Goal: Information Seeking & Learning: Learn about a topic

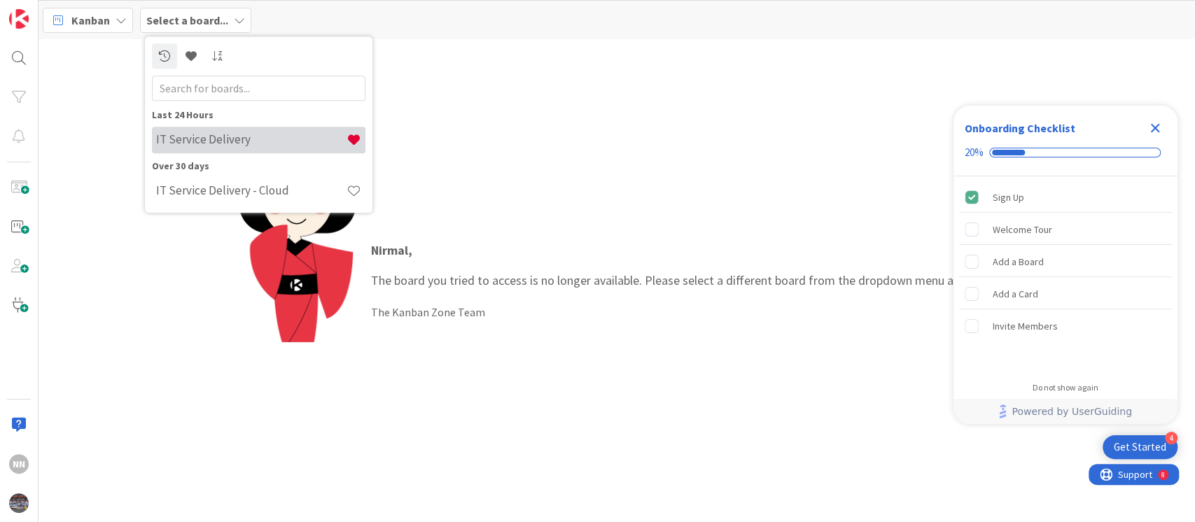
click at [174, 136] on h4 "IT Service Delivery" at bounding box center [251, 140] width 190 height 14
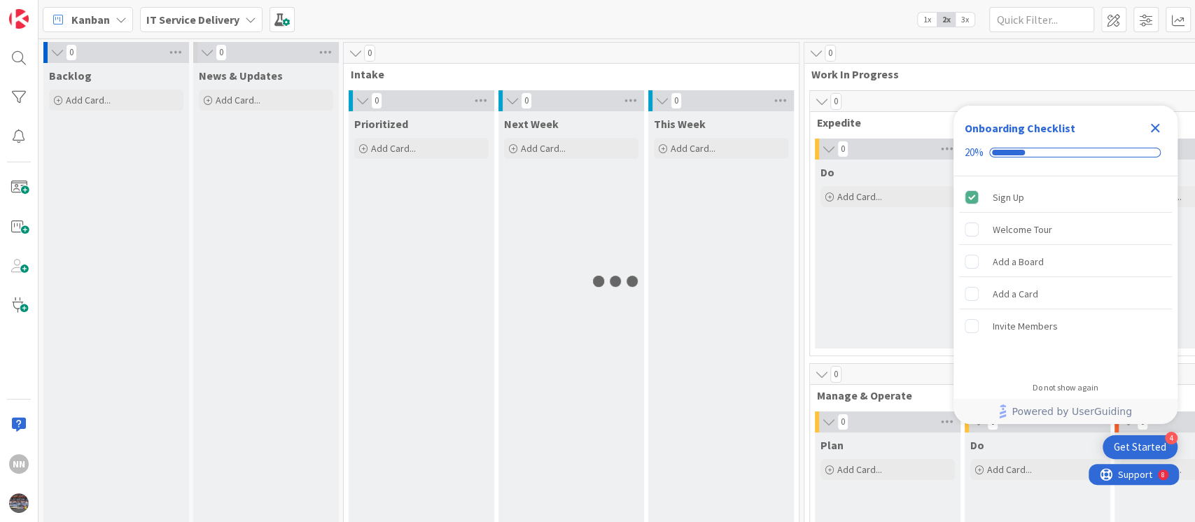
click at [1153, 127] on icon "Close Checklist" at bounding box center [1154, 128] width 17 height 17
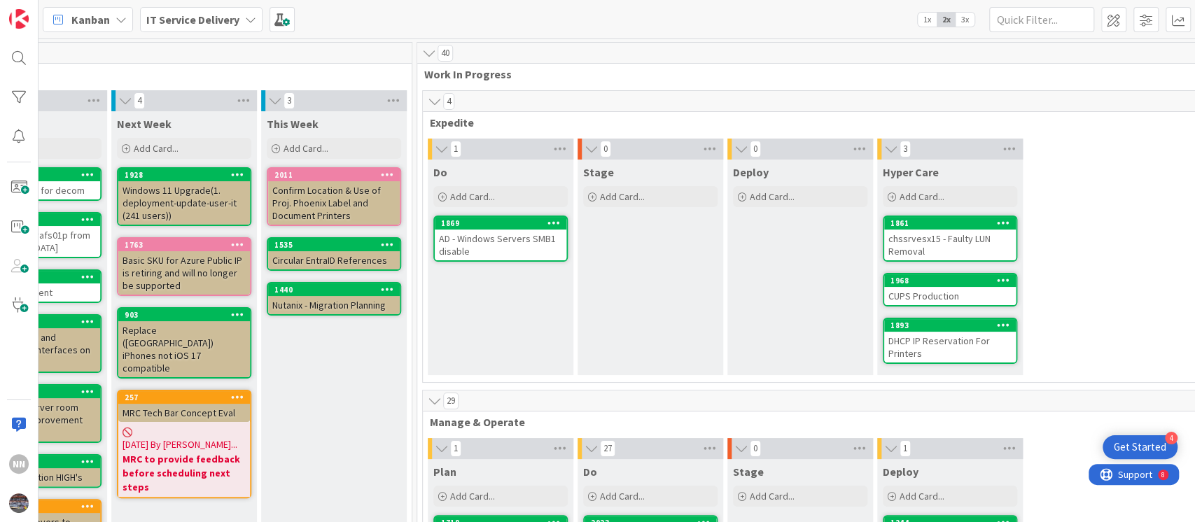
scroll to position [0, 388]
click at [493, 246] on div "AD - Windows Servers SMB1 disable" at bounding box center [500, 245] width 132 height 31
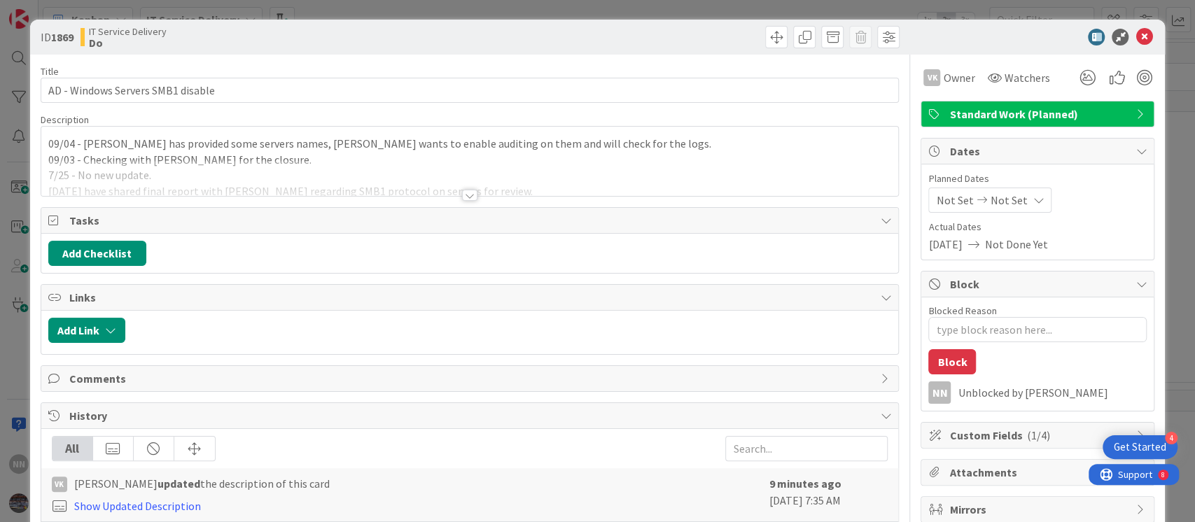
click at [468, 193] on div at bounding box center [469, 195] width 15 height 11
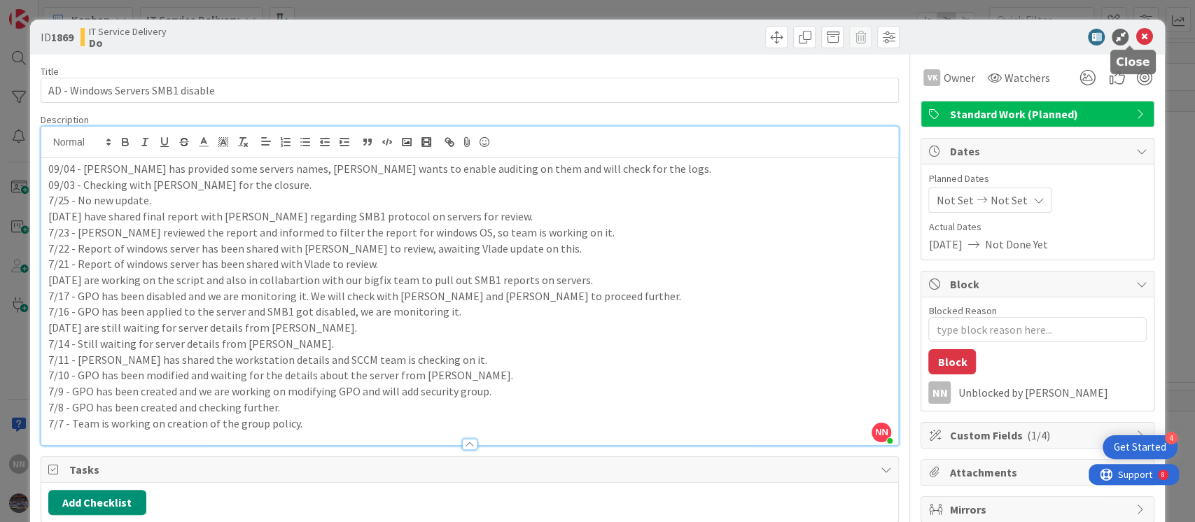
click at [1135, 38] on icon at bounding box center [1143, 37] width 17 height 17
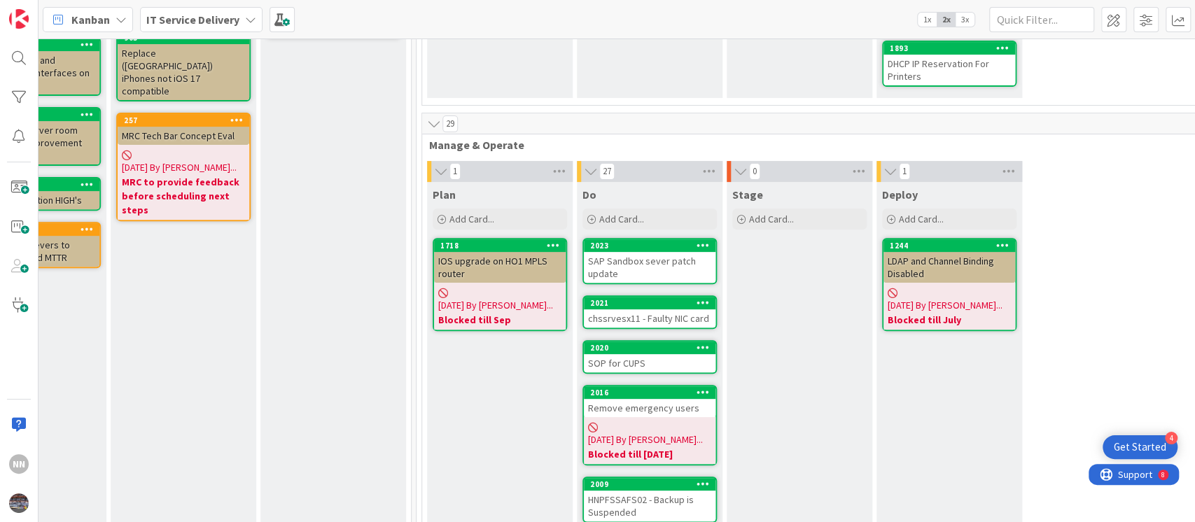
scroll to position [286, 388]
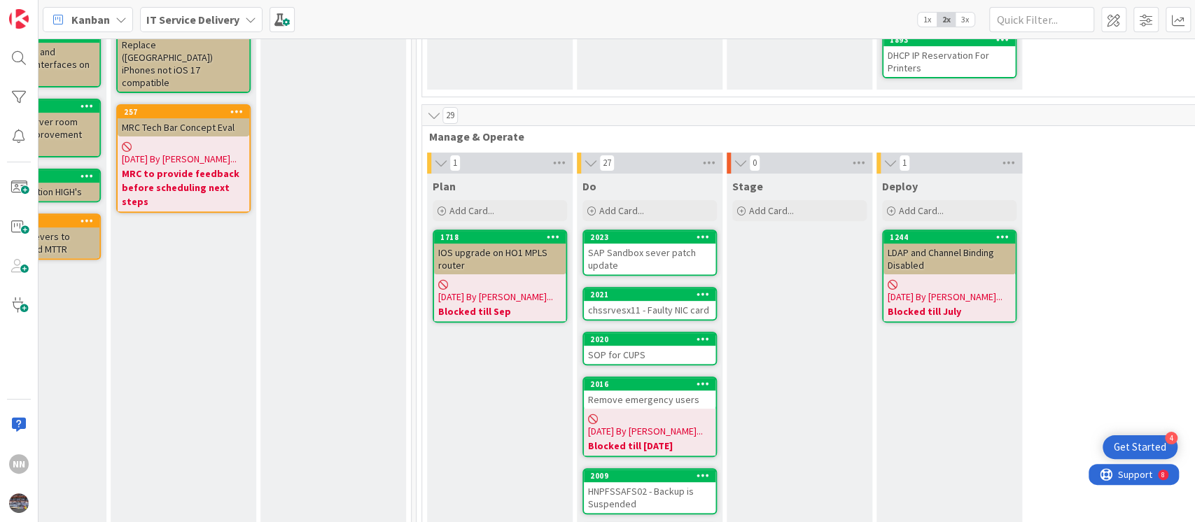
click at [512, 259] on div "IOS upgrade on HO1 MPLS router" at bounding box center [500, 259] width 132 height 31
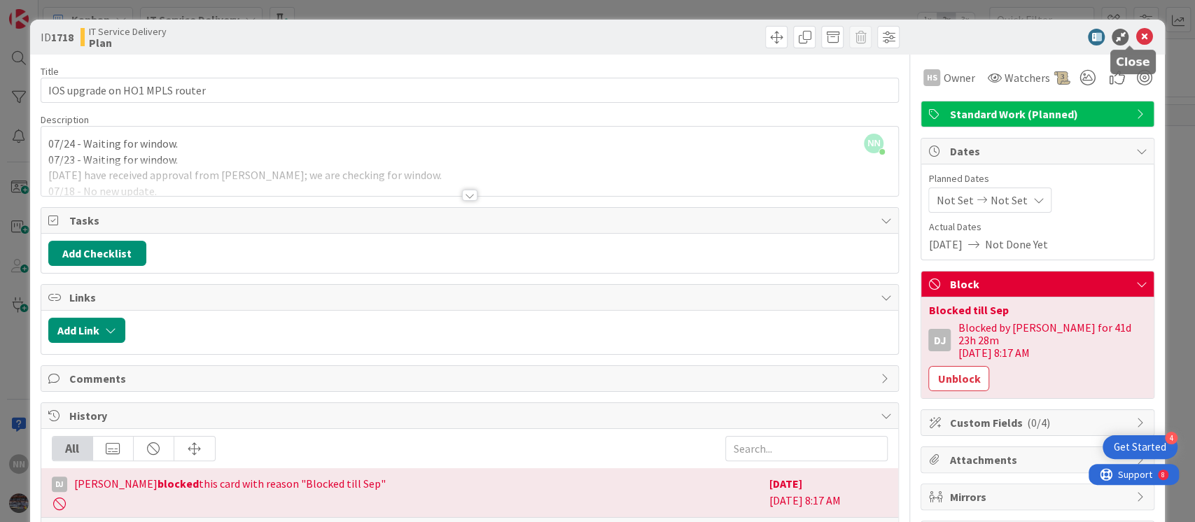
click at [1135, 31] on icon at bounding box center [1143, 37] width 17 height 17
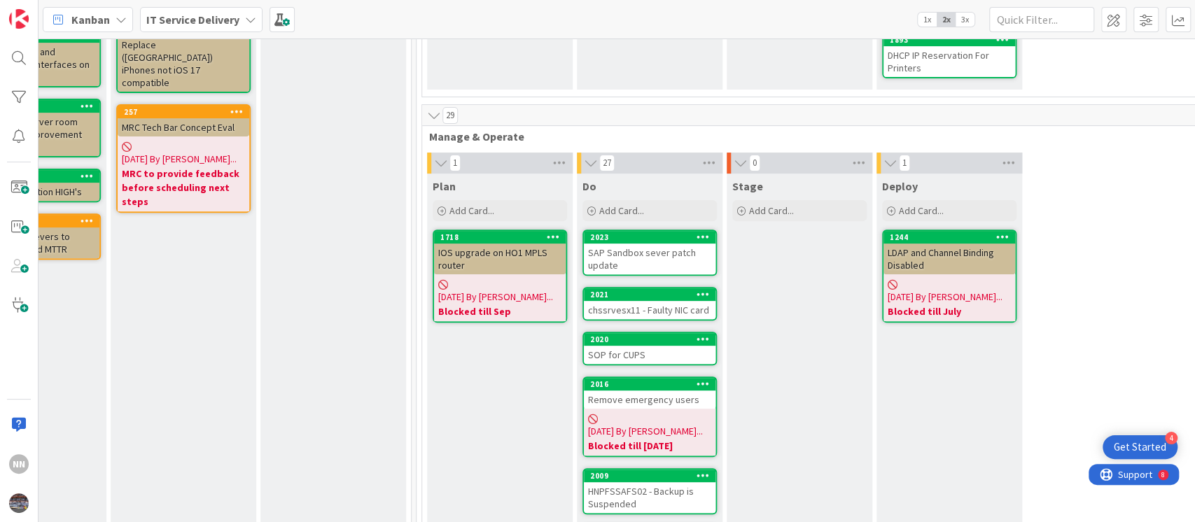
click at [932, 260] on div "LDAP and Channel Binding Disabled" at bounding box center [949, 259] width 132 height 31
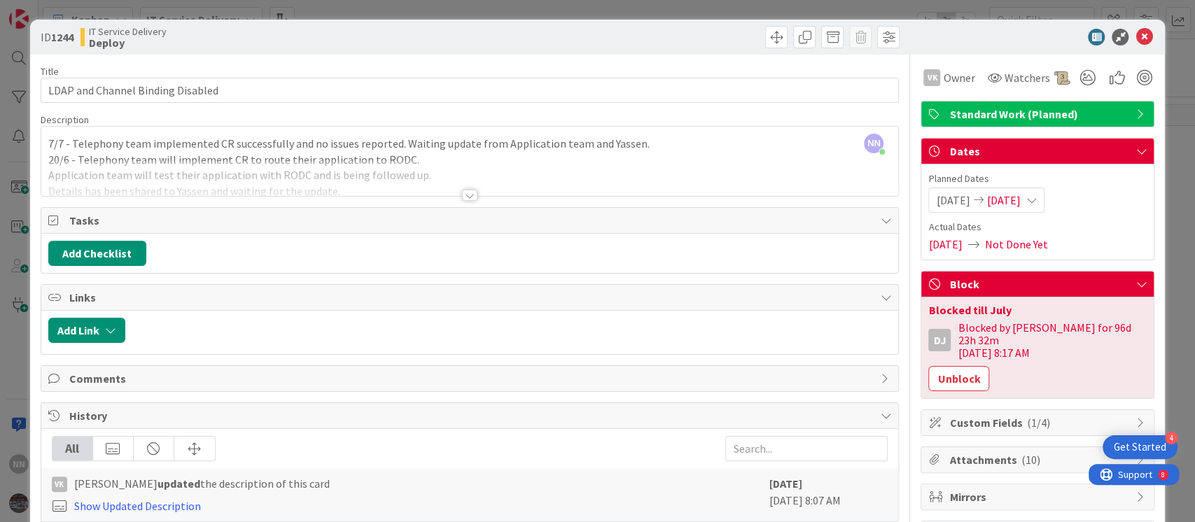
click at [462, 193] on div at bounding box center [469, 195] width 15 height 11
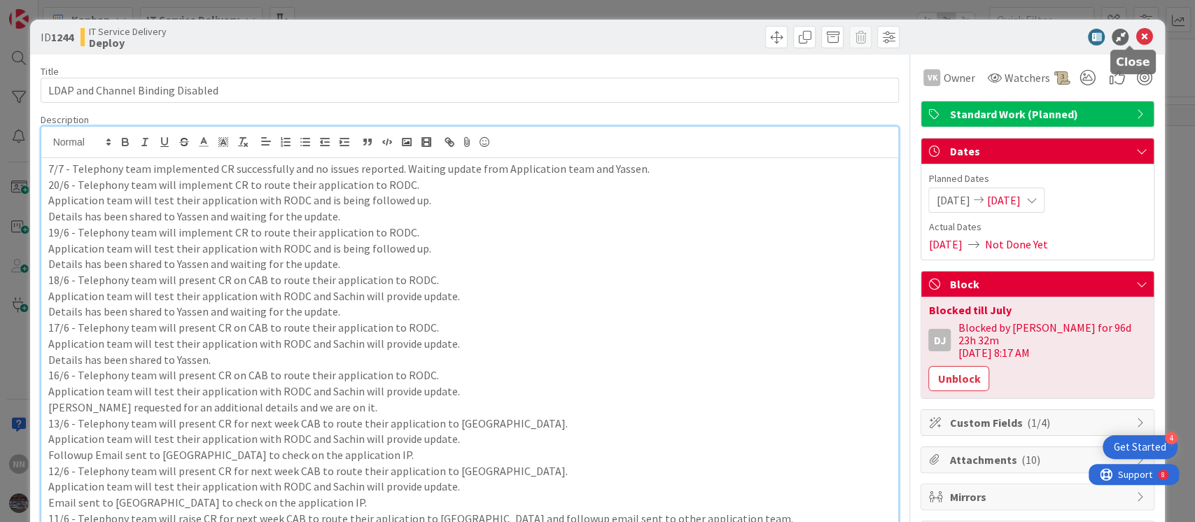
click at [1135, 32] on icon at bounding box center [1143, 37] width 17 height 17
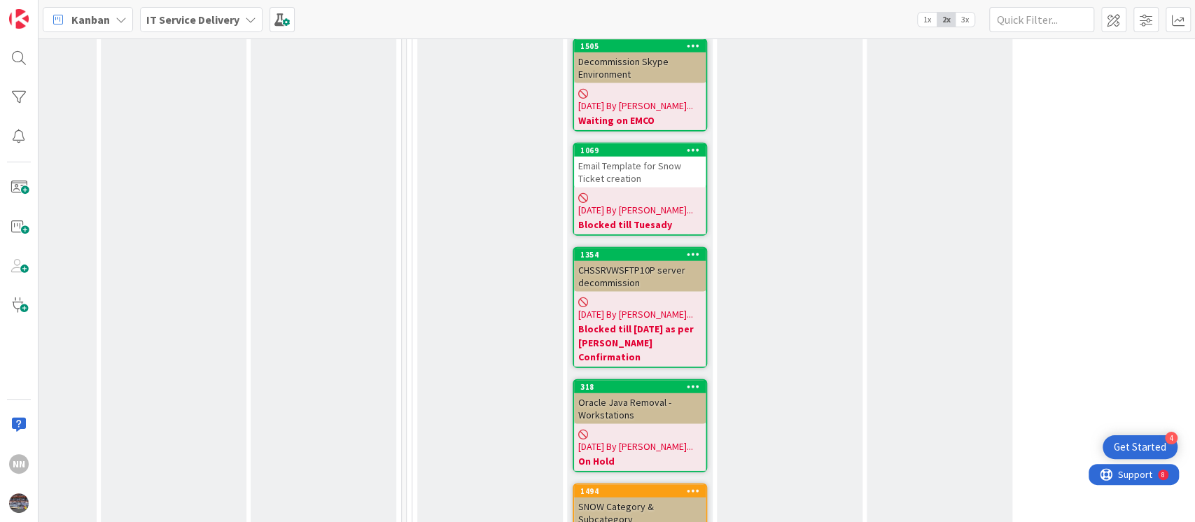
scroll to position [2261, 398]
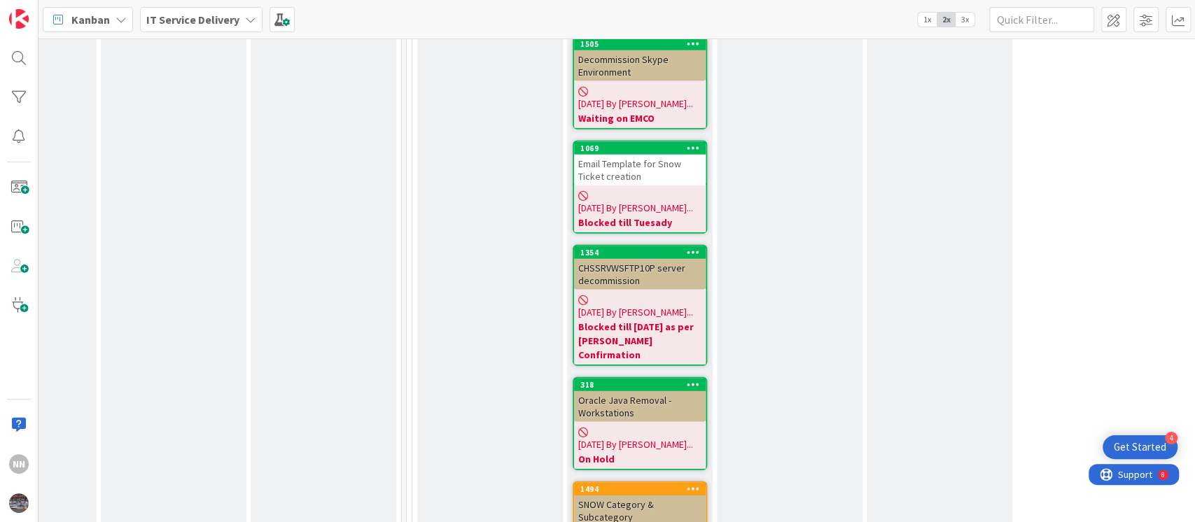
click at [638, 496] on div "SNOW Category & Subcategory" at bounding box center [640, 511] width 132 height 31
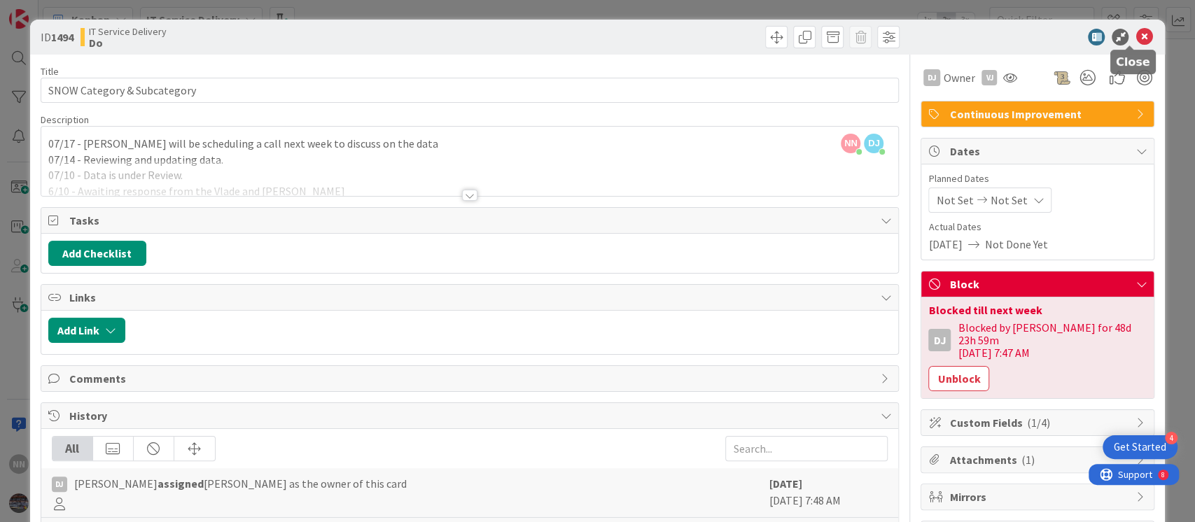
click at [1135, 37] on icon at bounding box center [1143, 37] width 17 height 17
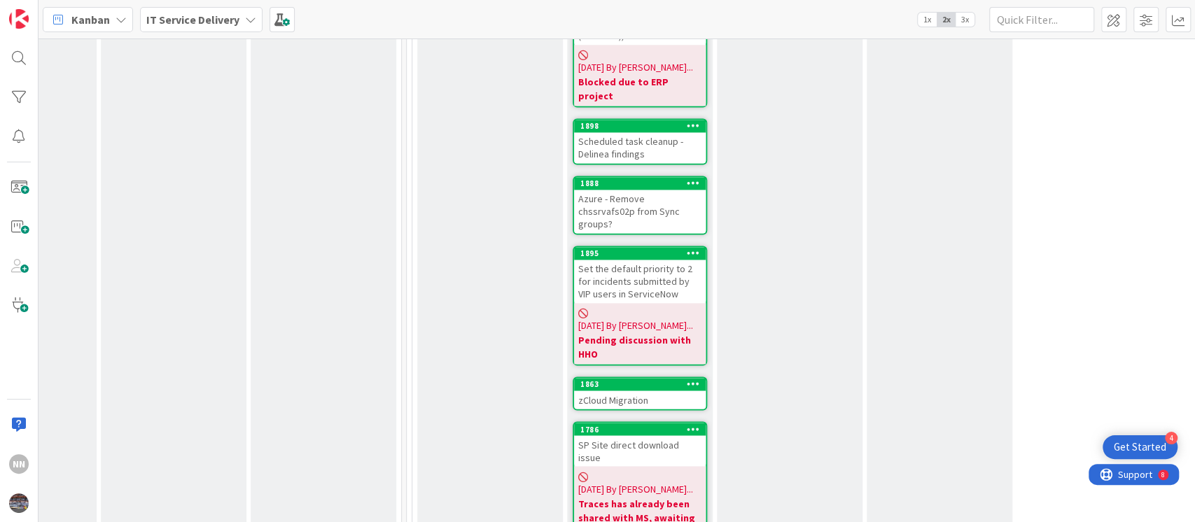
scroll to position [1423, 398]
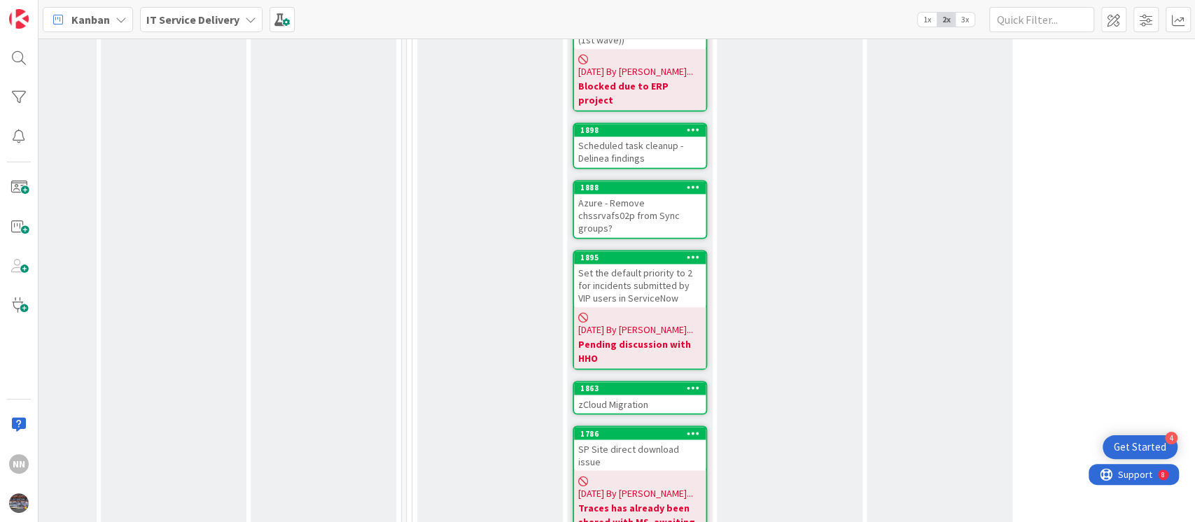
click at [626, 264] on div "Set the default priority to 2 for incidents submitted by VIP users in ServiceNow" at bounding box center [640, 285] width 132 height 43
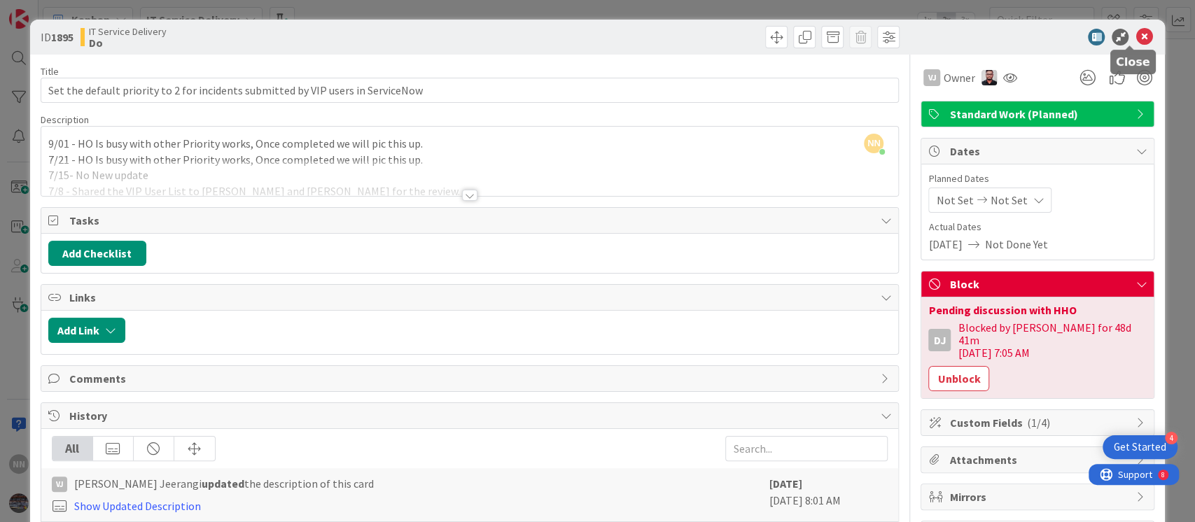
click at [1135, 37] on icon at bounding box center [1143, 37] width 17 height 17
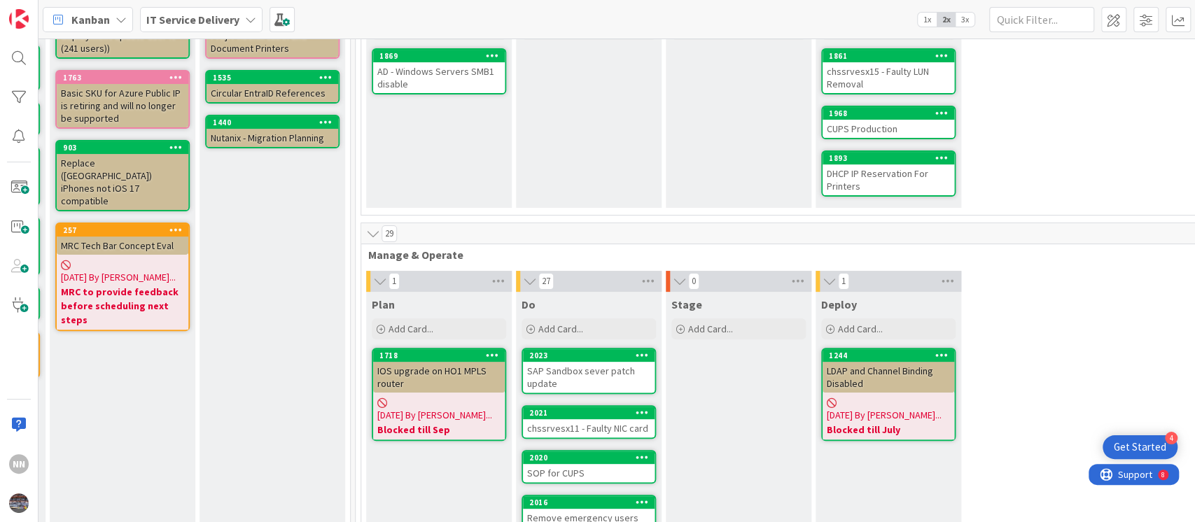
scroll to position [0, 449]
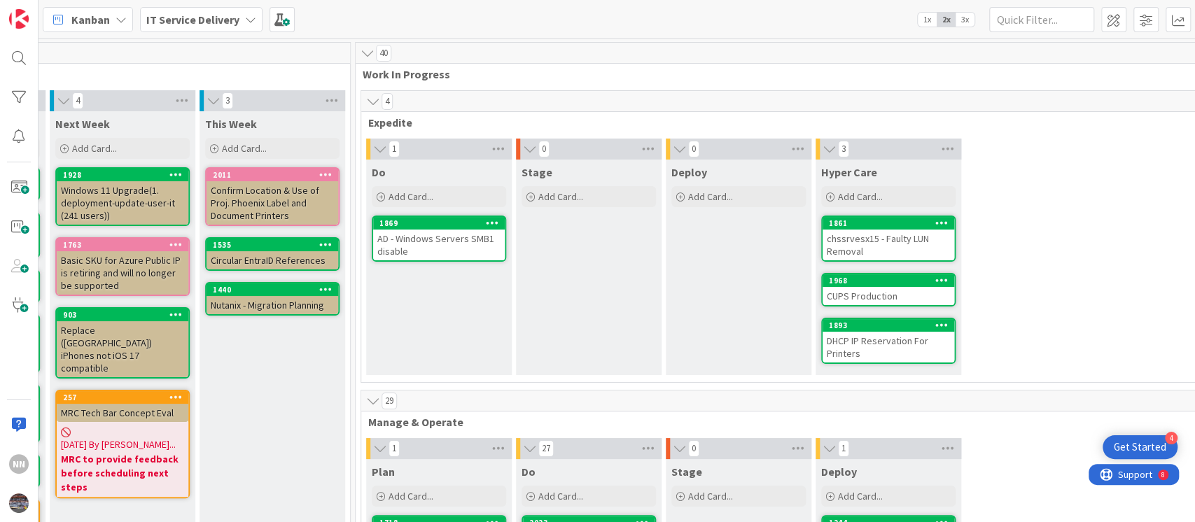
click at [443, 244] on div "AD - Windows Servers SMB1 disable" at bounding box center [439, 245] width 132 height 31
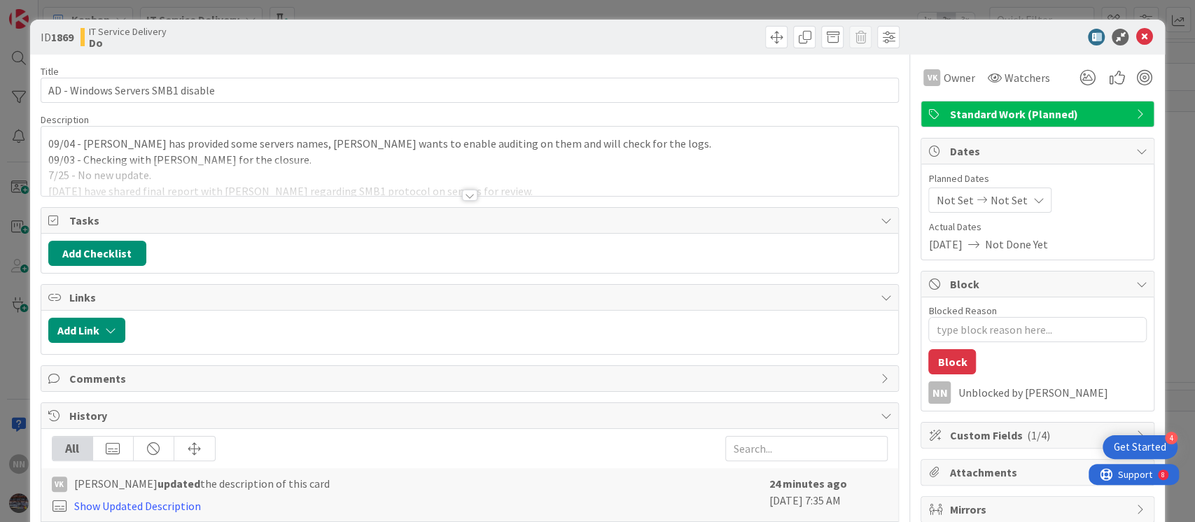
click at [468, 191] on div at bounding box center [469, 195] width 15 height 11
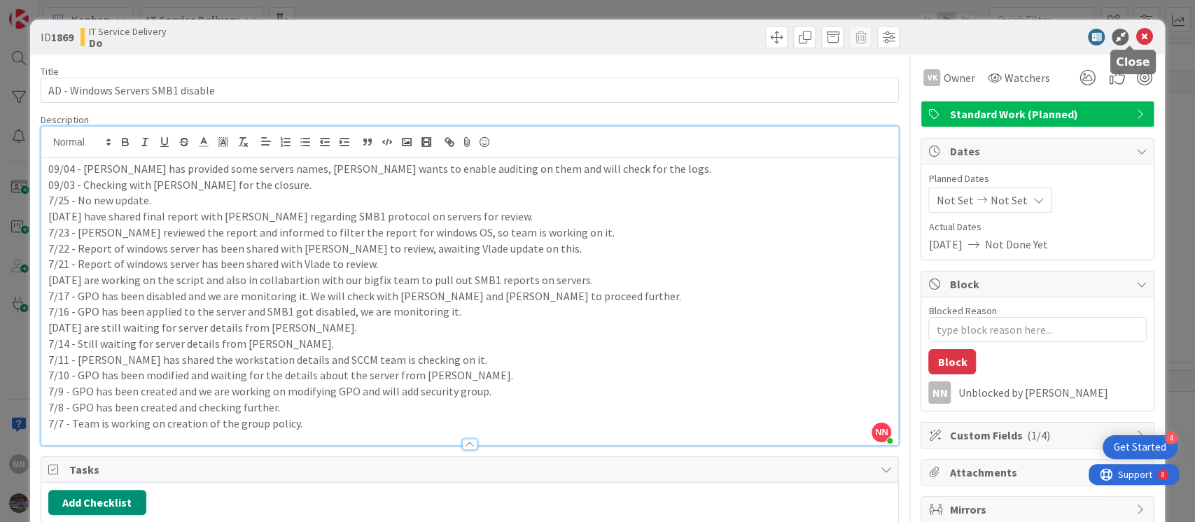
click at [1135, 31] on icon at bounding box center [1143, 37] width 17 height 17
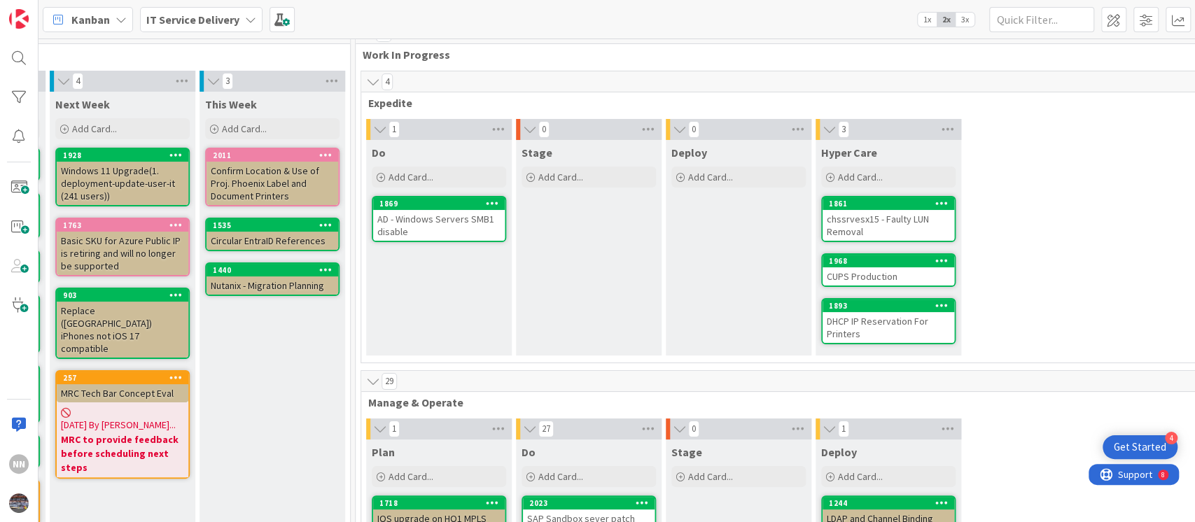
click at [879, 214] on div "chssrvesx15 - Faulty LUN Removal" at bounding box center [888, 225] width 132 height 31
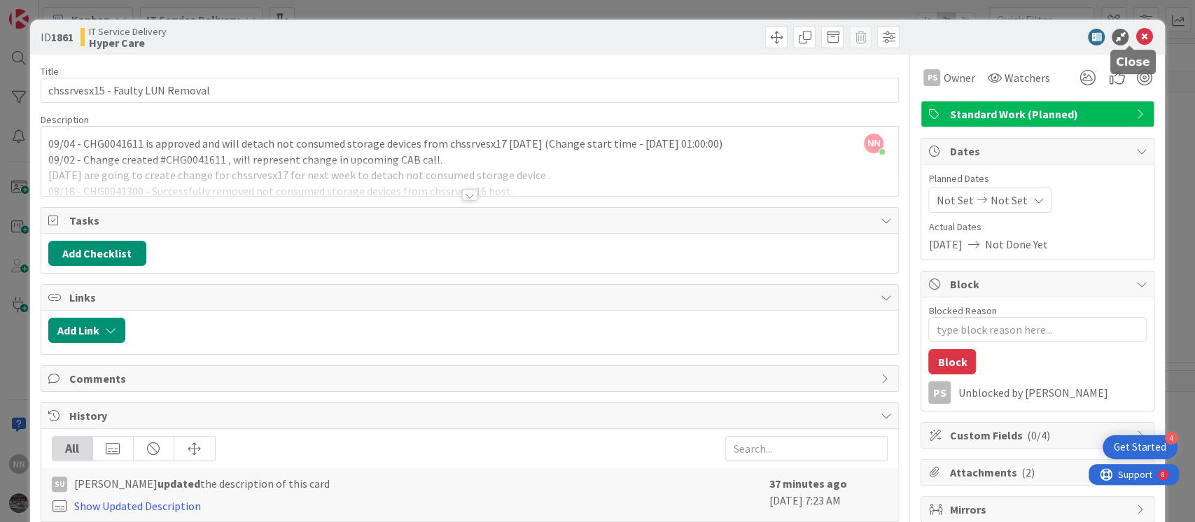
click at [1135, 36] on icon at bounding box center [1143, 37] width 17 height 17
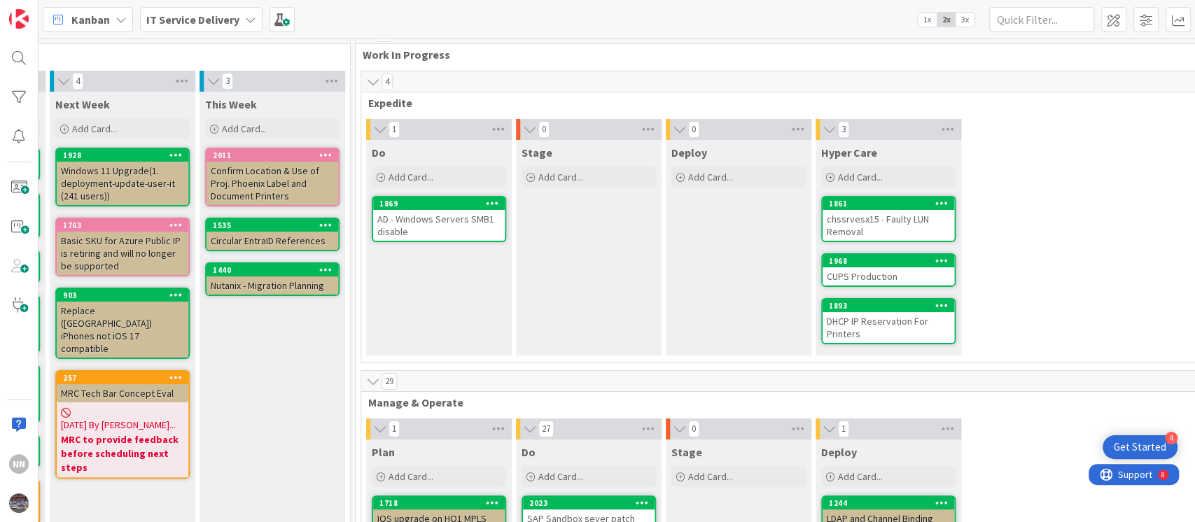
click at [444, 222] on div "AD - Windows Servers SMB1 disable" at bounding box center [439, 225] width 132 height 31
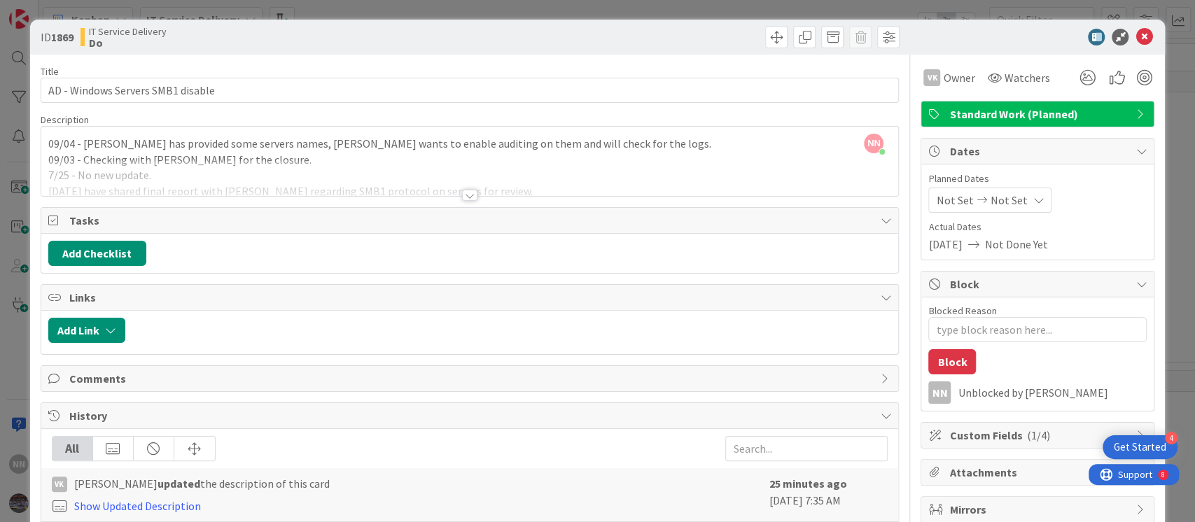
click at [462, 195] on div at bounding box center [469, 195] width 15 height 11
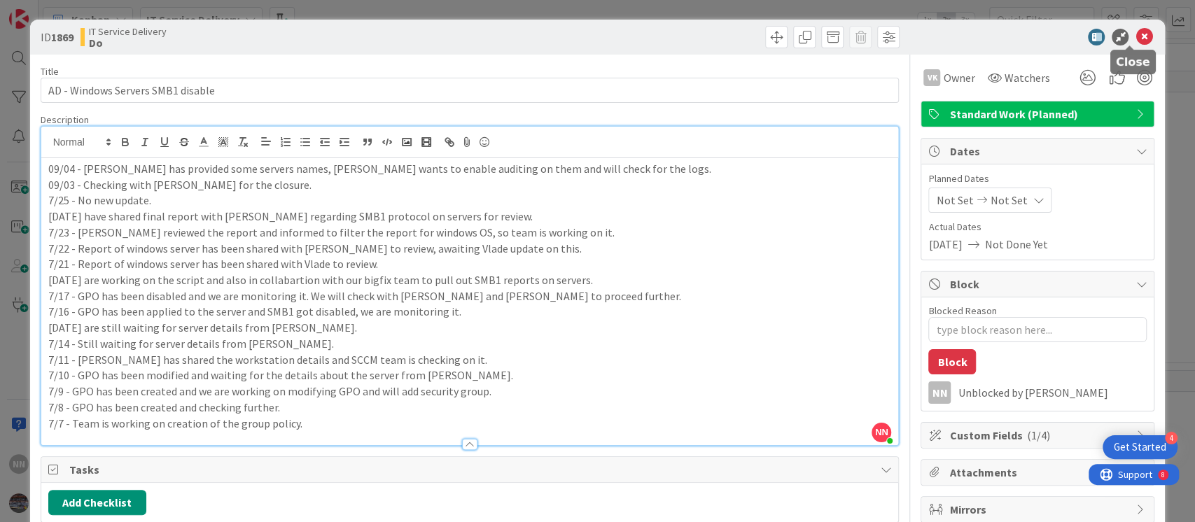
click at [1135, 37] on icon at bounding box center [1143, 37] width 17 height 17
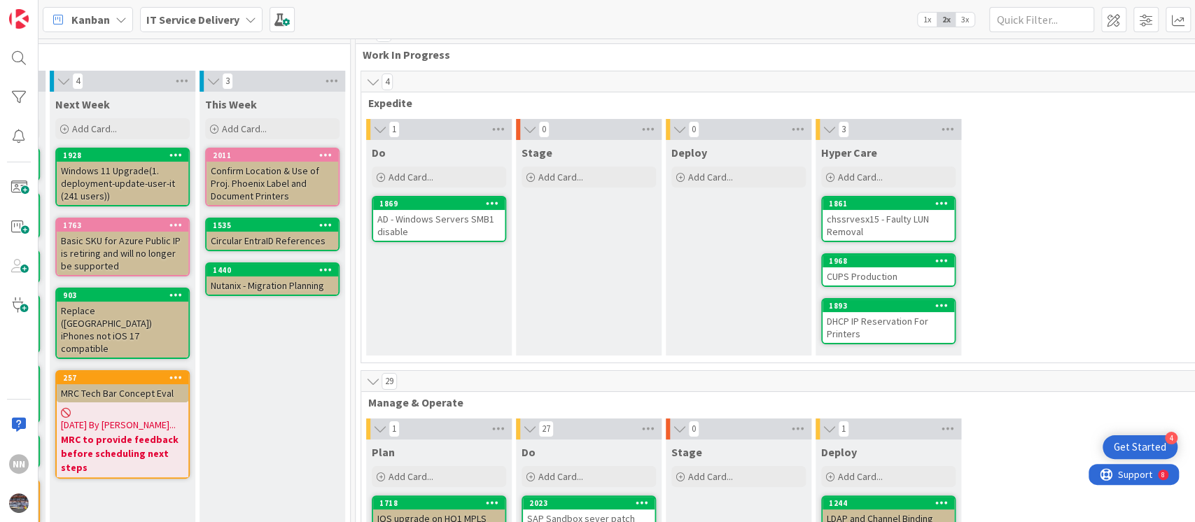
click at [873, 221] on div "chssrvesx15 - Faulty LUN Removal" at bounding box center [888, 225] width 132 height 31
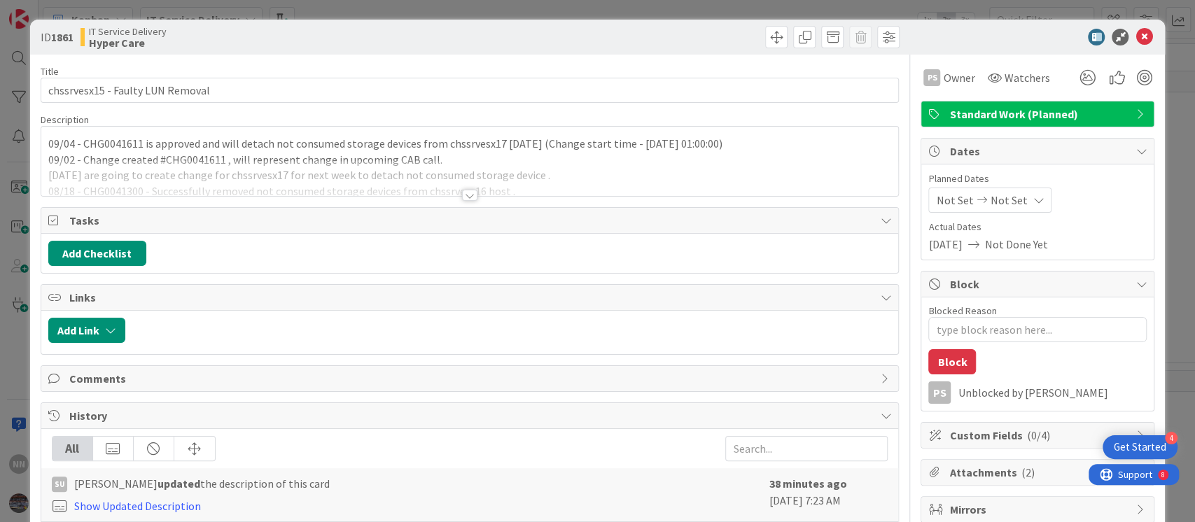
click at [462, 197] on div at bounding box center [469, 195] width 15 height 11
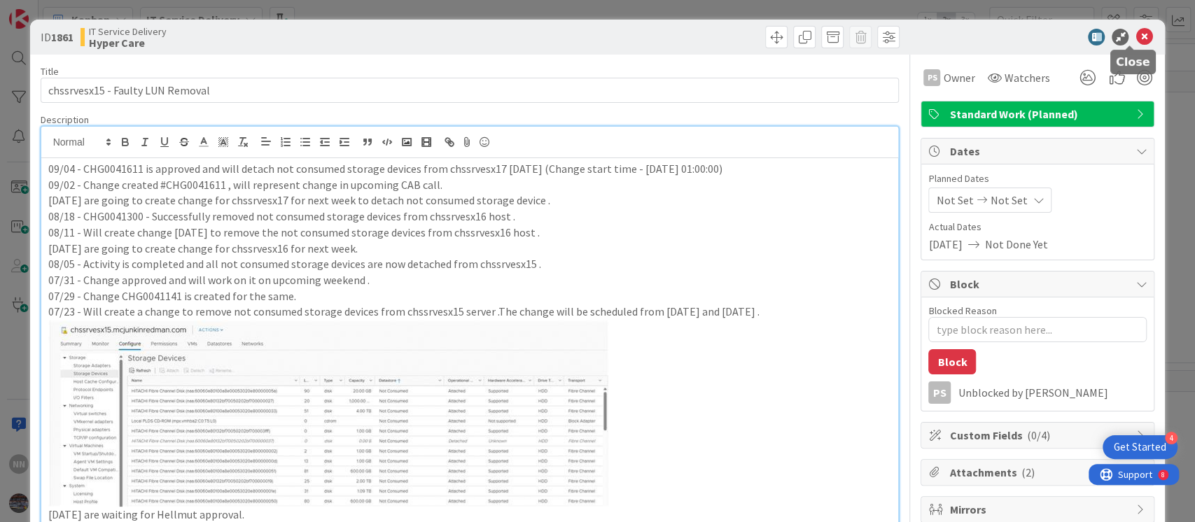
click at [1135, 41] on icon at bounding box center [1143, 37] width 17 height 17
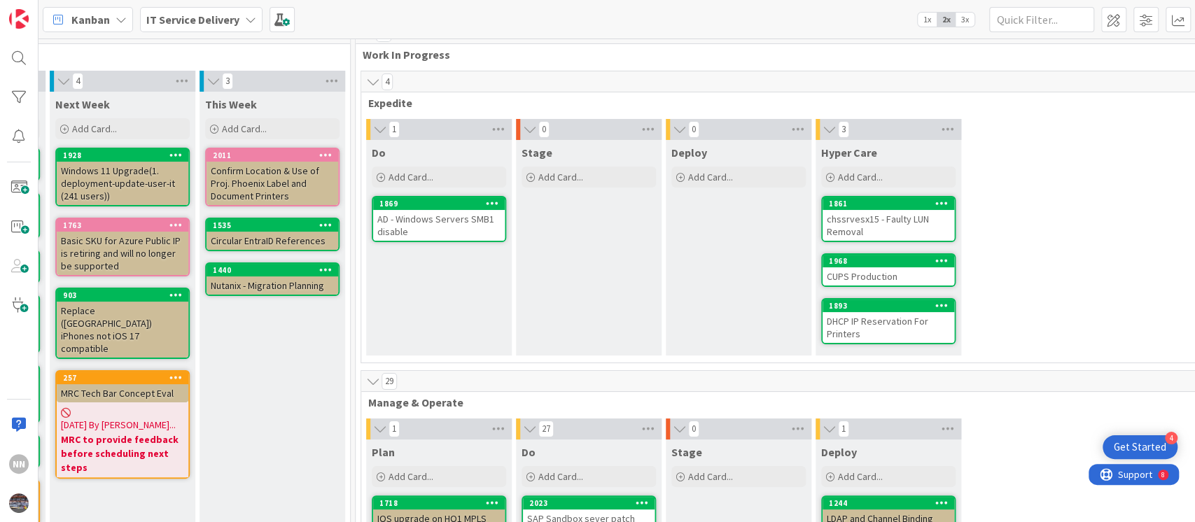
click at [866, 273] on div "CUPS Production" at bounding box center [888, 276] width 132 height 18
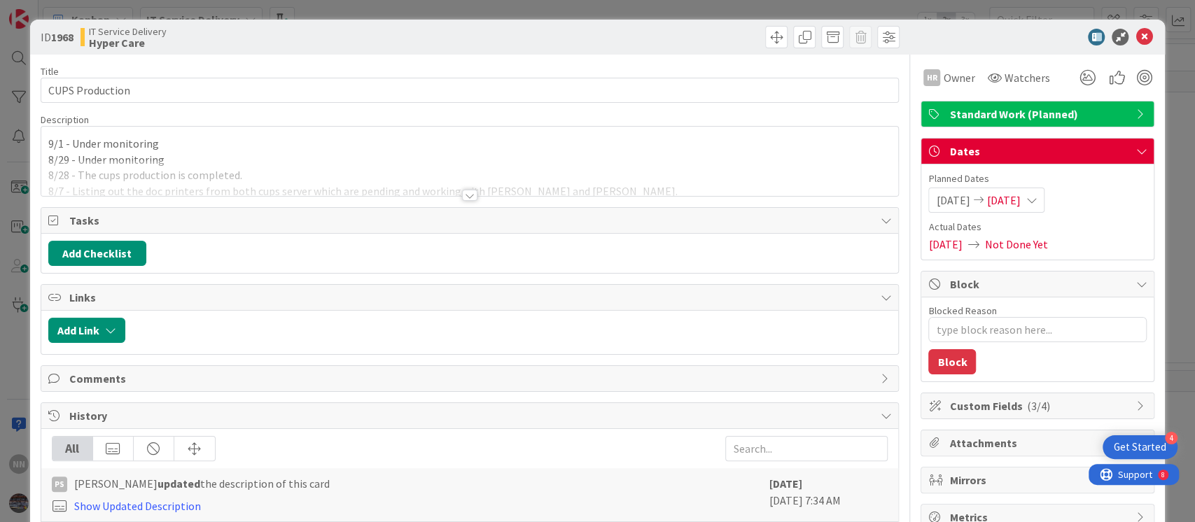
click at [462, 195] on div at bounding box center [469, 195] width 15 height 11
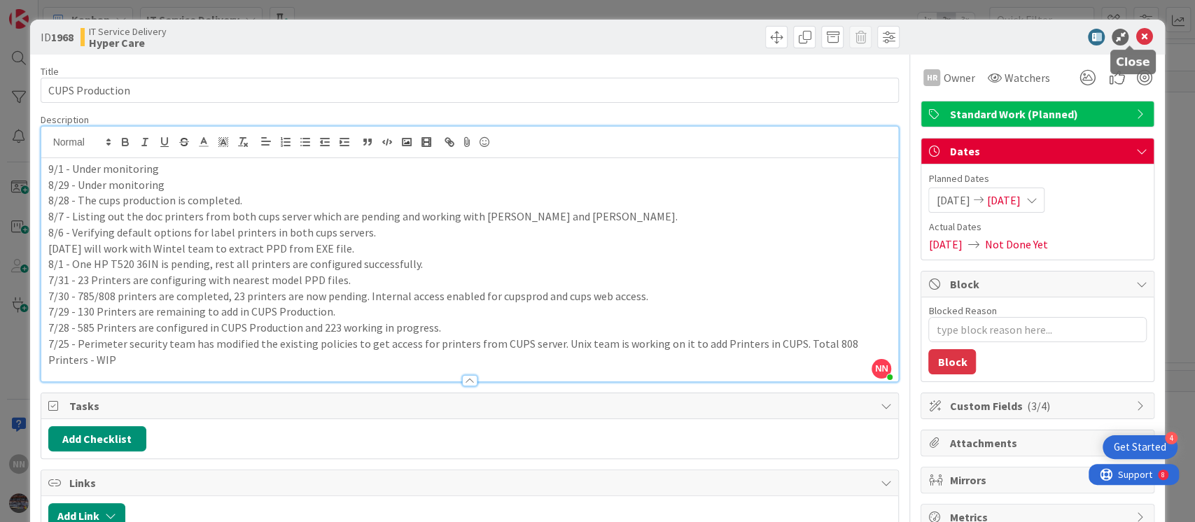
click at [1135, 38] on icon at bounding box center [1143, 37] width 17 height 17
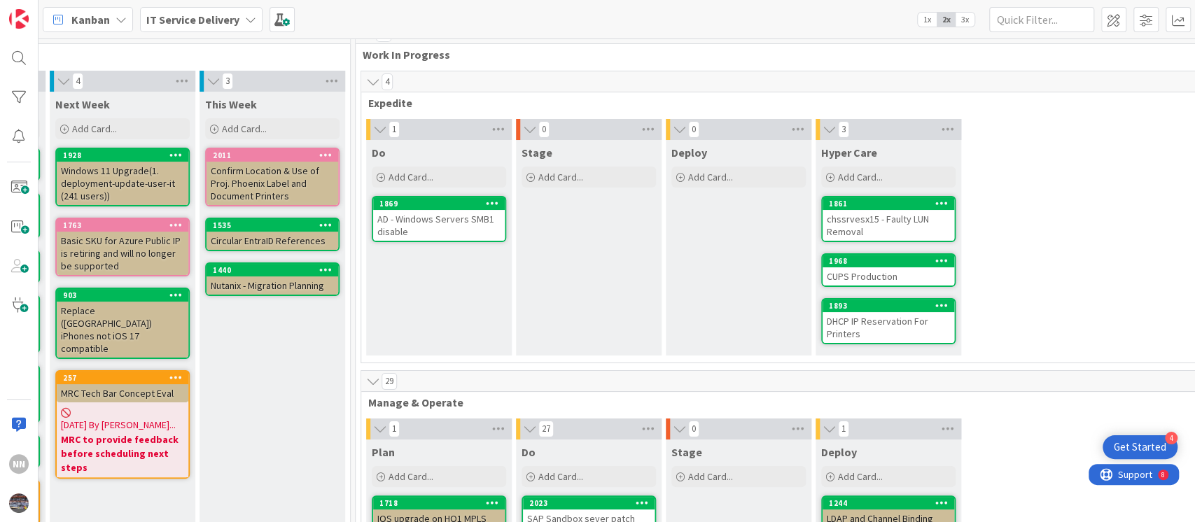
click at [894, 325] on div "DHCP IP Reservation For Printers" at bounding box center [888, 327] width 132 height 31
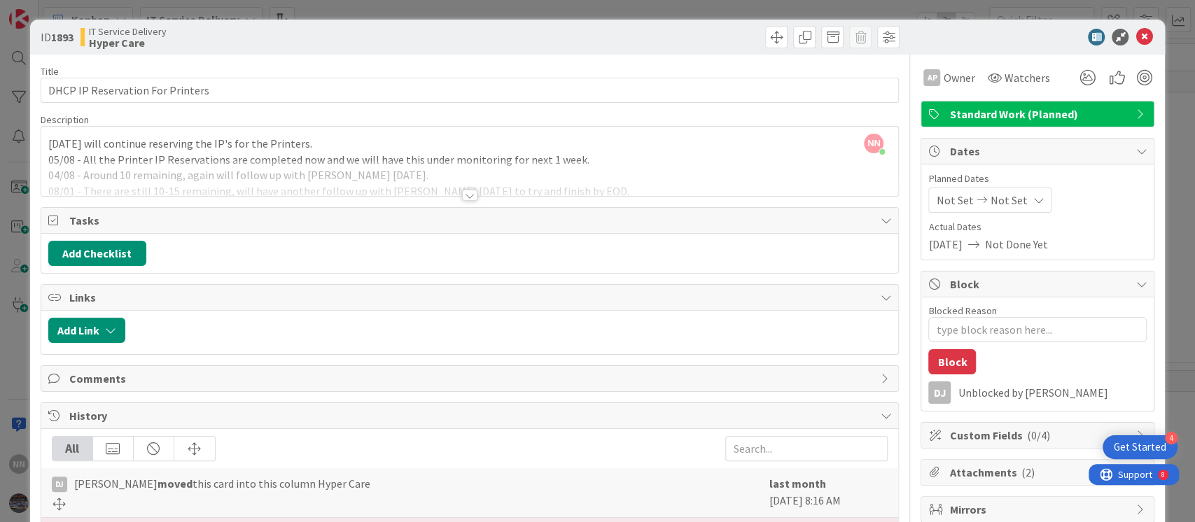
click at [462, 195] on div at bounding box center [469, 195] width 15 height 11
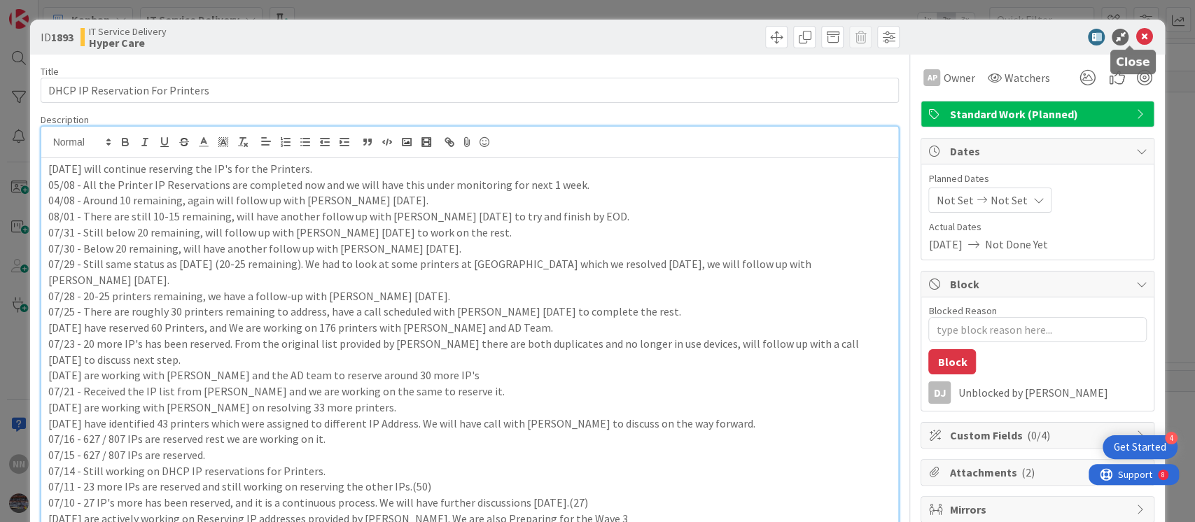
click at [1135, 38] on icon at bounding box center [1143, 37] width 17 height 17
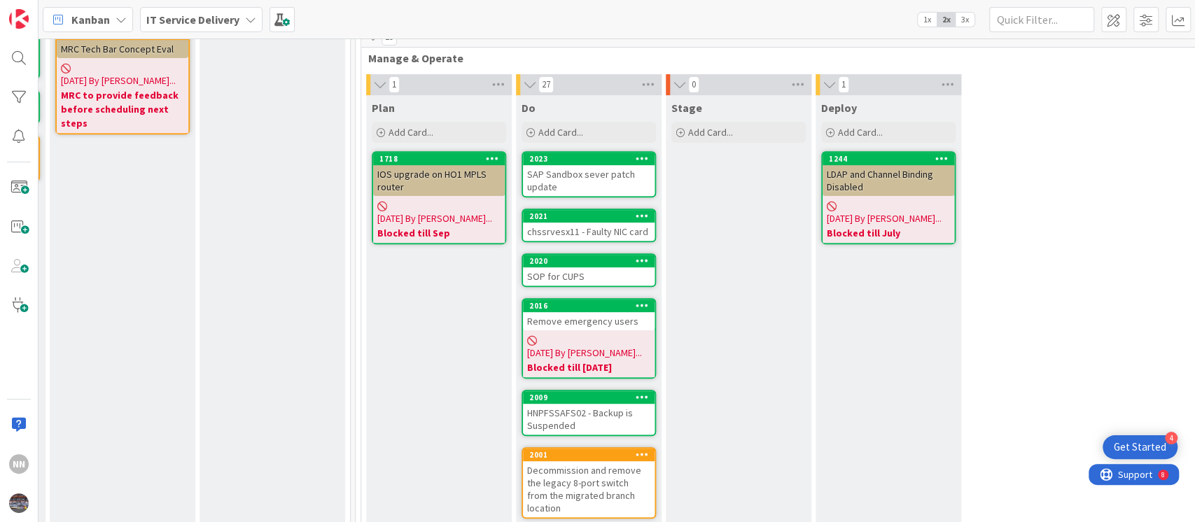
scroll to position [372, 449]
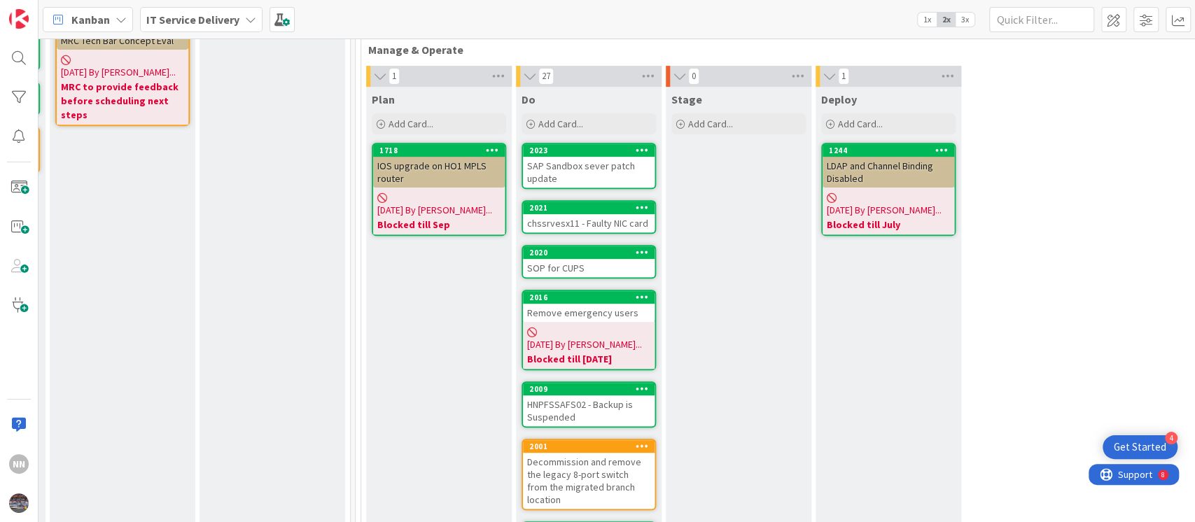
click at [896, 167] on div "LDAP and Channel Binding Disabled" at bounding box center [888, 172] width 132 height 31
click at [850, 166] on div "LDAP and Channel Binding Disabled" at bounding box center [888, 172] width 132 height 31
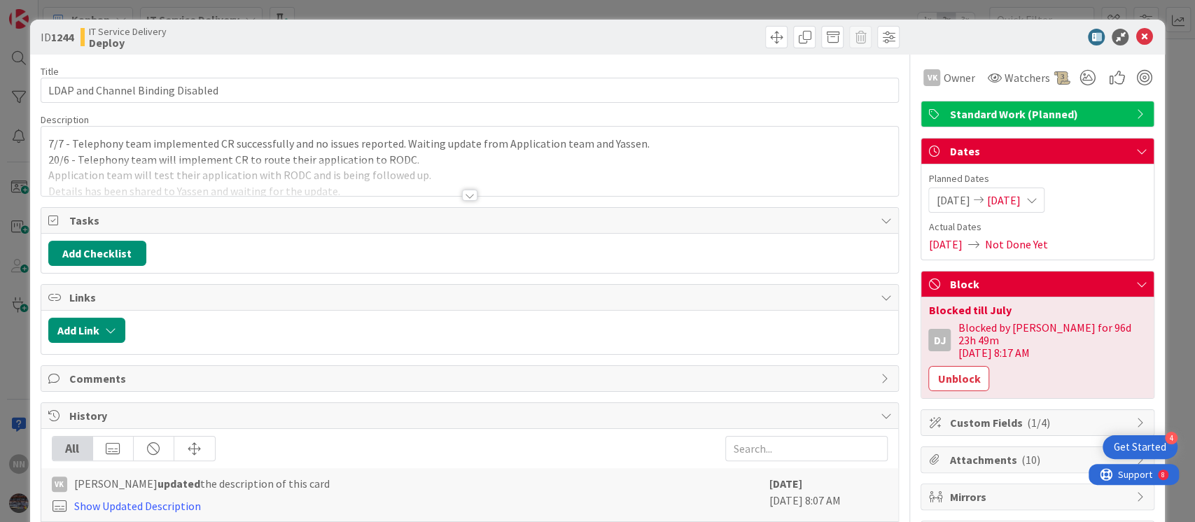
click at [463, 194] on div at bounding box center [469, 195] width 15 height 11
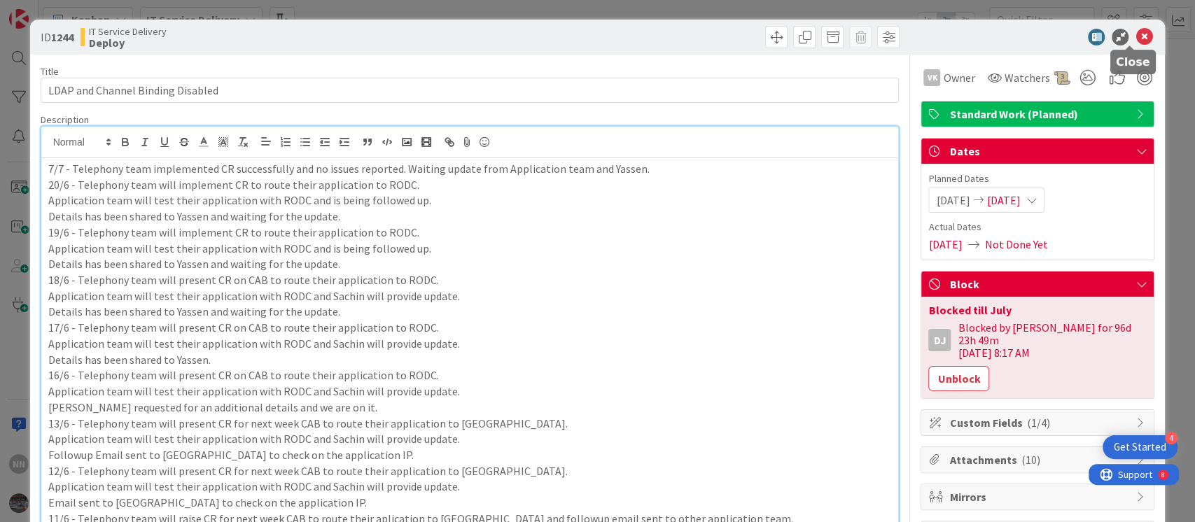
click at [1135, 31] on icon at bounding box center [1143, 37] width 17 height 17
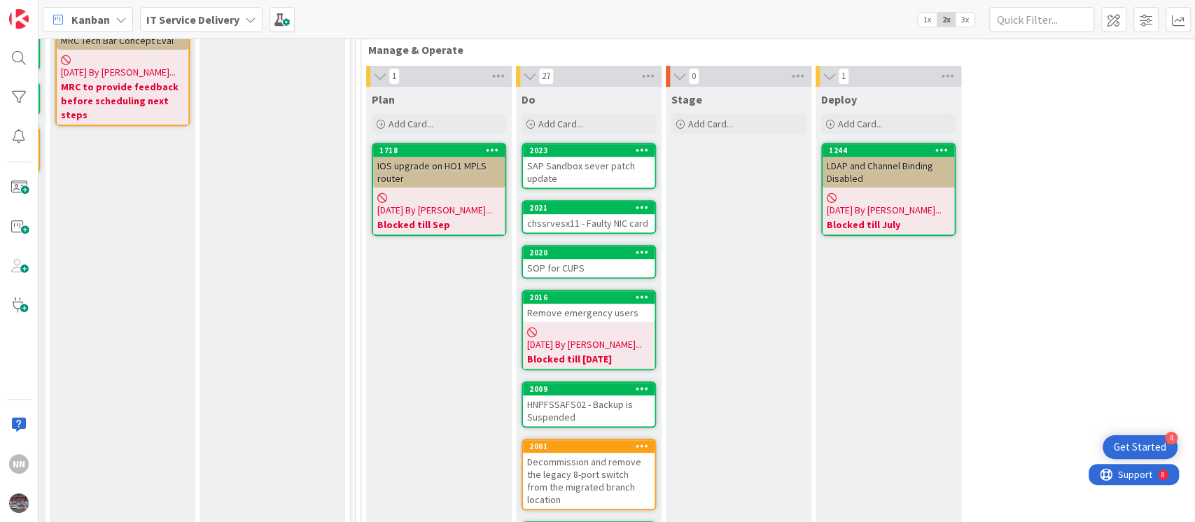
click at [421, 169] on div "IOS upgrade on HO1 MPLS router" at bounding box center [439, 172] width 132 height 31
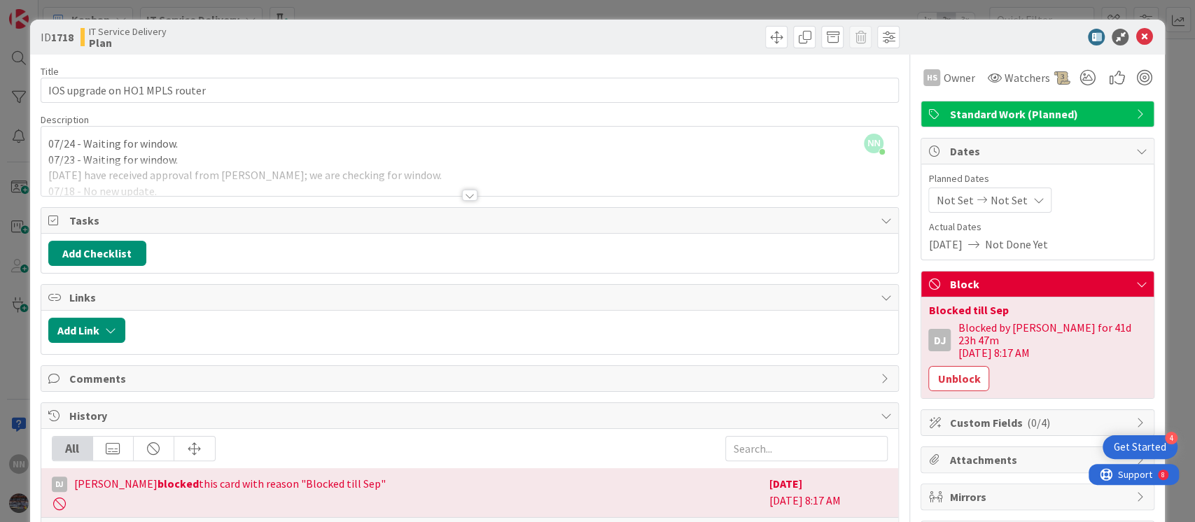
click at [464, 193] on div at bounding box center [469, 195] width 15 height 11
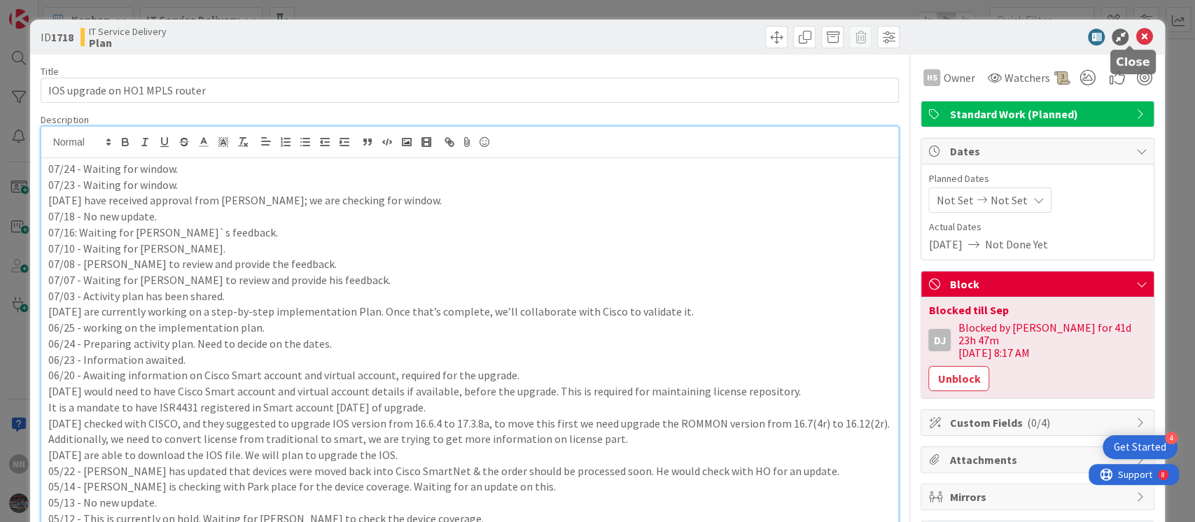
click at [1135, 40] on icon at bounding box center [1143, 37] width 17 height 17
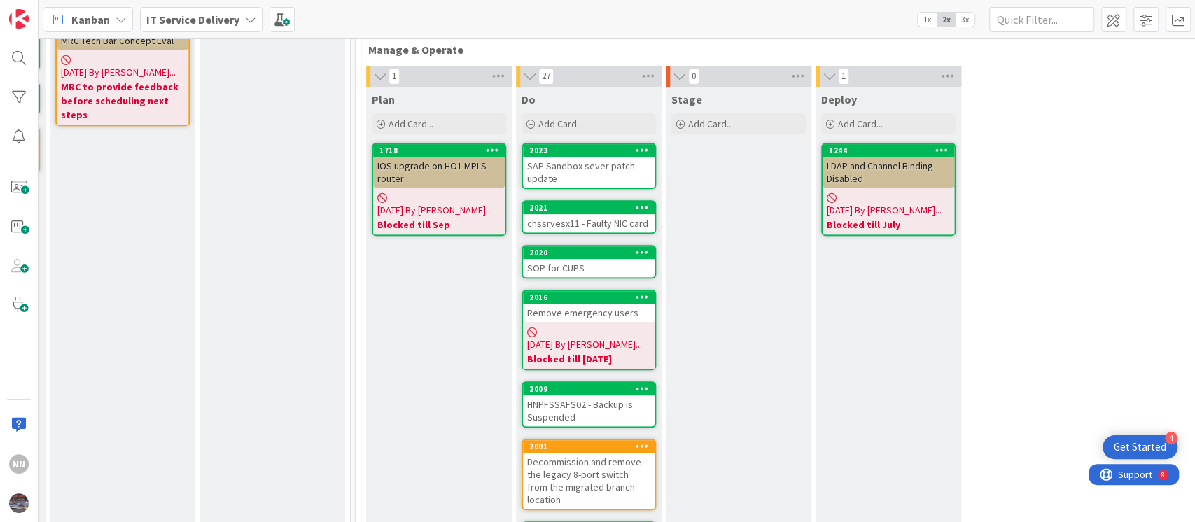
click at [576, 165] on div "SAP Sandbox sever patch update" at bounding box center [589, 172] width 132 height 31
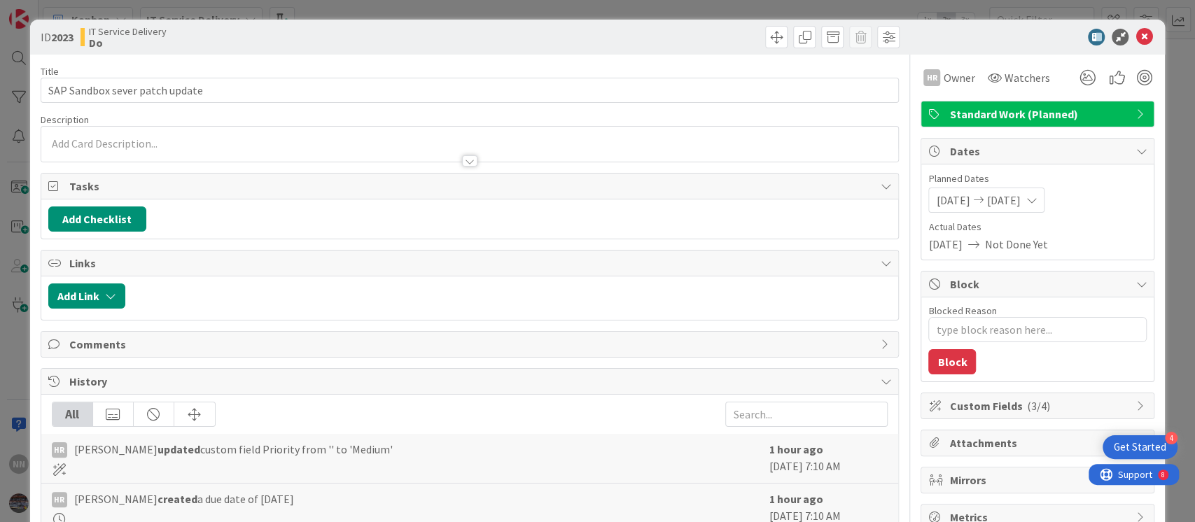
click at [462, 165] on div at bounding box center [469, 160] width 15 height 11
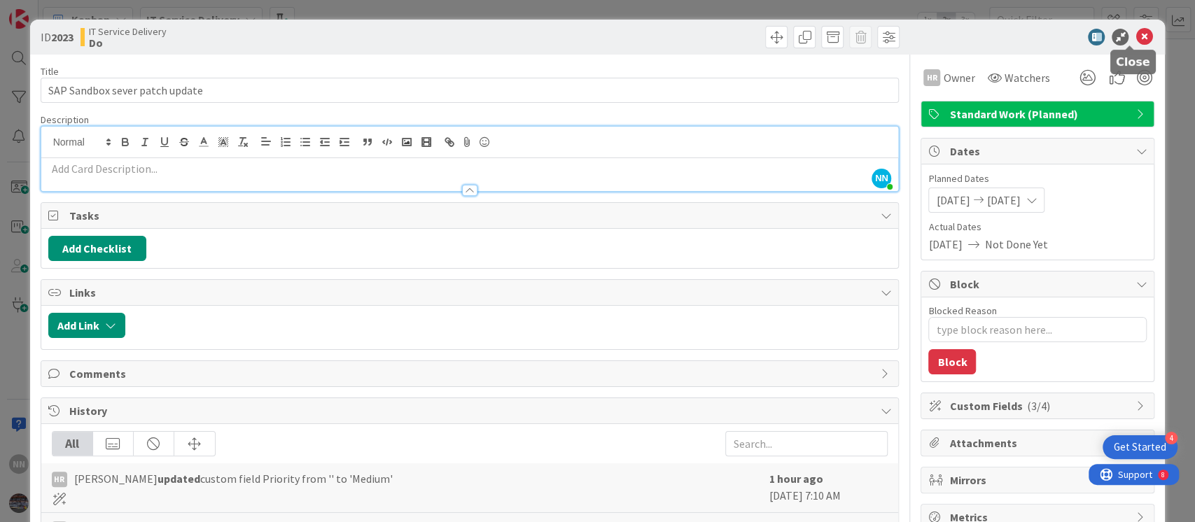
click at [1135, 33] on icon at bounding box center [1143, 37] width 17 height 17
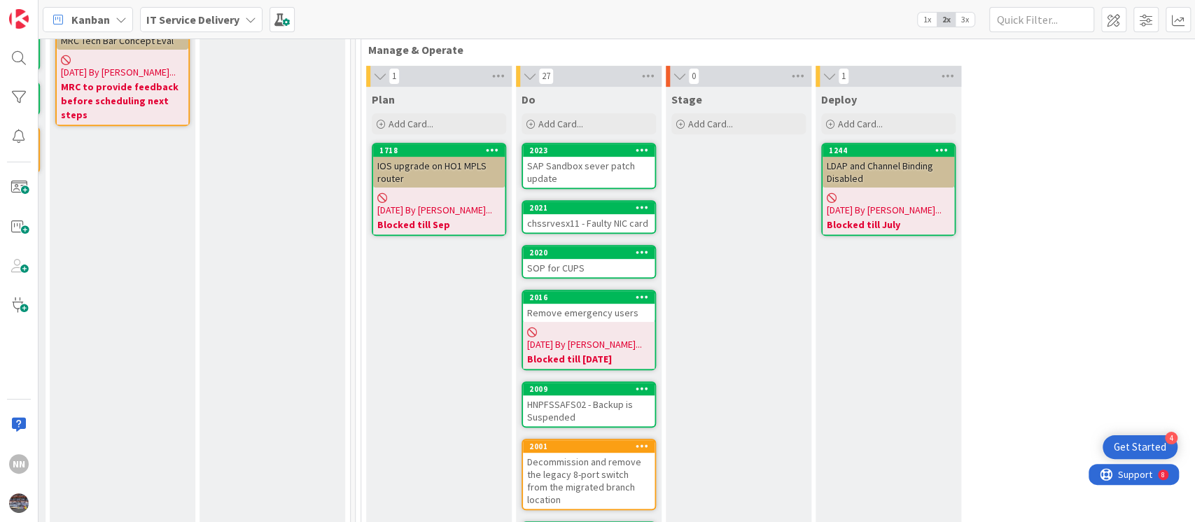
click at [606, 222] on div "chssrvesx11 - Faulty NIC card" at bounding box center [589, 223] width 132 height 18
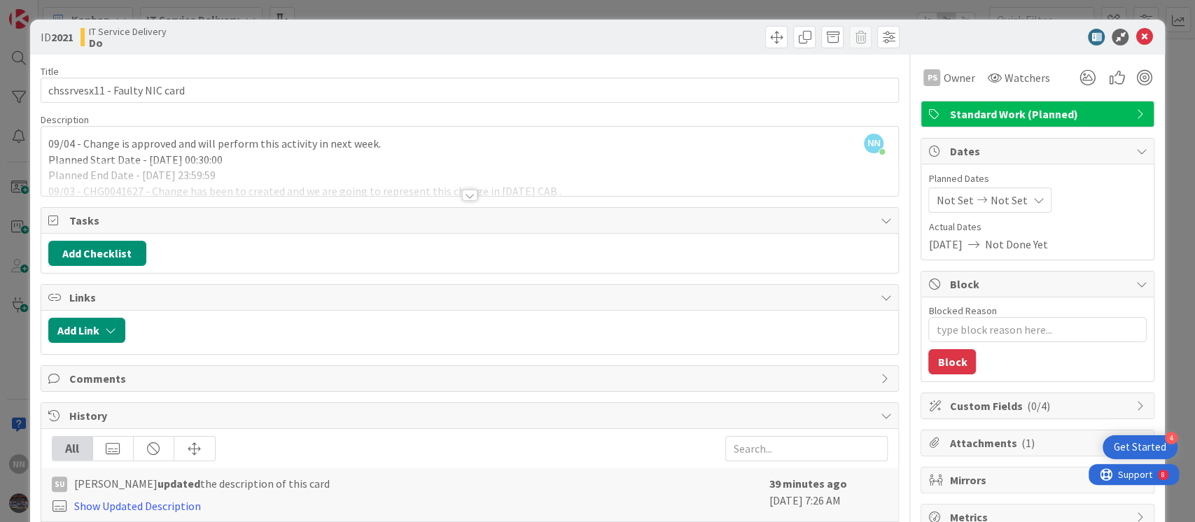
click at [465, 199] on div at bounding box center [469, 195] width 15 height 11
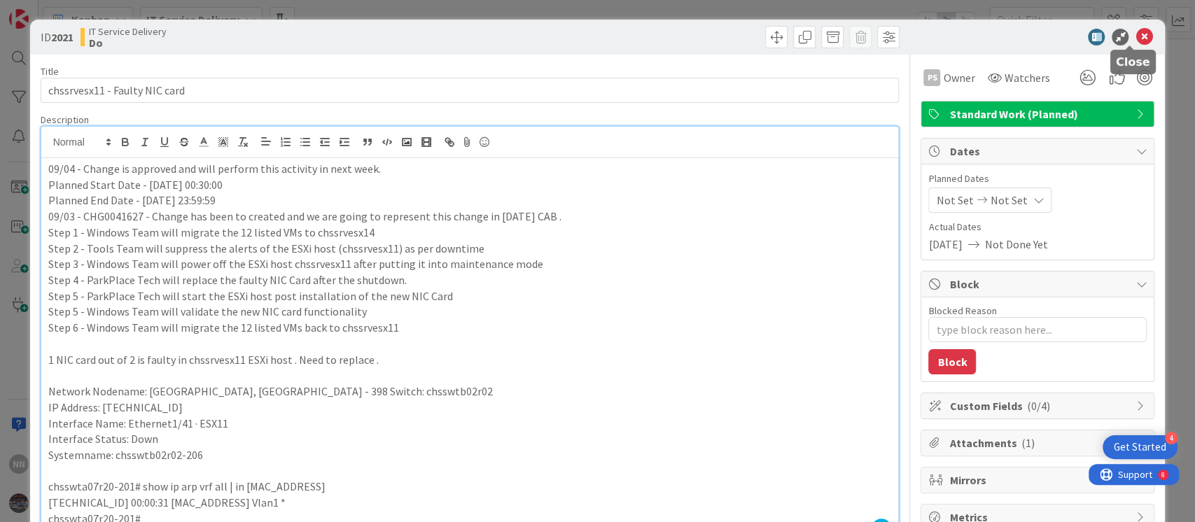
click at [1135, 34] on icon at bounding box center [1143, 37] width 17 height 17
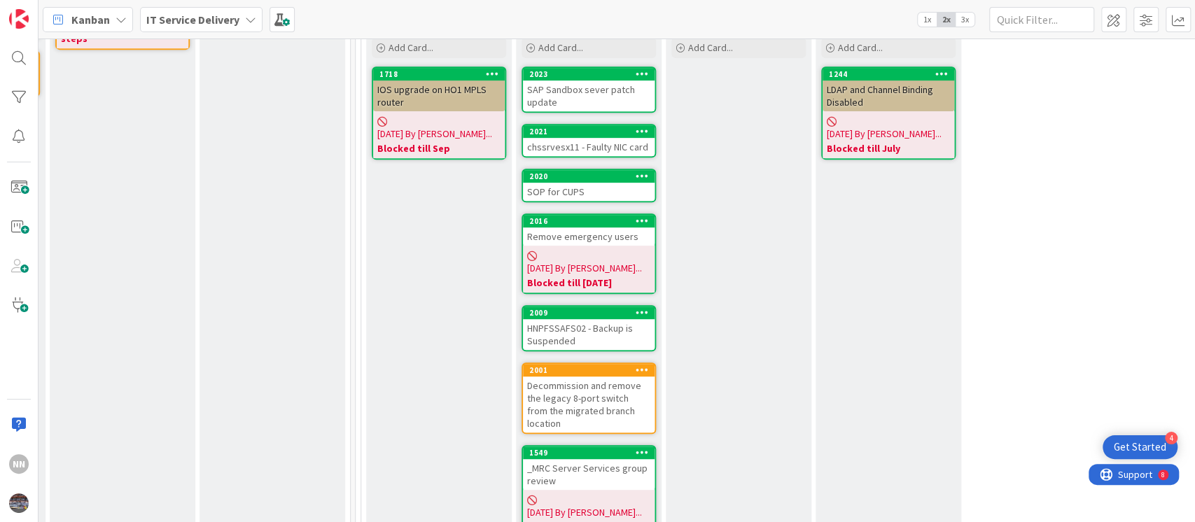
click at [560, 185] on div "SOP for CUPS" at bounding box center [589, 192] width 132 height 18
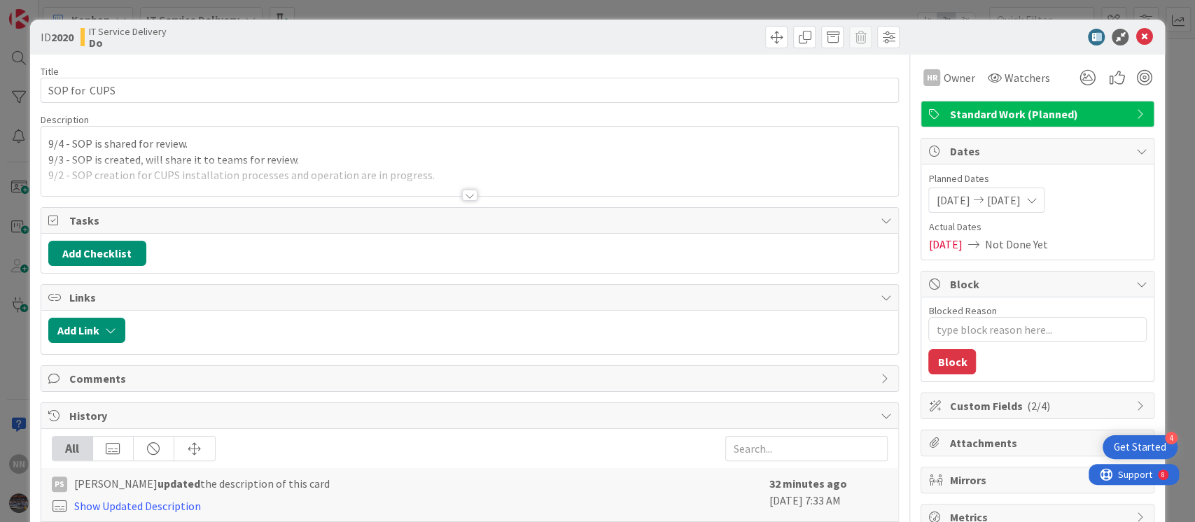
click at [462, 199] on div at bounding box center [469, 195] width 15 height 11
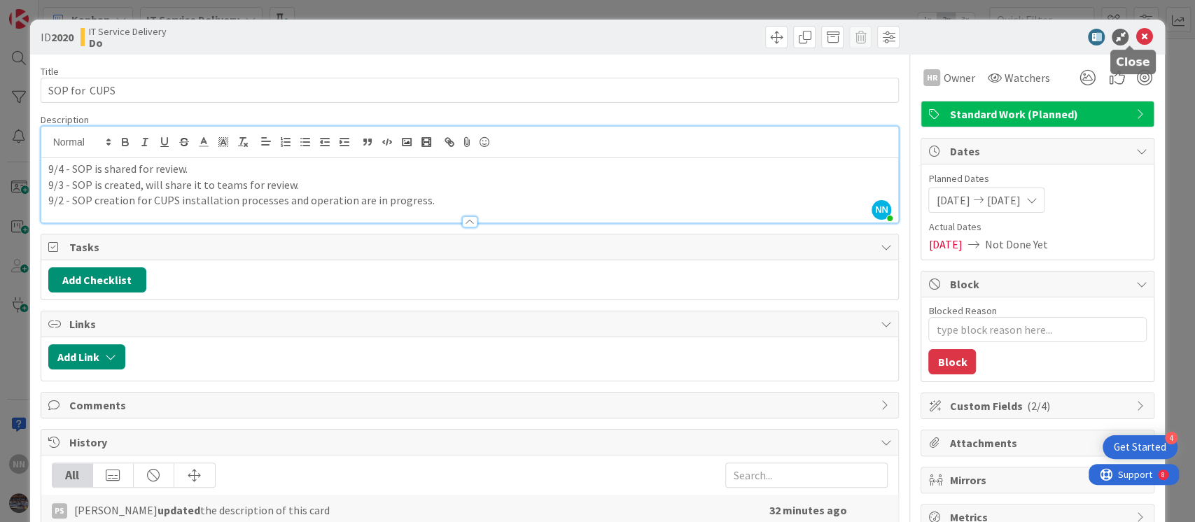
click at [1135, 30] on icon at bounding box center [1143, 37] width 17 height 17
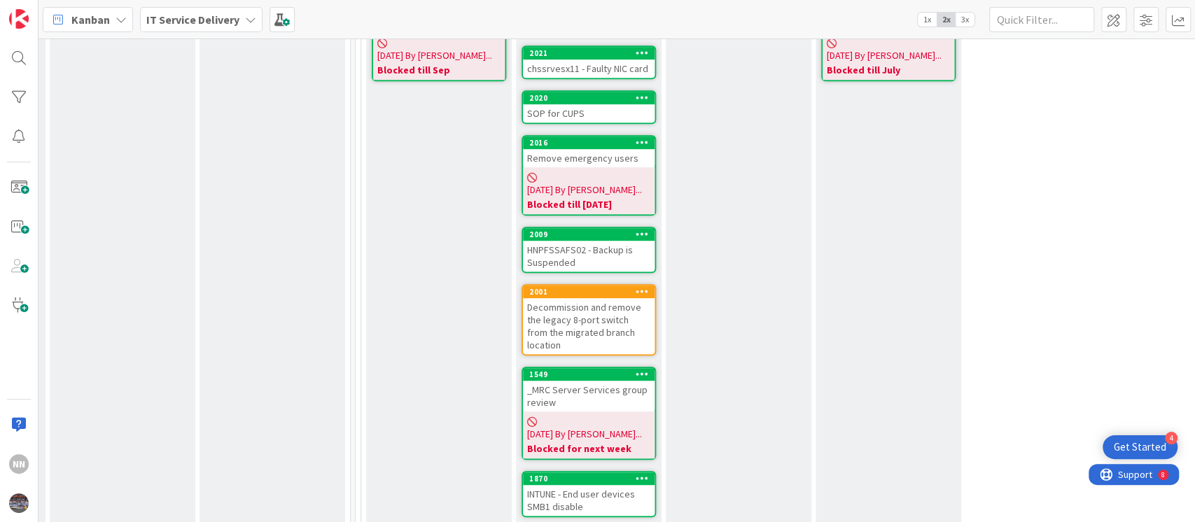
scroll to position [535, 449]
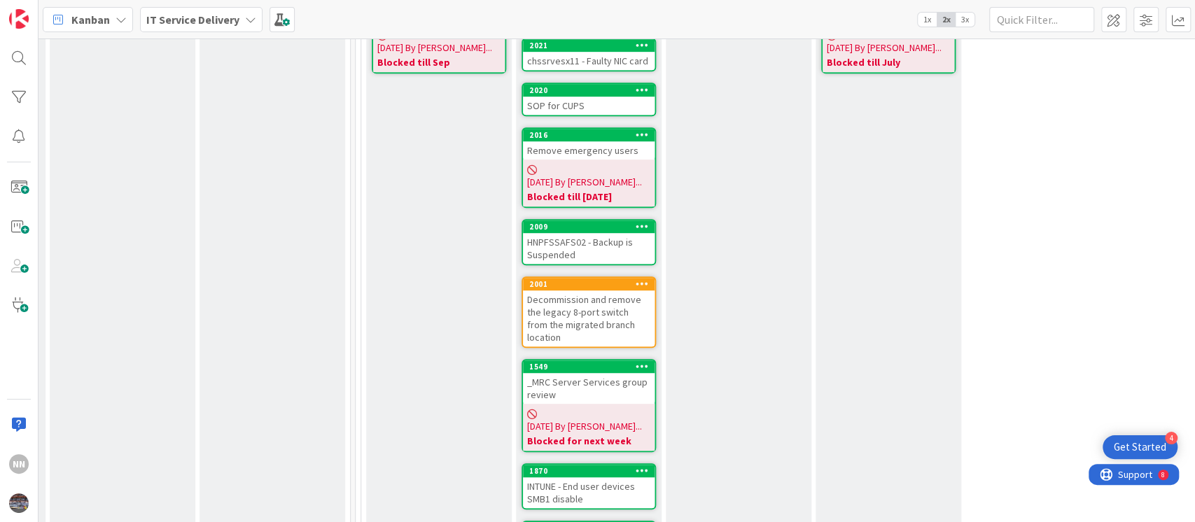
click at [572, 148] on div "Remove emergency users" at bounding box center [589, 150] width 132 height 18
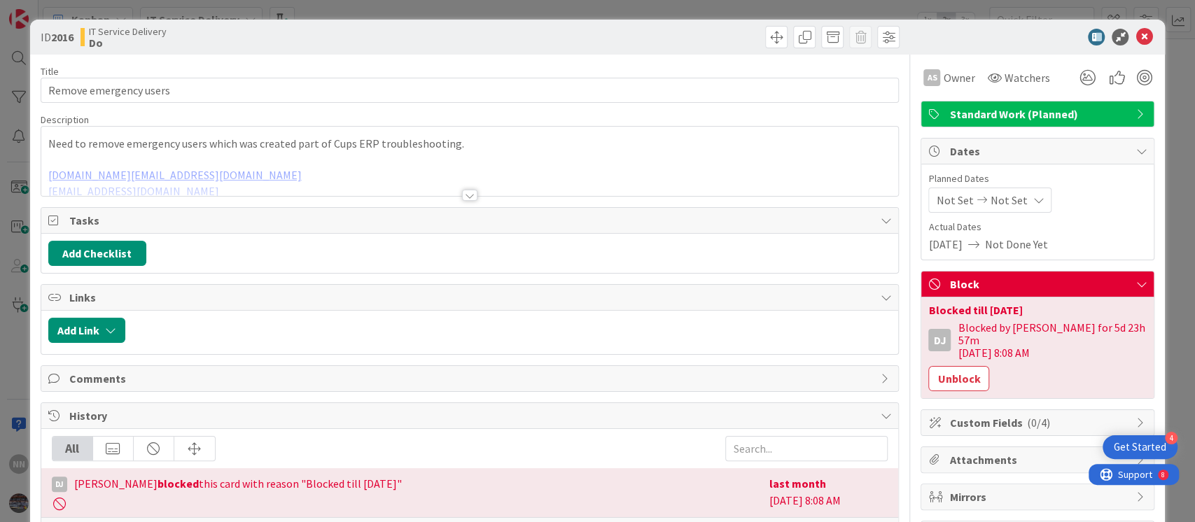
click at [463, 195] on div at bounding box center [469, 195] width 15 height 11
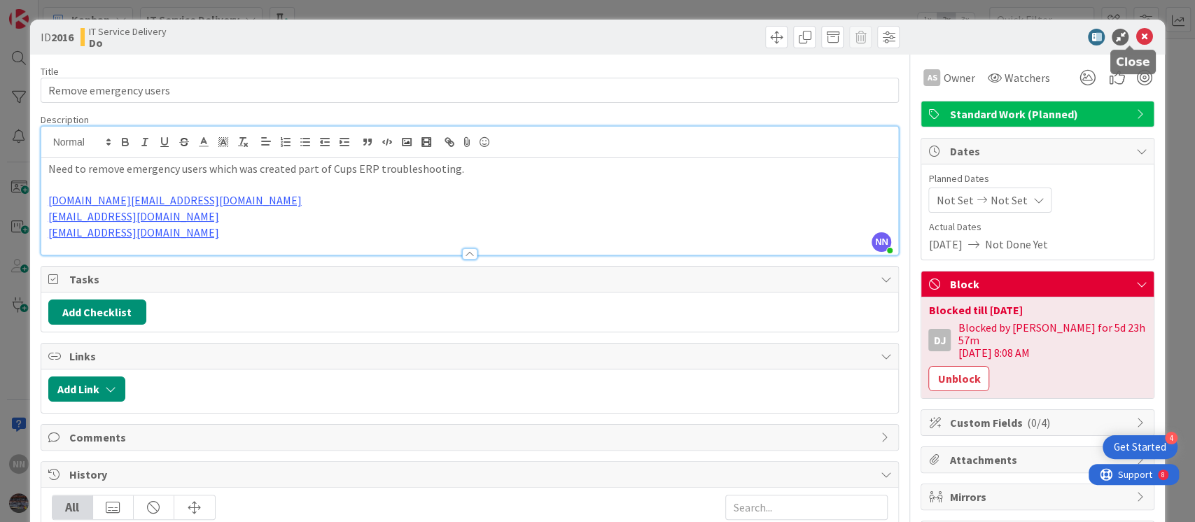
click at [1135, 39] on icon at bounding box center [1143, 37] width 17 height 17
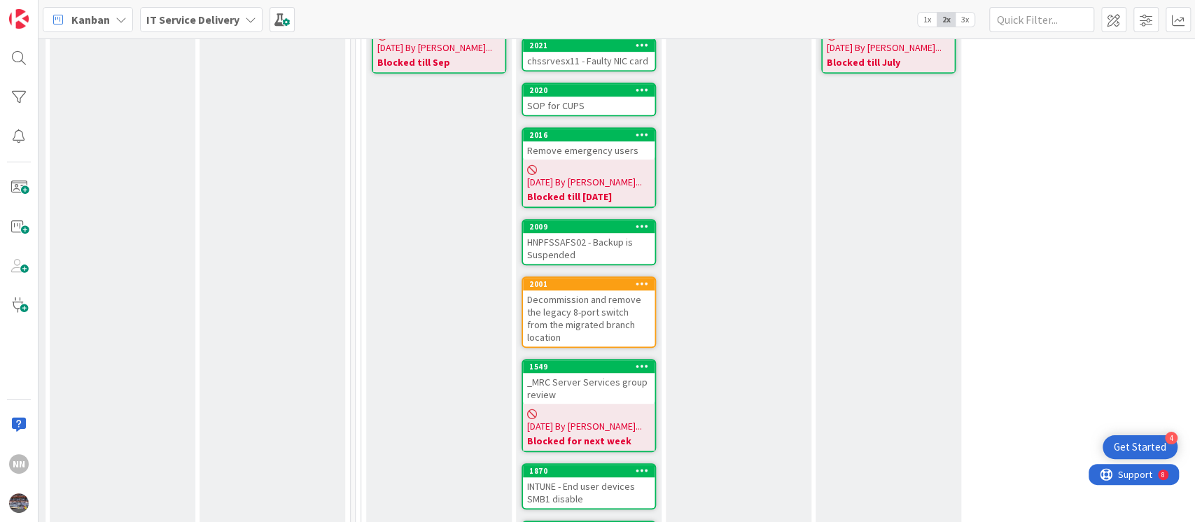
click at [615, 152] on div "Remove emergency users" at bounding box center [589, 150] width 132 height 18
click at [579, 147] on div "Remove emergency users" at bounding box center [589, 150] width 132 height 18
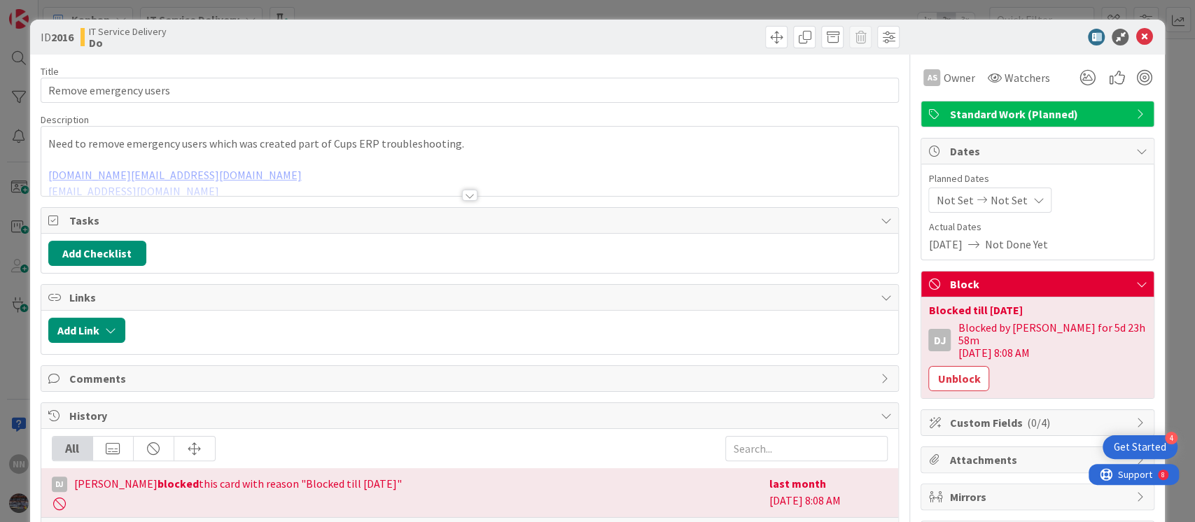
click at [463, 193] on div at bounding box center [469, 195] width 15 height 11
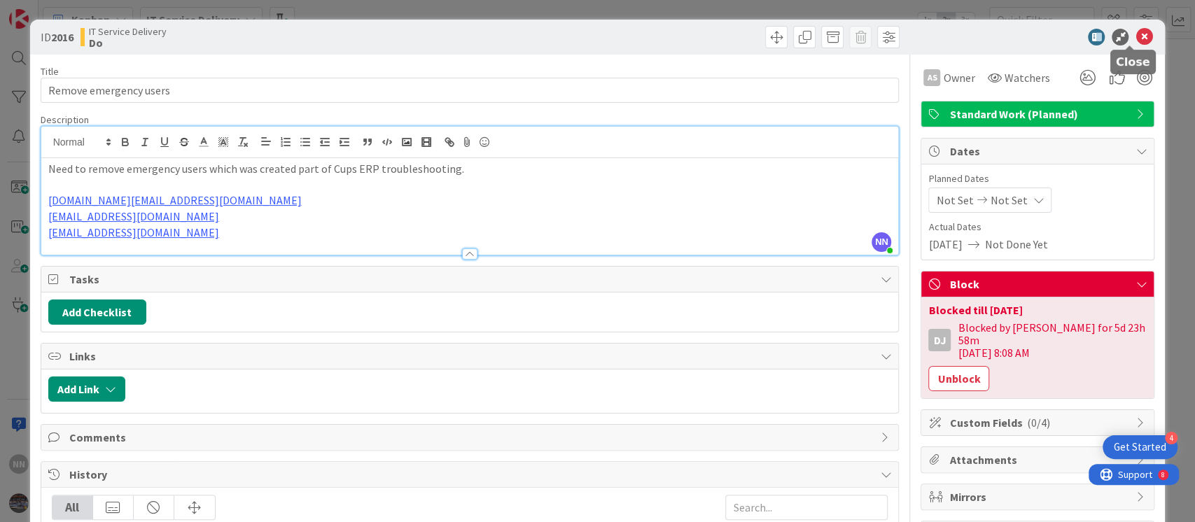
click at [1135, 36] on icon at bounding box center [1143, 37] width 17 height 17
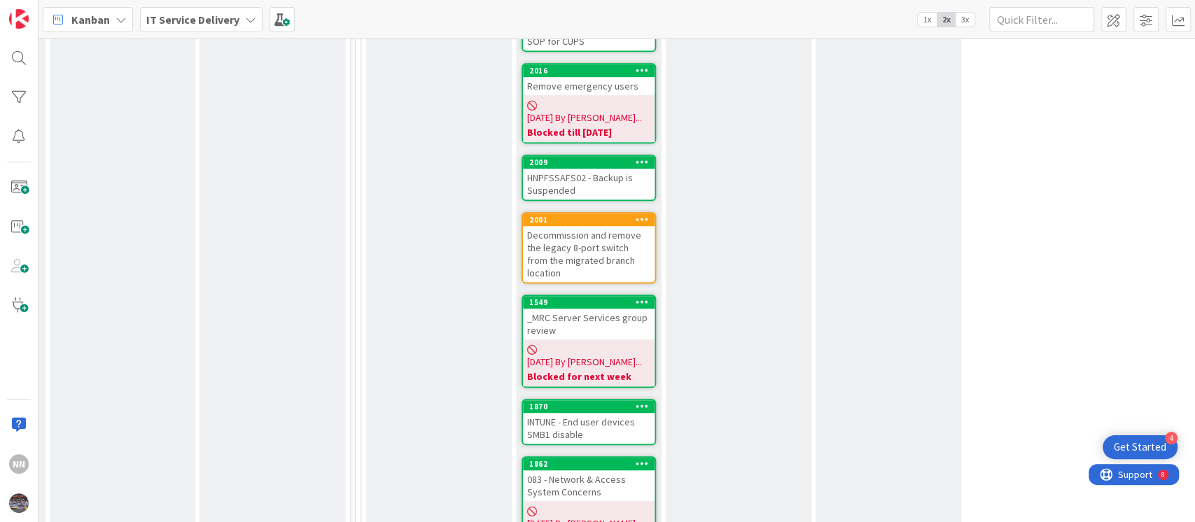
scroll to position [602, 449]
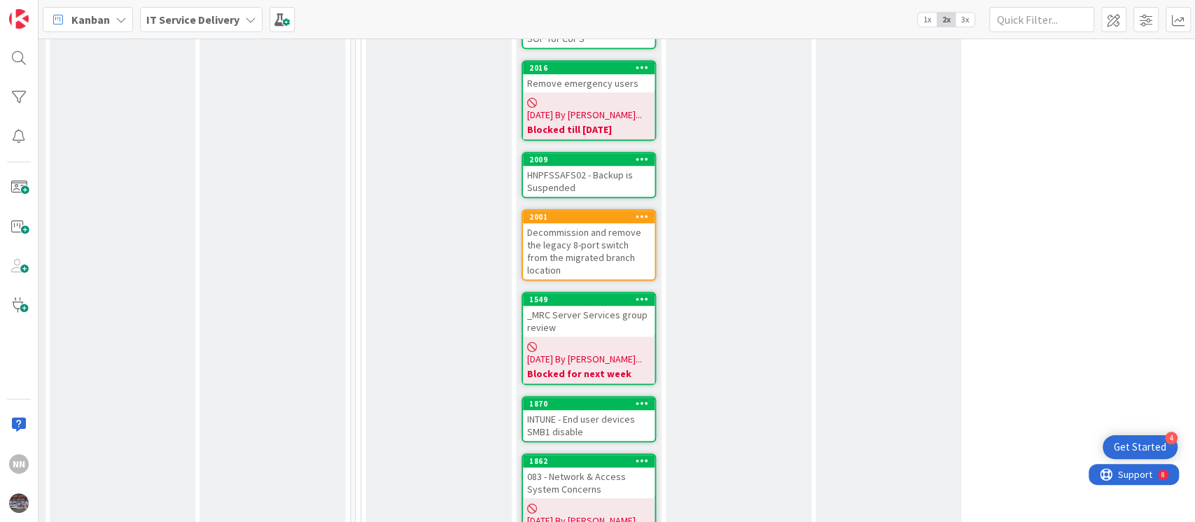
click at [568, 166] on div "HNPFSSAFS02 - Backup is Suspended" at bounding box center [589, 181] width 132 height 31
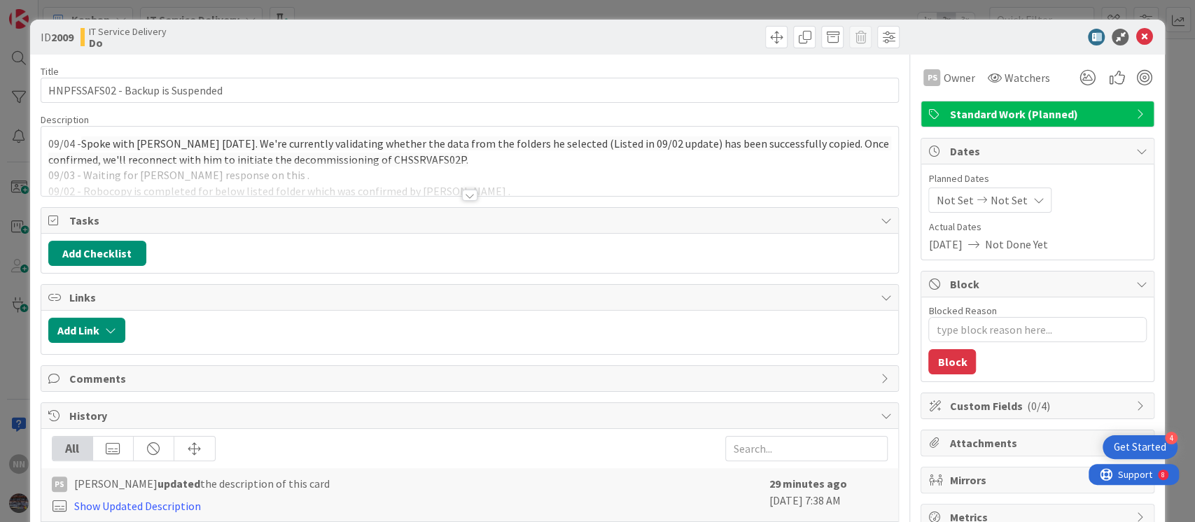
click at [464, 193] on div at bounding box center [469, 195] width 15 height 11
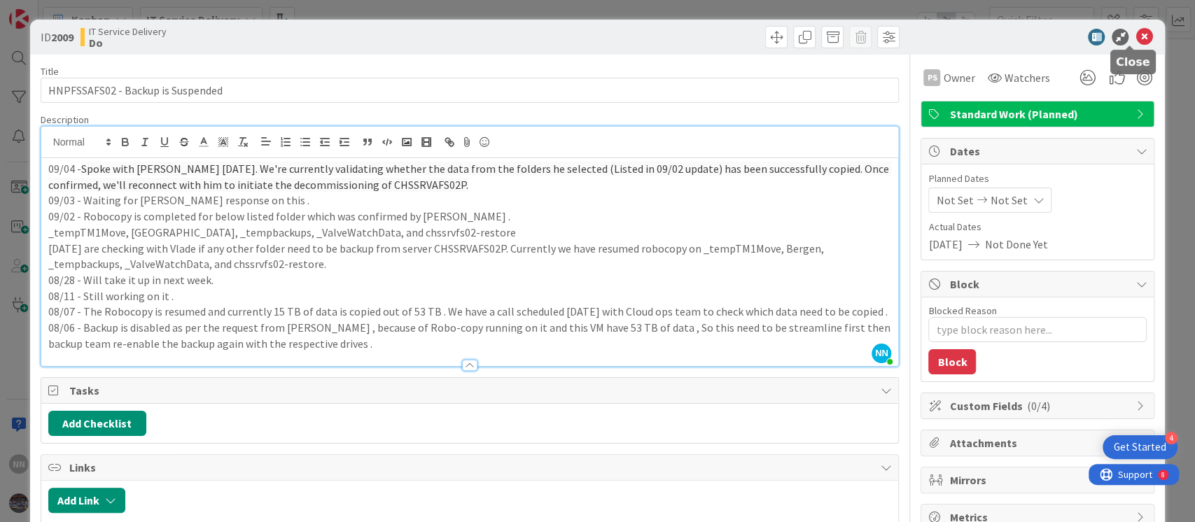
click at [1136, 36] on icon at bounding box center [1143, 37] width 17 height 17
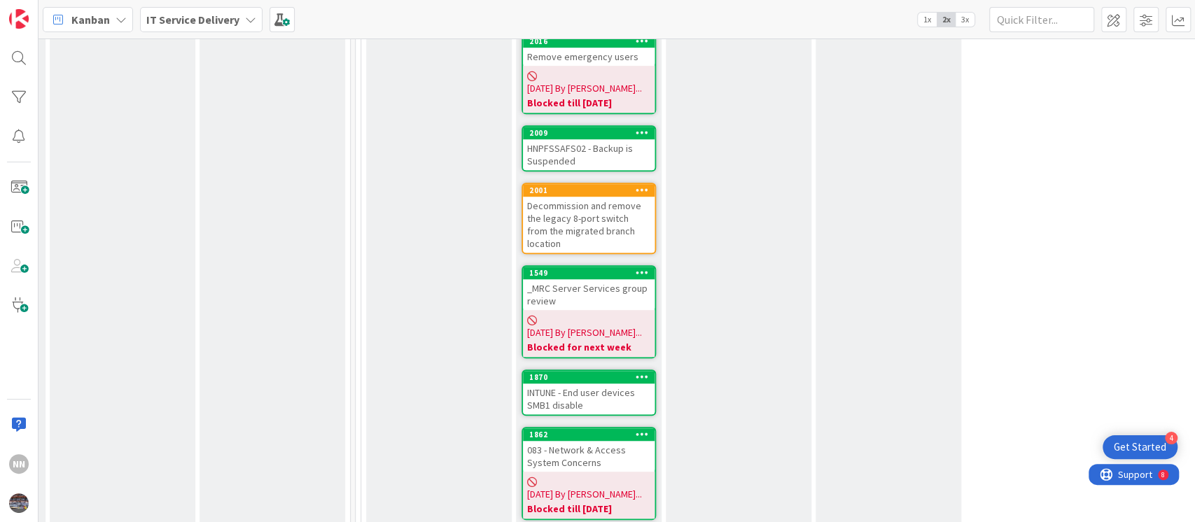
scroll to position [632, 449]
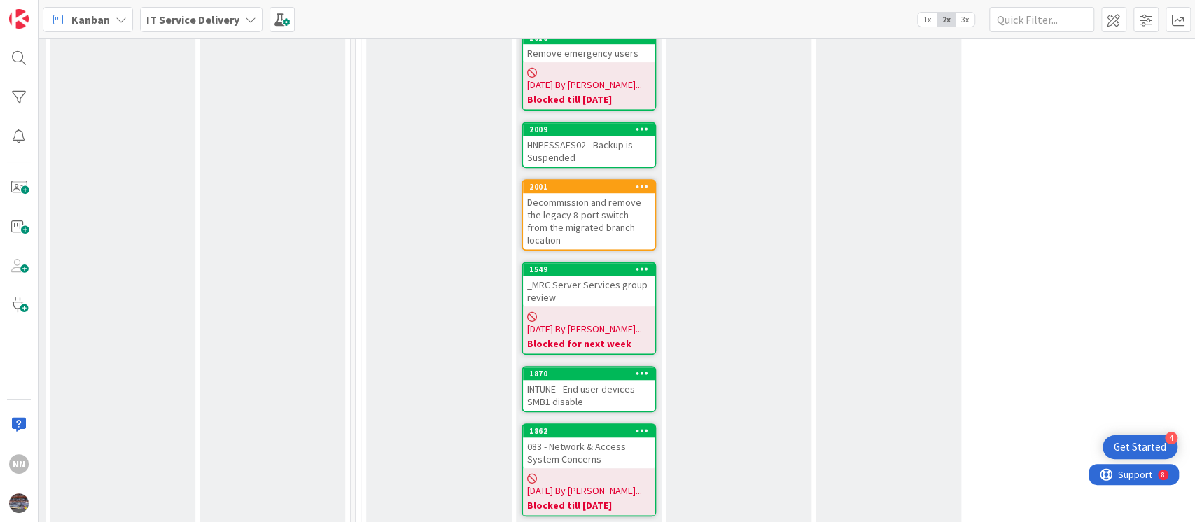
click at [591, 207] on div "Decommission and remove the legacy 8-port switch from the migrated branch locat…" at bounding box center [589, 221] width 132 height 56
click at [591, 193] on div "Decommission and remove the legacy 8-port switch from the migrated branch locat…" at bounding box center [589, 221] width 132 height 56
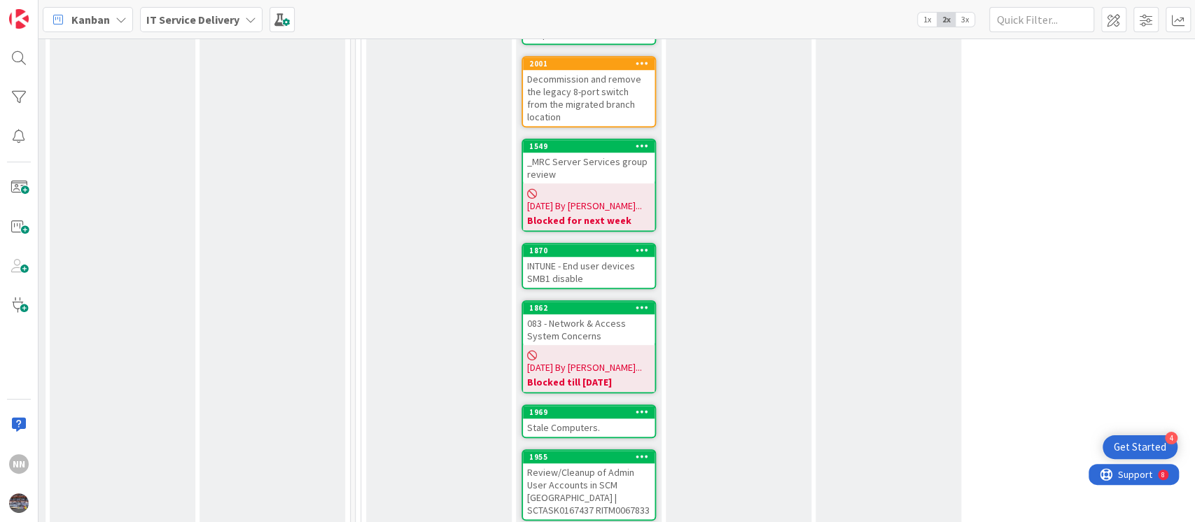
scroll to position [769, 449]
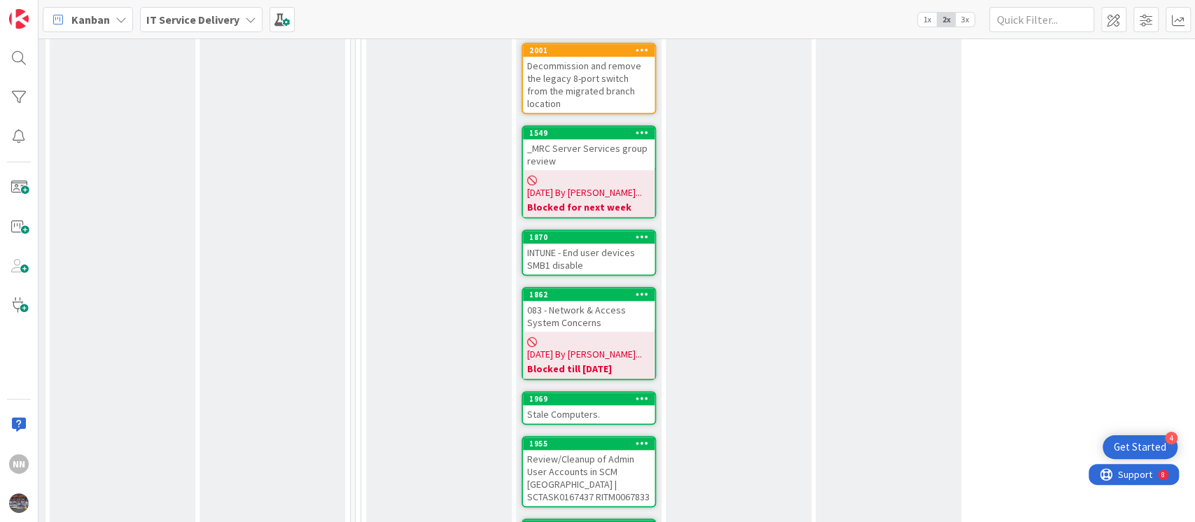
click at [587, 244] on div "INTUNE - End user devices SMB1 disable" at bounding box center [589, 259] width 132 height 31
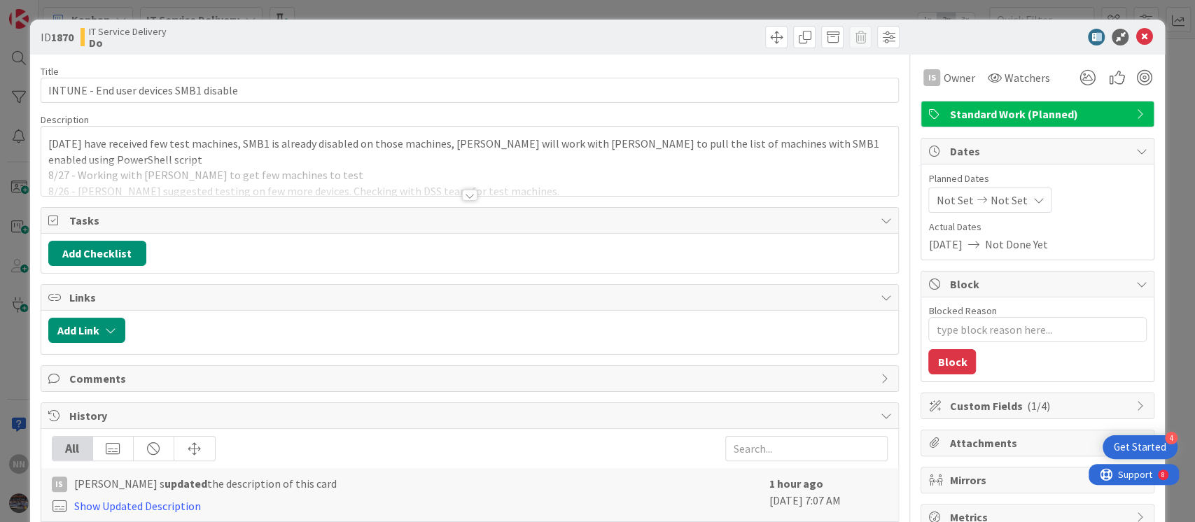
click at [462, 195] on div at bounding box center [469, 195] width 15 height 11
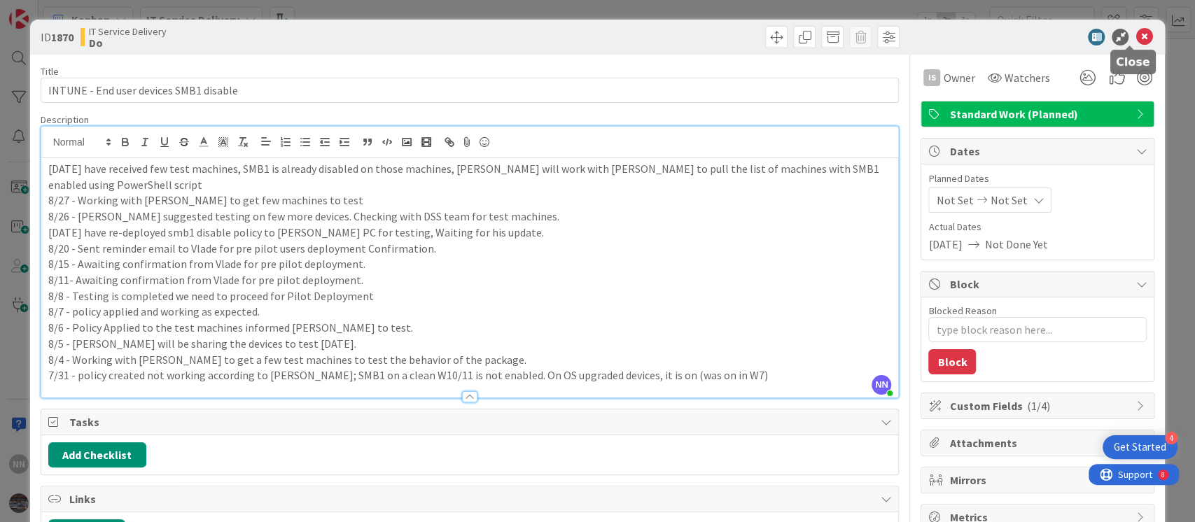
click at [1135, 37] on icon at bounding box center [1143, 37] width 17 height 17
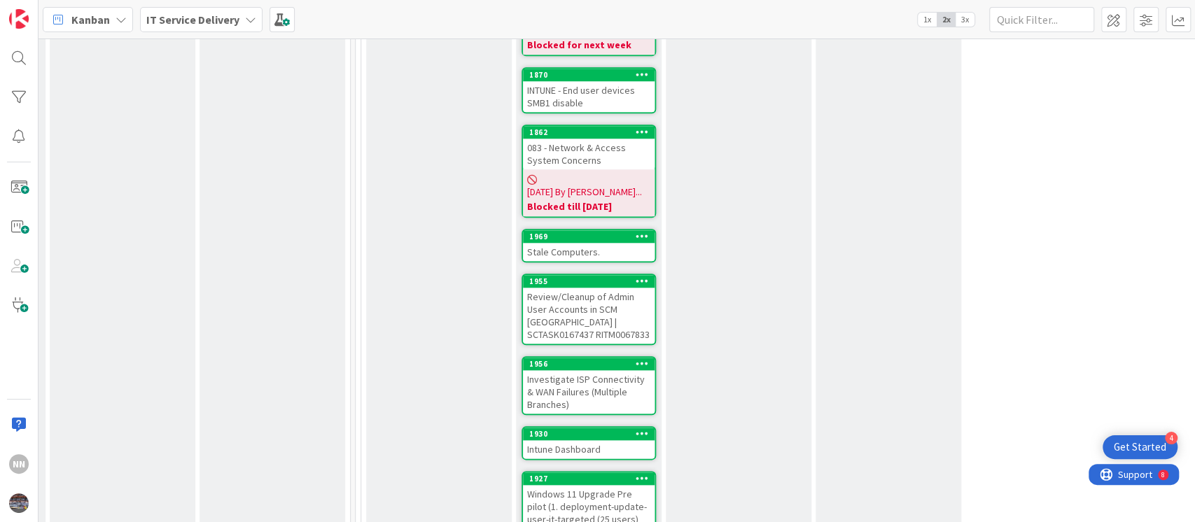
scroll to position [1008, 449]
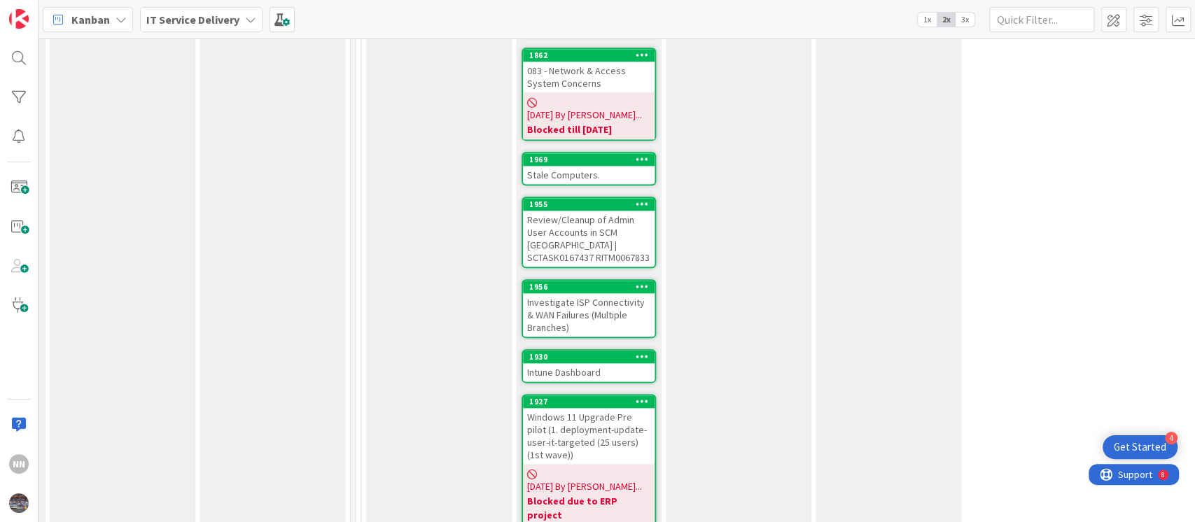
click at [588, 166] on div "Stale Computers." at bounding box center [589, 175] width 132 height 18
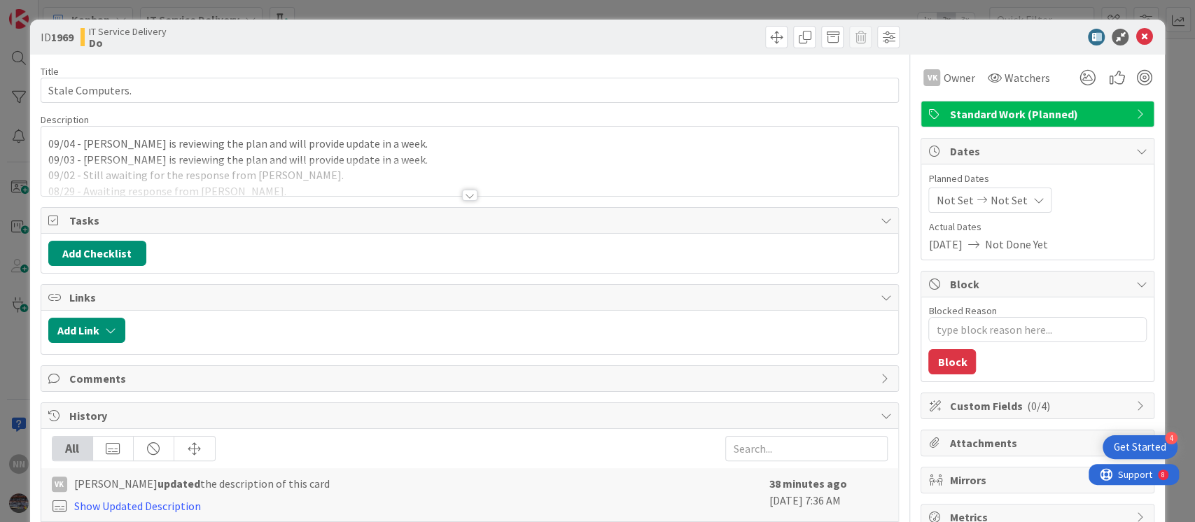
click at [463, 193] on div at bounding box center [469, 195] width 15 height 11
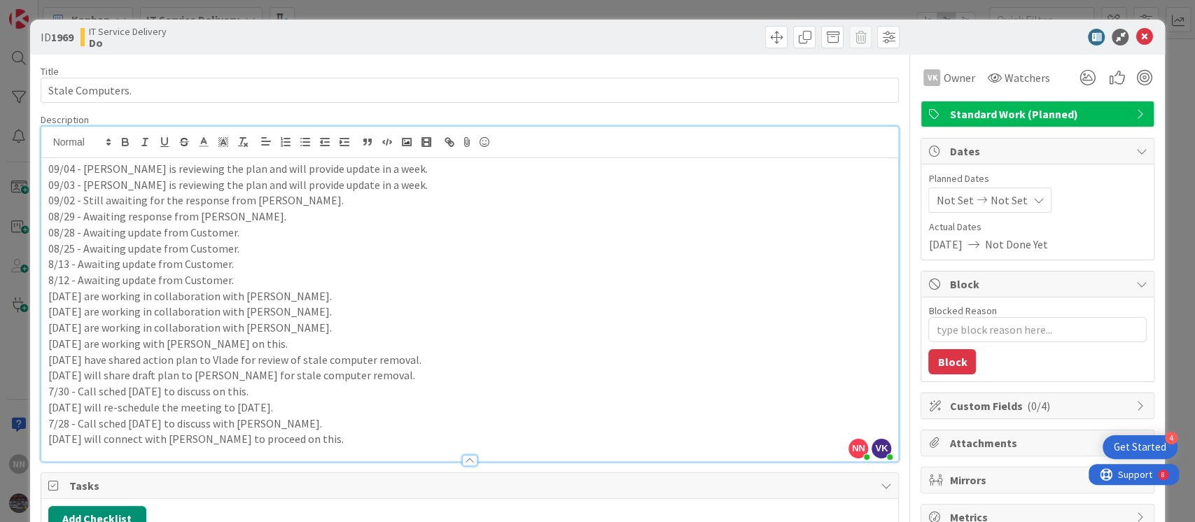
click at [674, 305] on p "[DATE] are working in collaboration with [PERSON_NAME]." at bounding box center [469, 312] width 843 height 16
click at [953, 330] on textarea "Blocked Reason" at bounding box center [1037, 329] width 218 height 25
type textarea "x"
type textarea "B"
type textarea "x"
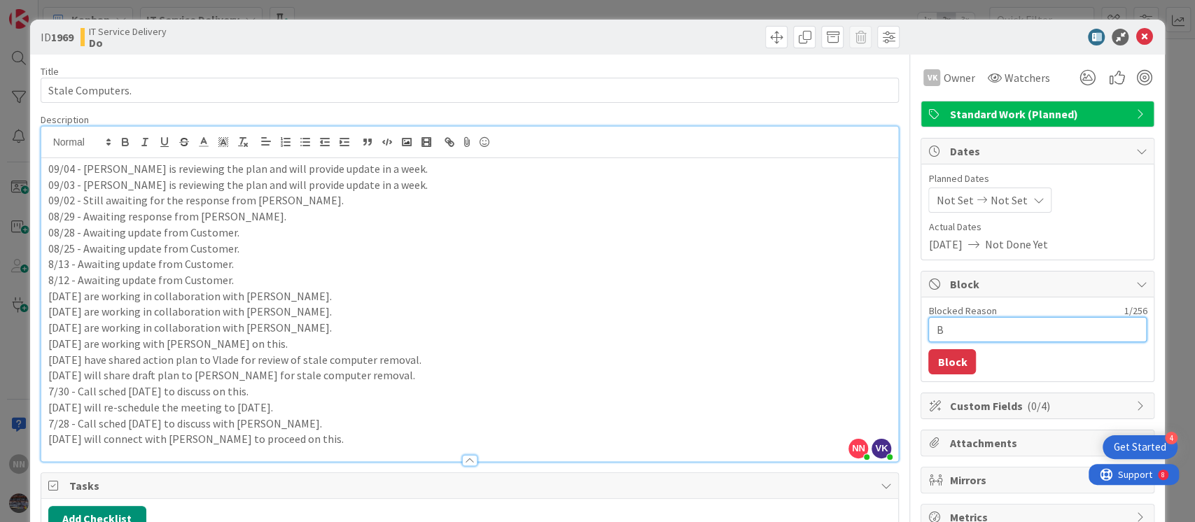
type textarea "Bl"
type textarea "x"
type textarea "Blo"
type textarea "x"
type textarea "Bloc"
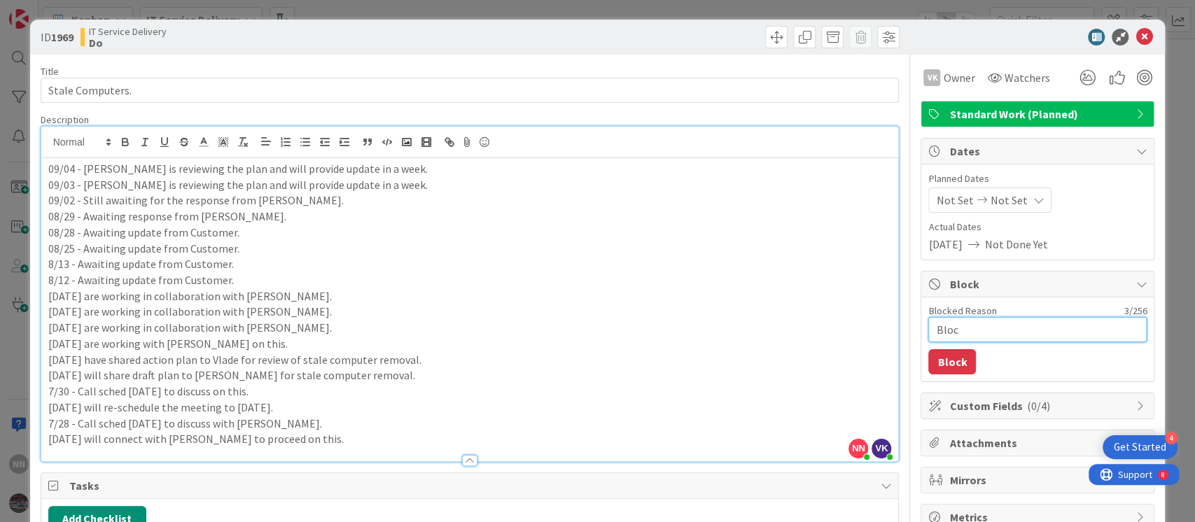
type textarea "x"
type textarea "Block"
type textarea "x"
type textarea "Blocke"
type textarea "x"
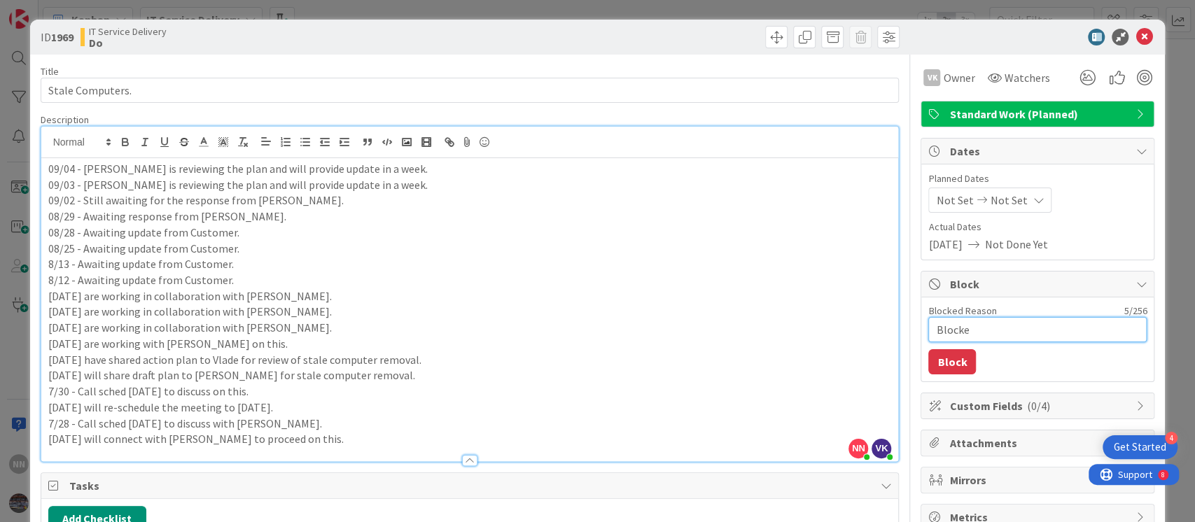
type textarea "Blocked"
type textarea "x"
type textarea "Blocked"
type textarea "x"
type textarea "Blocked t"
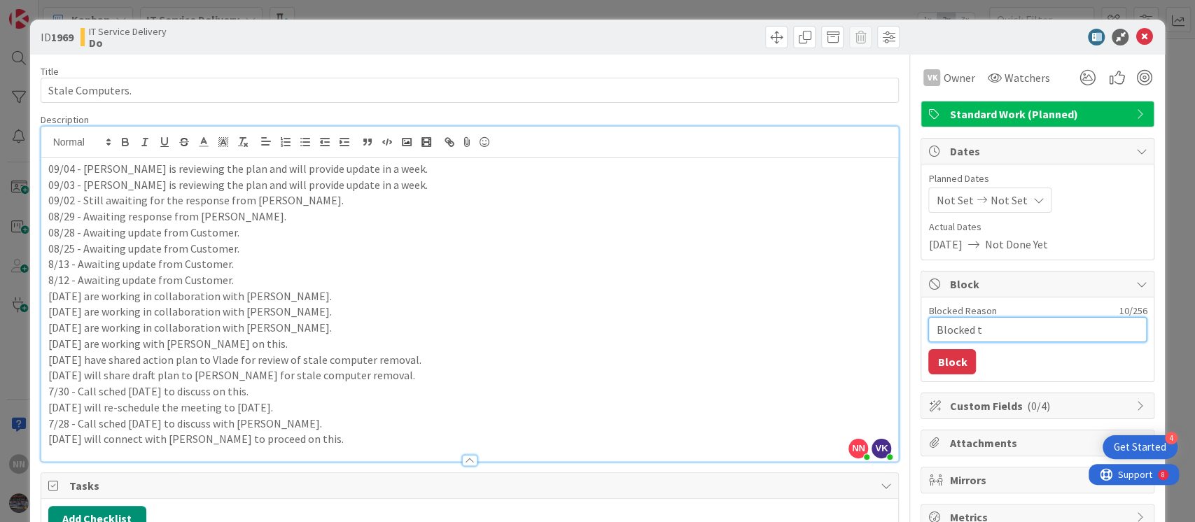
type textarea "x"
type textarea "Blocked ti"
type textarea "x"
type textarea "Blocked til"
type textarea "x"
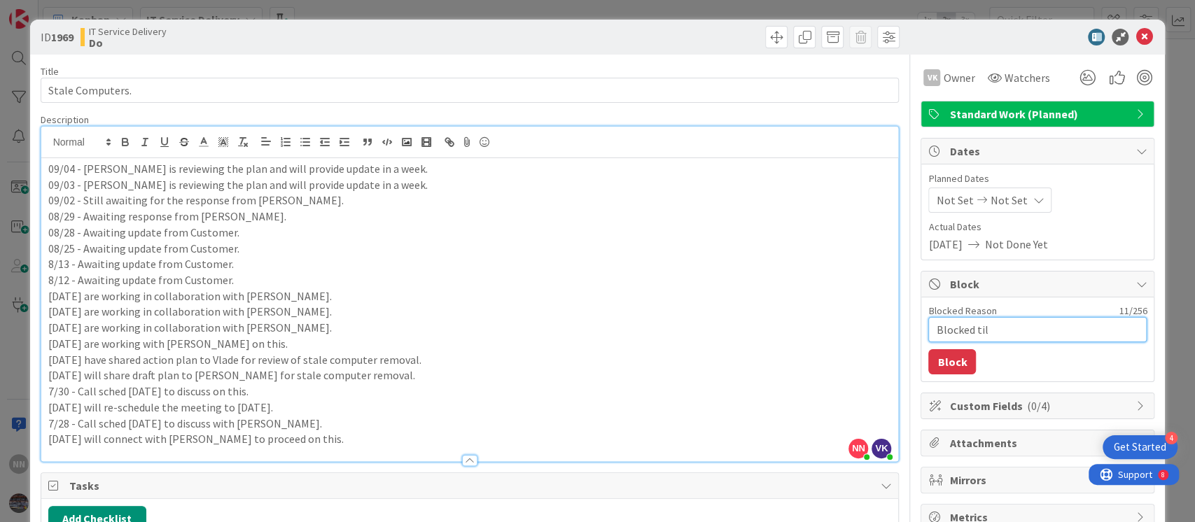
type textarea "Blocked till"
type textarea "x"
type textarea "Blocked till"
type textarea "x"
type textarea "Blocked till w"
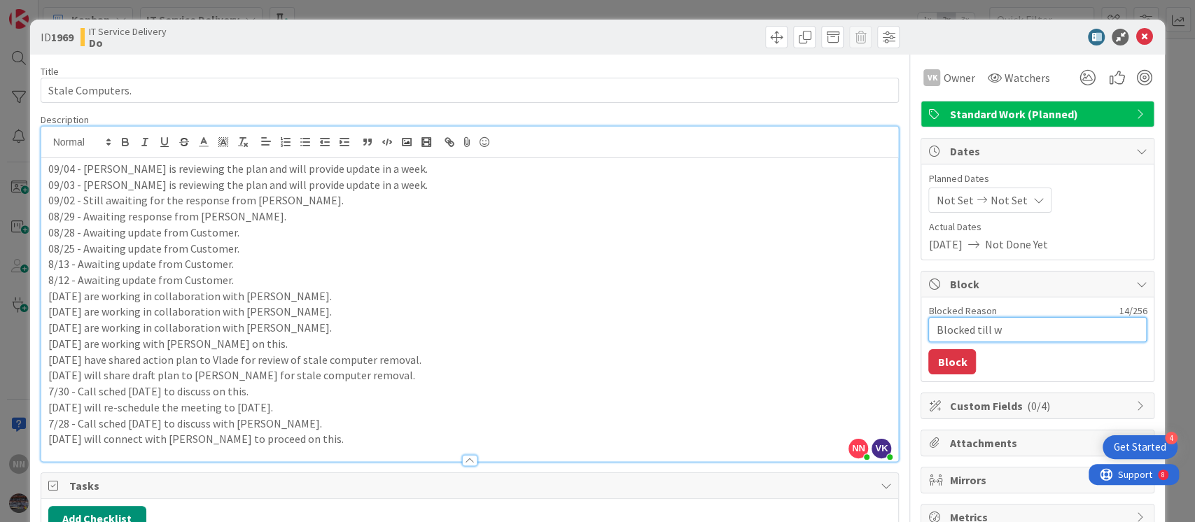
type textarea "x"
type textarea "Blocked till we"
type textarea "x"
type textarea "Blocked till wed"
click at [939, 362] on button "Block" at bounding box center [952, 361] width 48 height 25
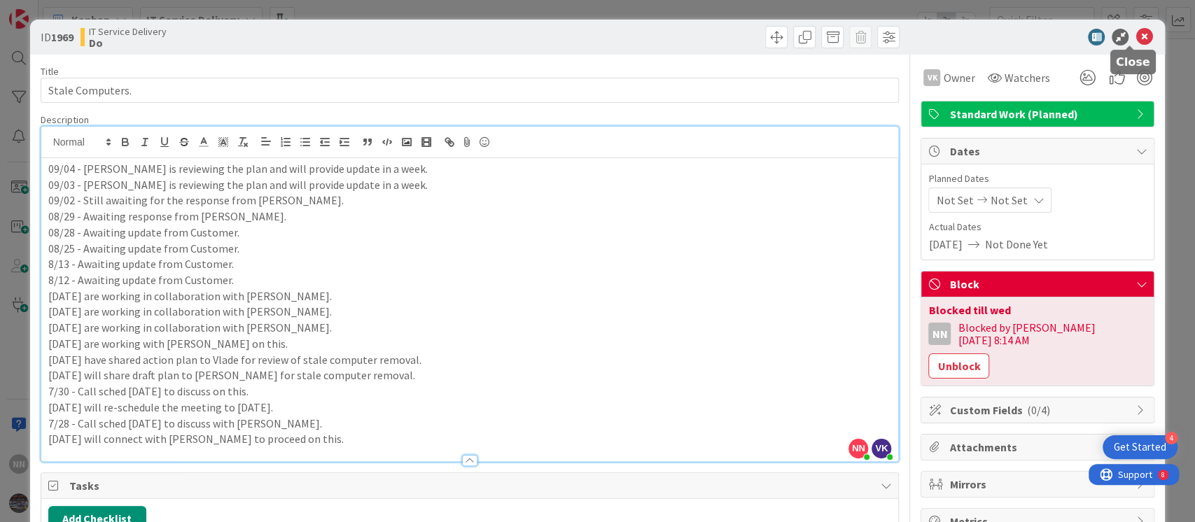
click at [1135, 40] on icon at bounding box center [1143, 37] width 17 height 17
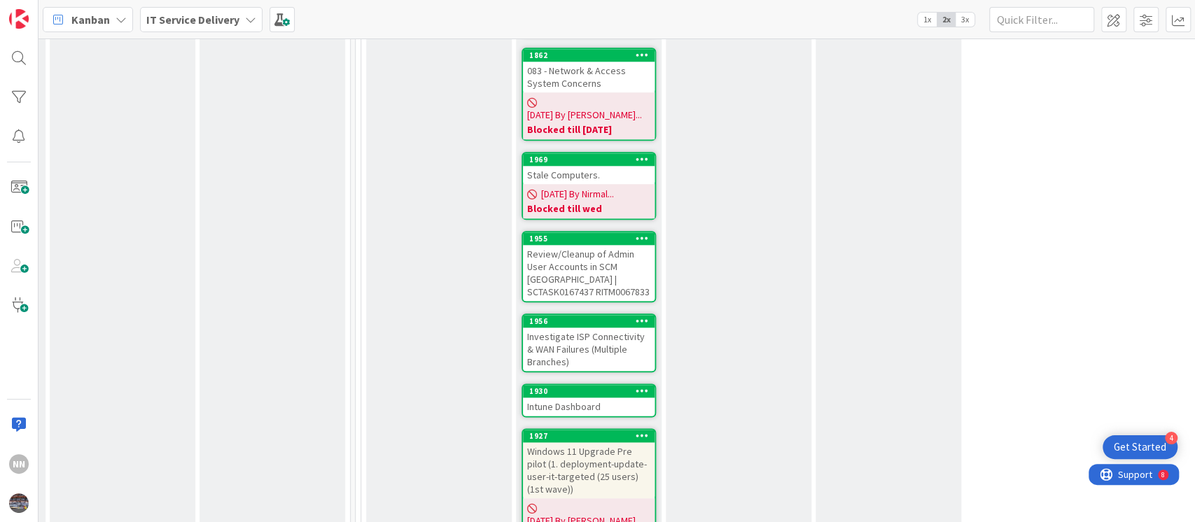
scroll to position [1041, 449]
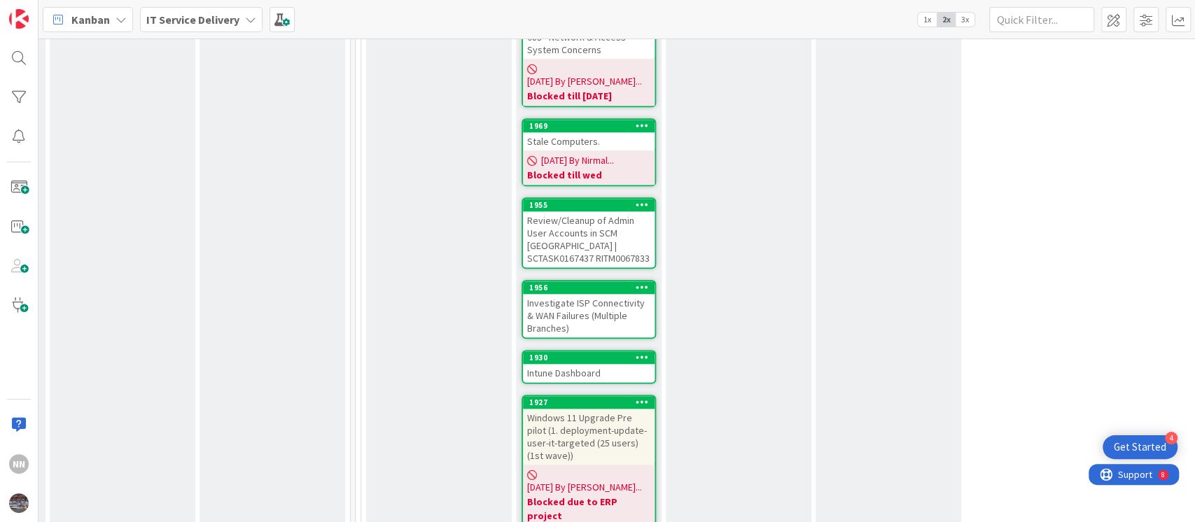
click at [589, 211] on div "Review/Cleanup of Admin User Accounts in SCM [GEOGRAPHIC_DATA] | SCTASK0167437 …" at bounding box center [589, 239] width 132 height 56
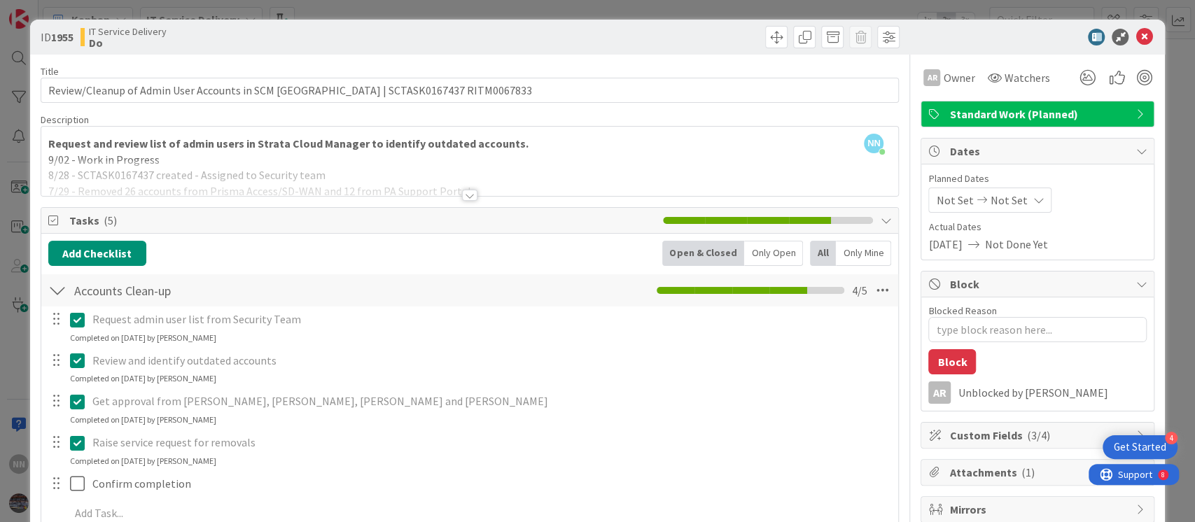
click at [462, 194] on div at bounding box center [469, 195] width 15 height 11
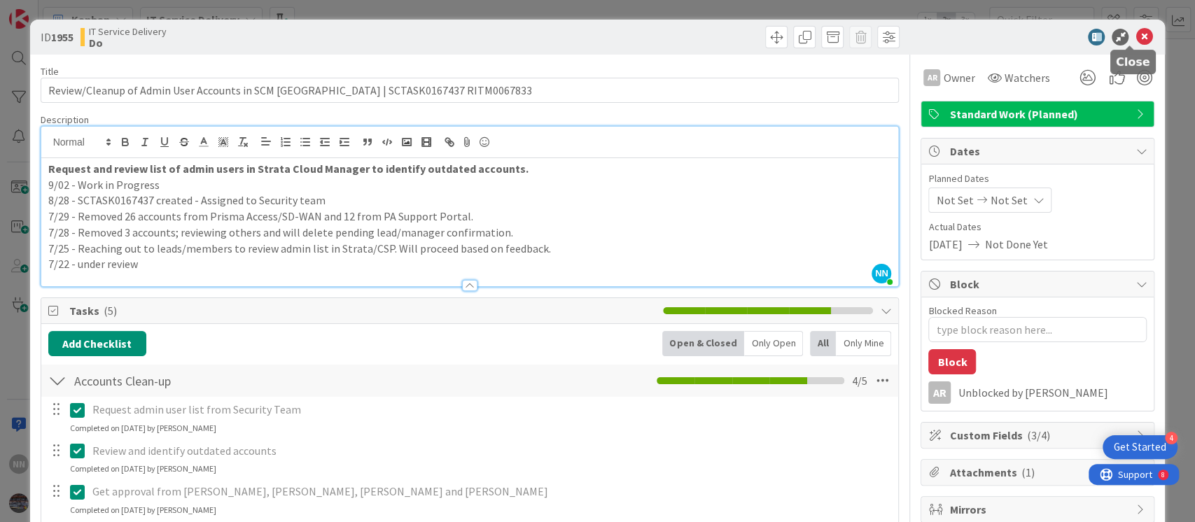
click at [1135, 34] on icon at bounding box center [1143, 37] width 17 height 17
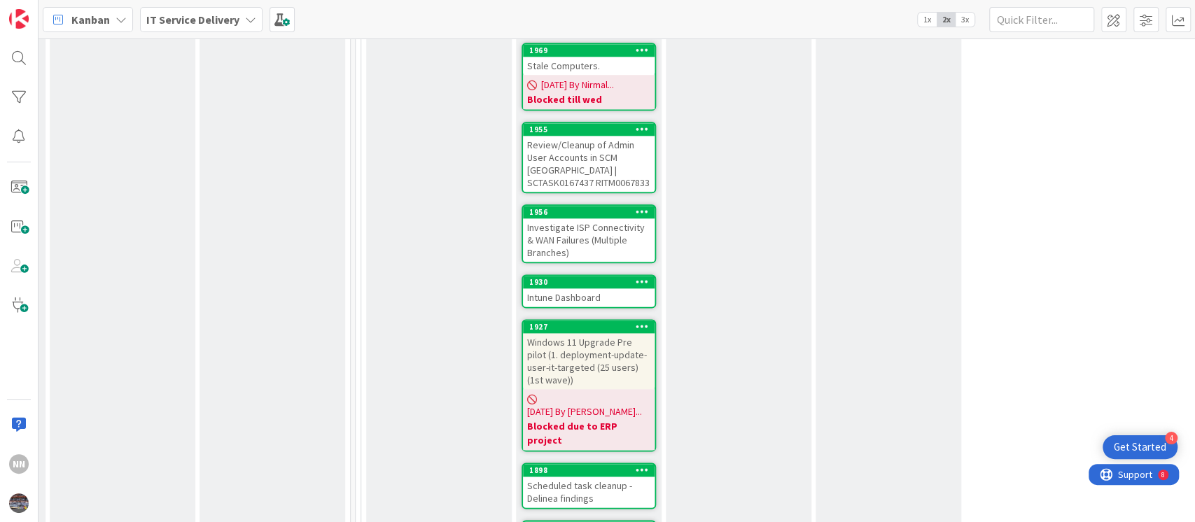
click at [582, 218] on div "Investigate ISP Connectivity & WAN Failures (Multiple Branches)" at bounding box center [589, 239] width 132 height 43
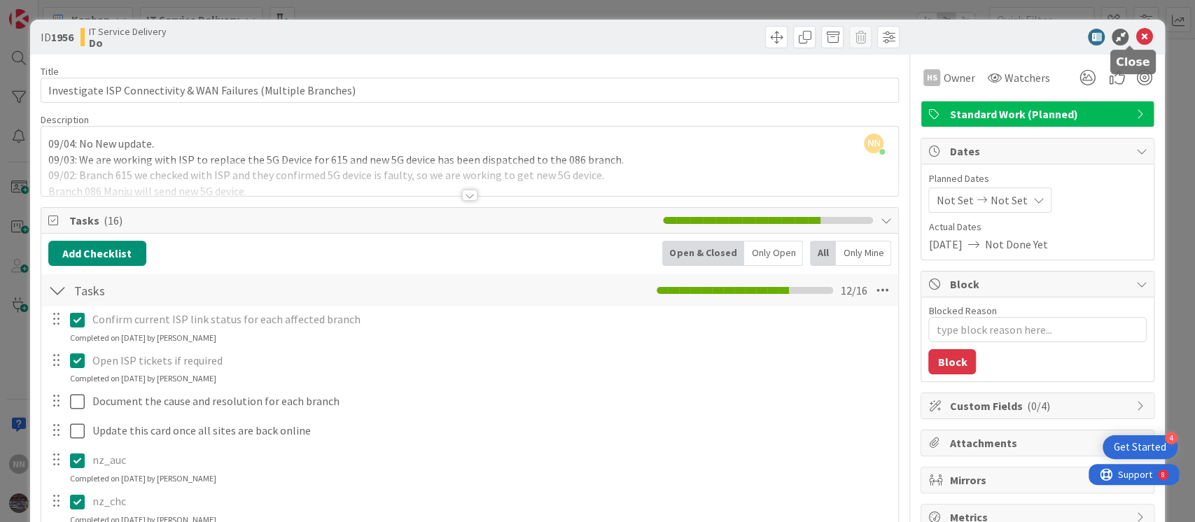
click at [1135, 41] on icon at bounding box center [1143, 37] width 17 height 17
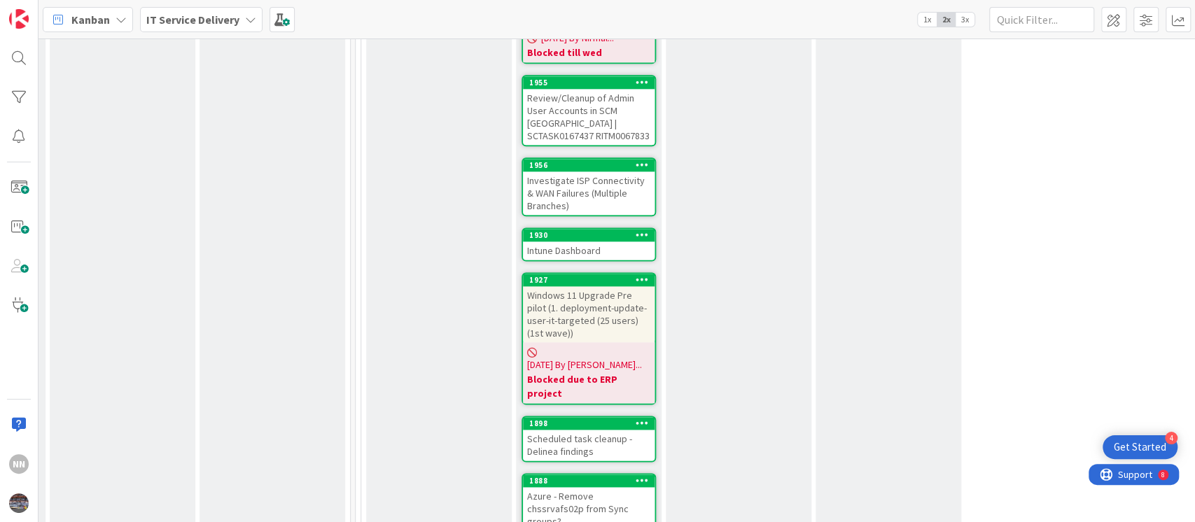
click at [596, 241] on div "Intune Dashboard" at bounding box center [589, 250] width 132 height 18
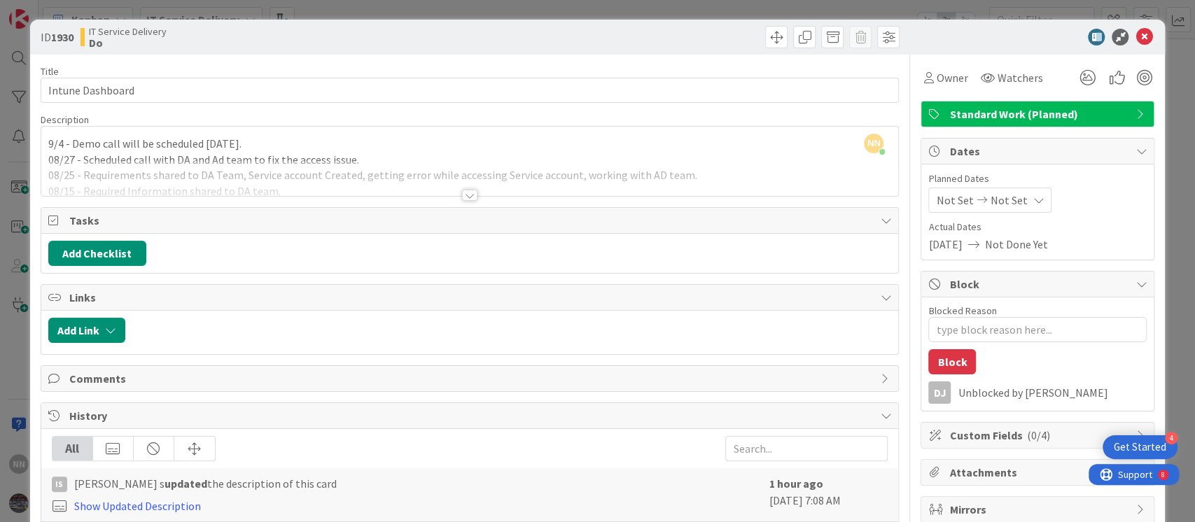
click at [465, 190] on div at bounding box center [469, 195] width 15 height 11
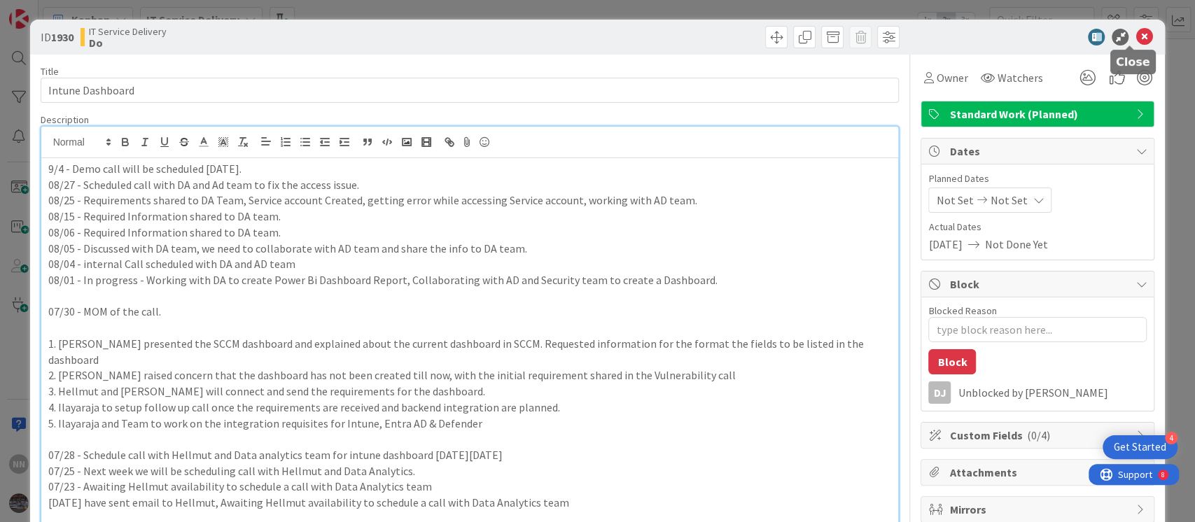
click at [1135, 37] on icon at bounding box center [1143, 37] width 17 height 17
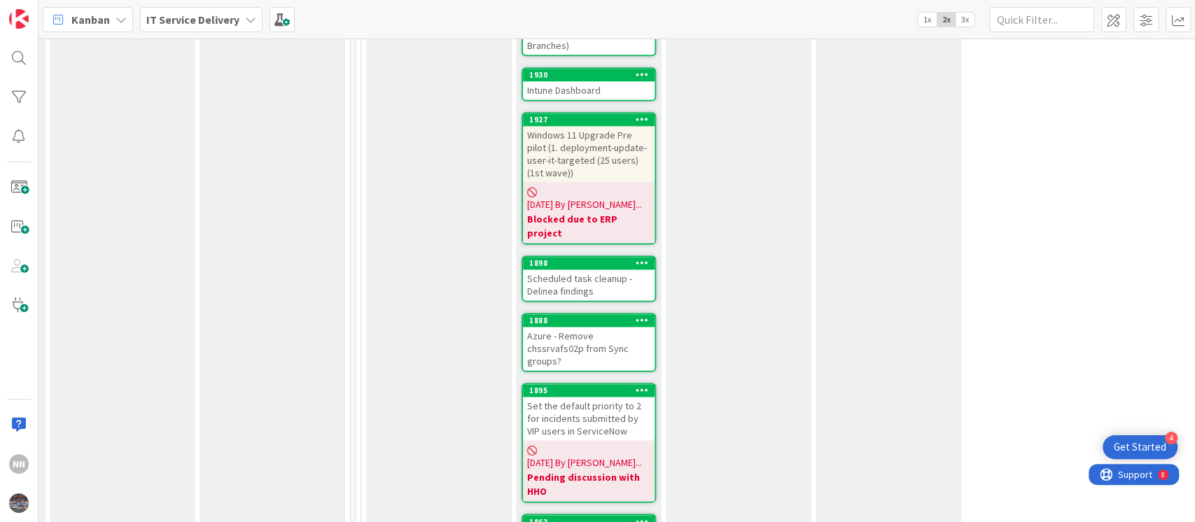
scroll to position [1354, 449]
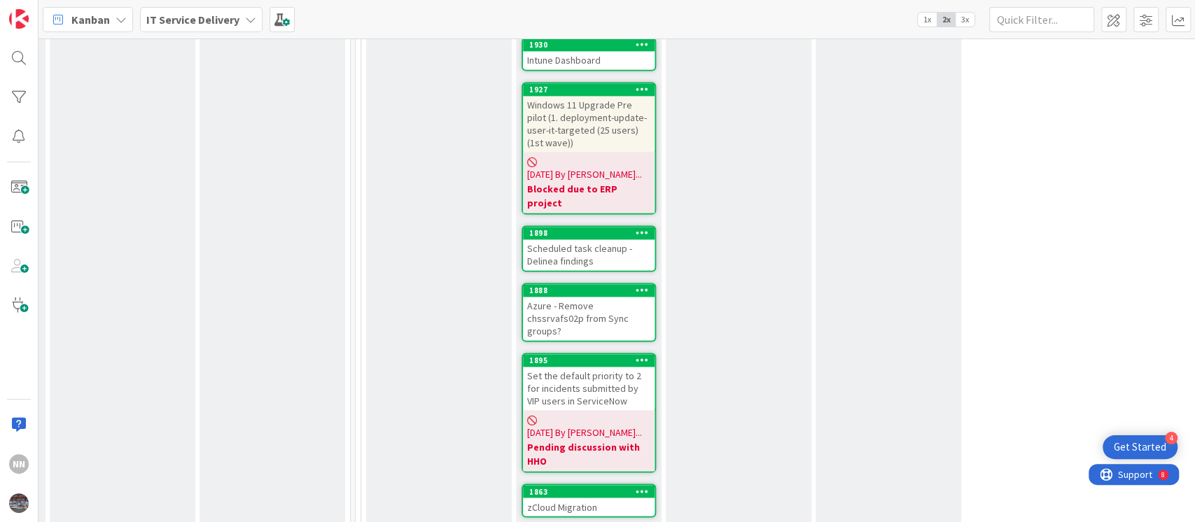
click at [557, 239] on div "Scheduled task cleanup - Delinea findings" at bounding box center [589, 254] width 132 height 31
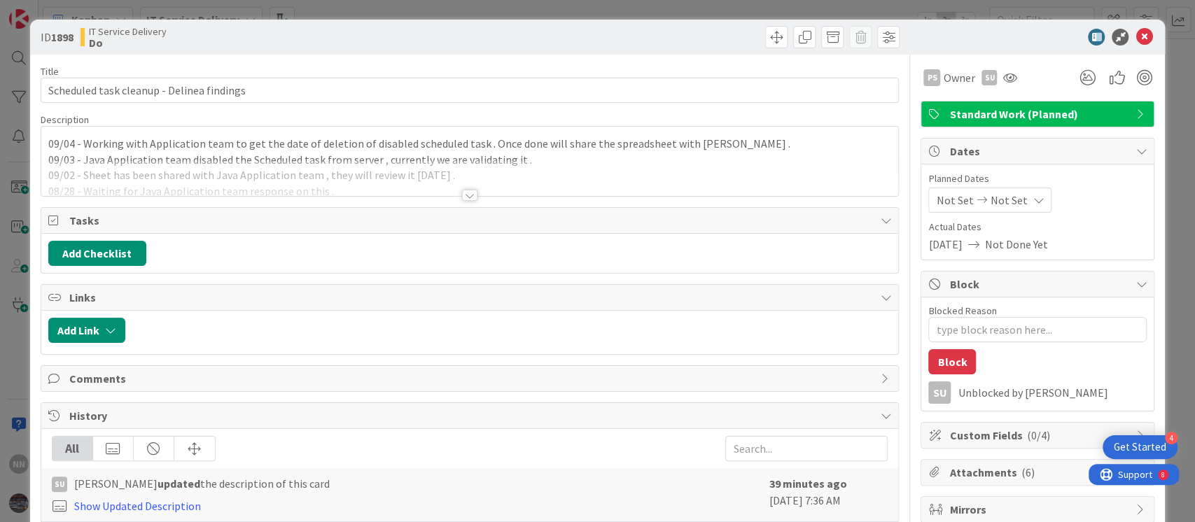
click at [462, 192] on div at bounding box center [469, 195] width 15 height 11
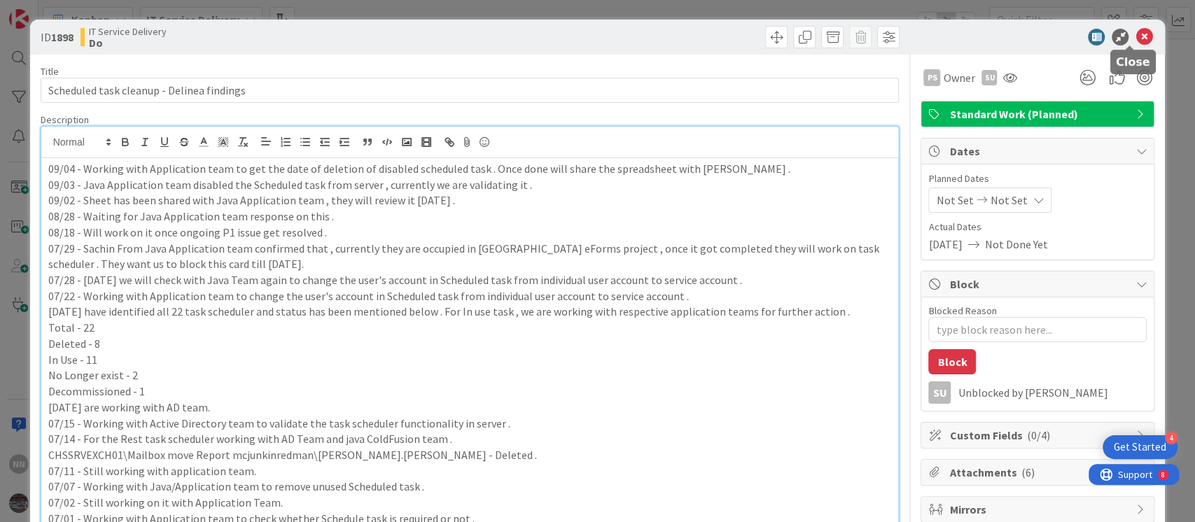
click at [1135, 39] on icon at bounding box center [1143, 37] width 17 height 17
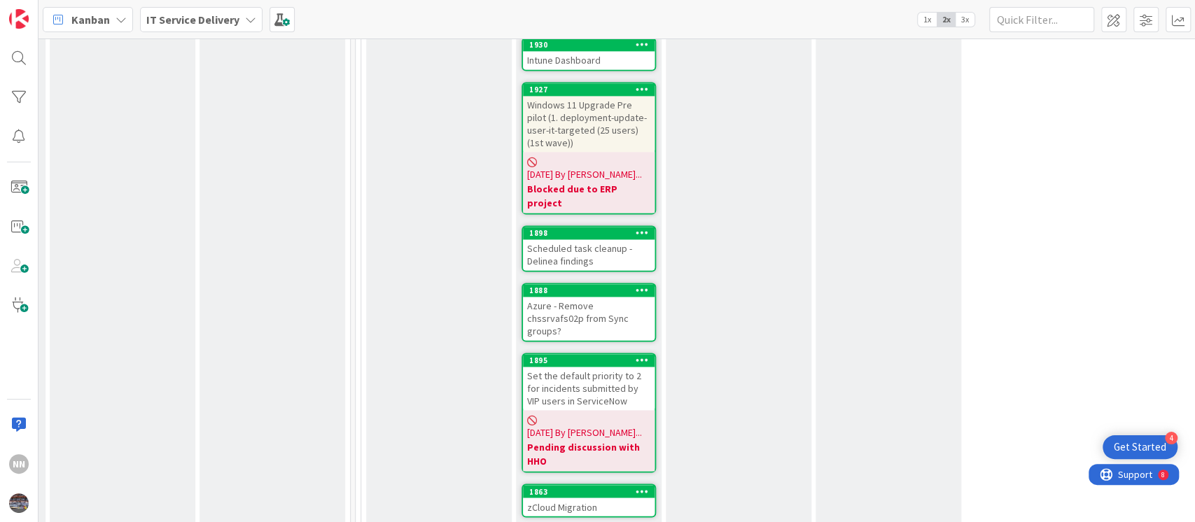
click at [585, 297] on div "Azure - Remove chssrvafs02p from Sync groups?" at bounding box center [589, 318] width 132 height 43
click at [577, 297] on div "Azure - Remove chssrvafs02p from Sync groups?" at bounding box center [589, 318] width 132 height 43
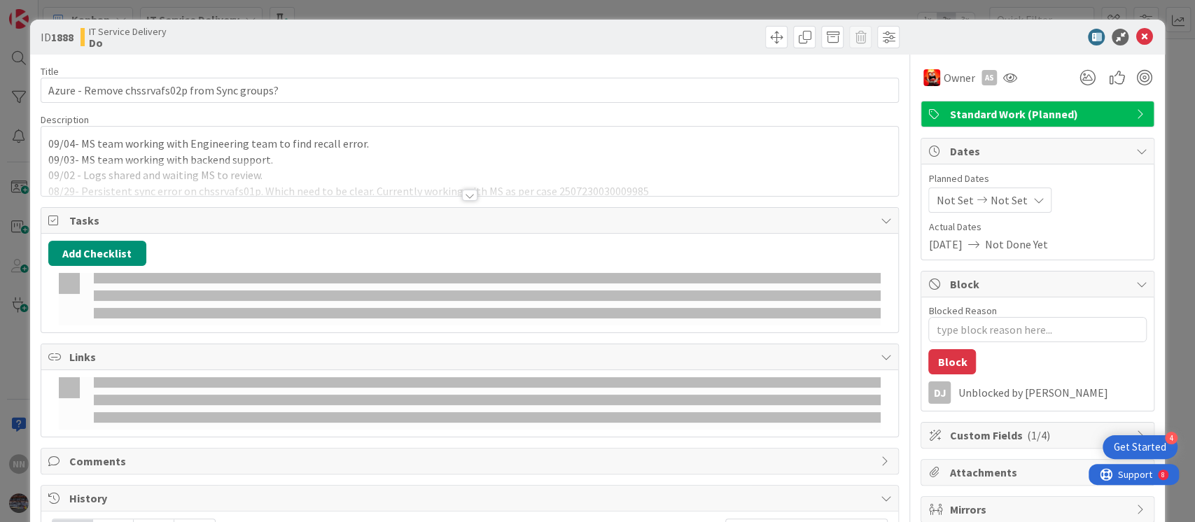
click at [577, 221] on span "Tasks" at bounding box center [471, 220] width 804 height 17
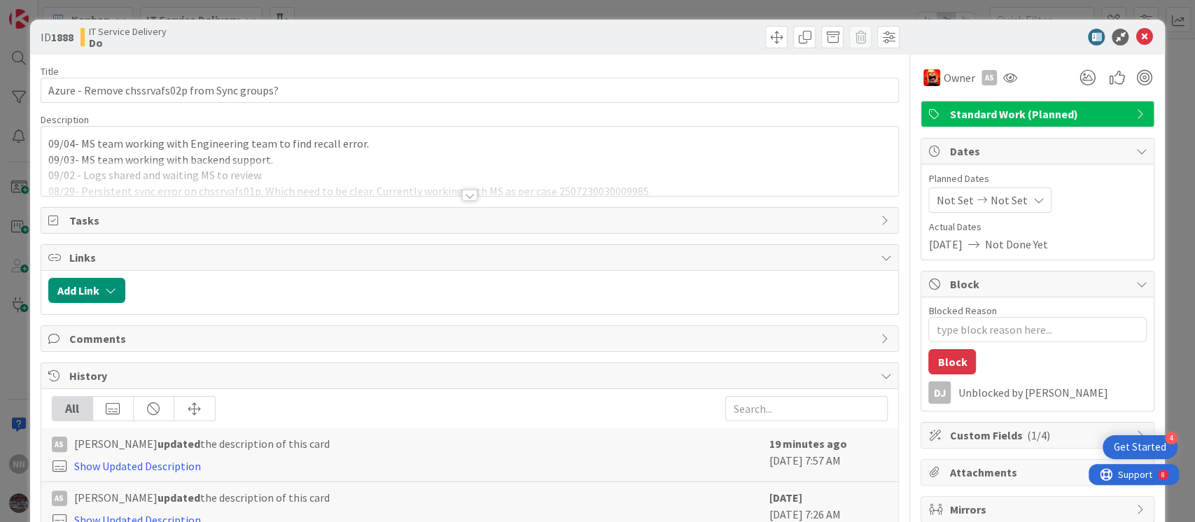
click at [463, 193] on div at bounding box center [469, 195] width 15 height 11
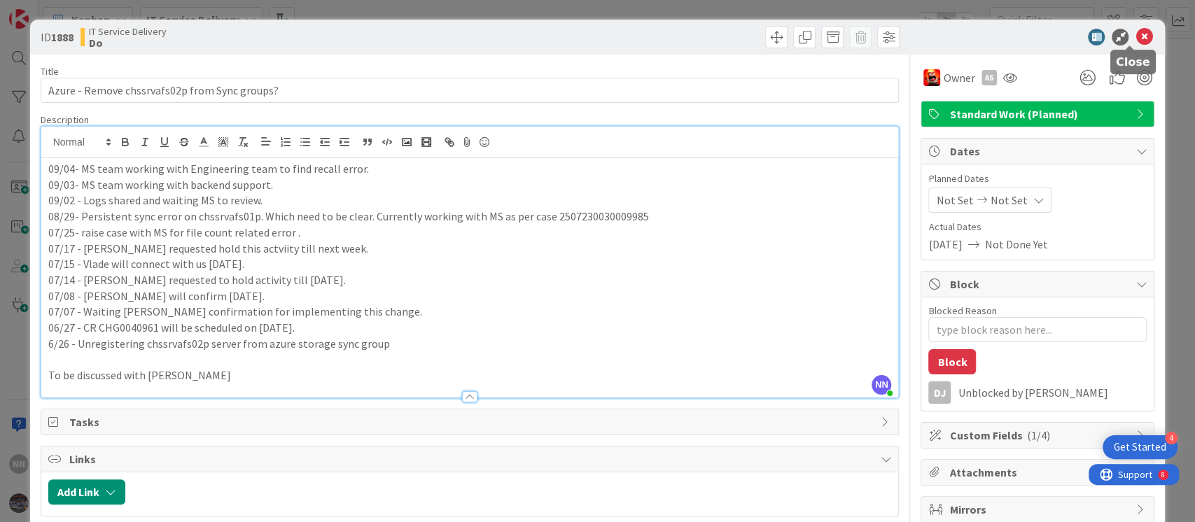
click at [1135, 36] on icon at bounding box center [1143, 37] width 17 height 17
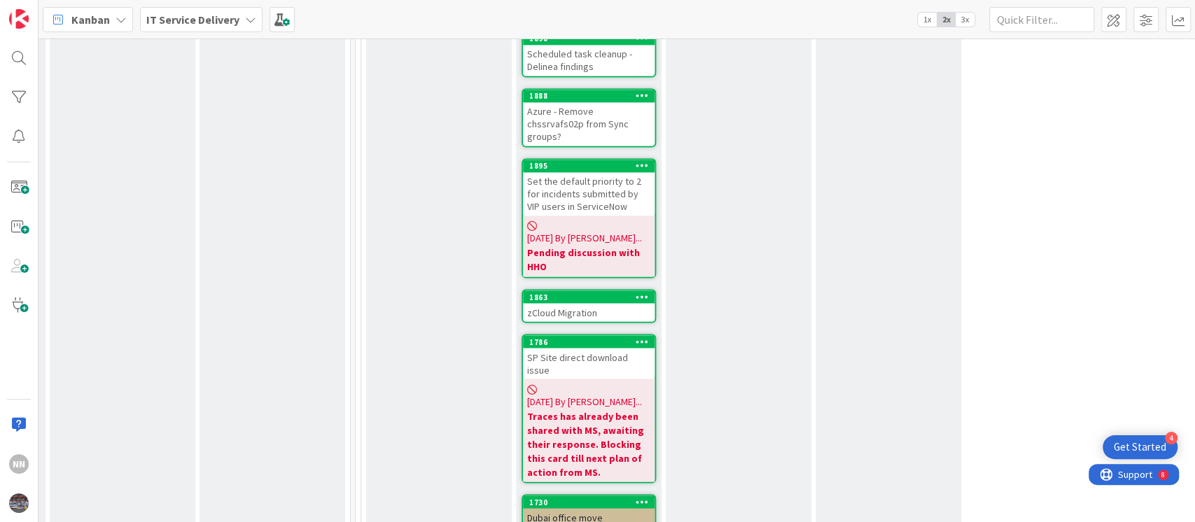
scroll to position [1550, 449]
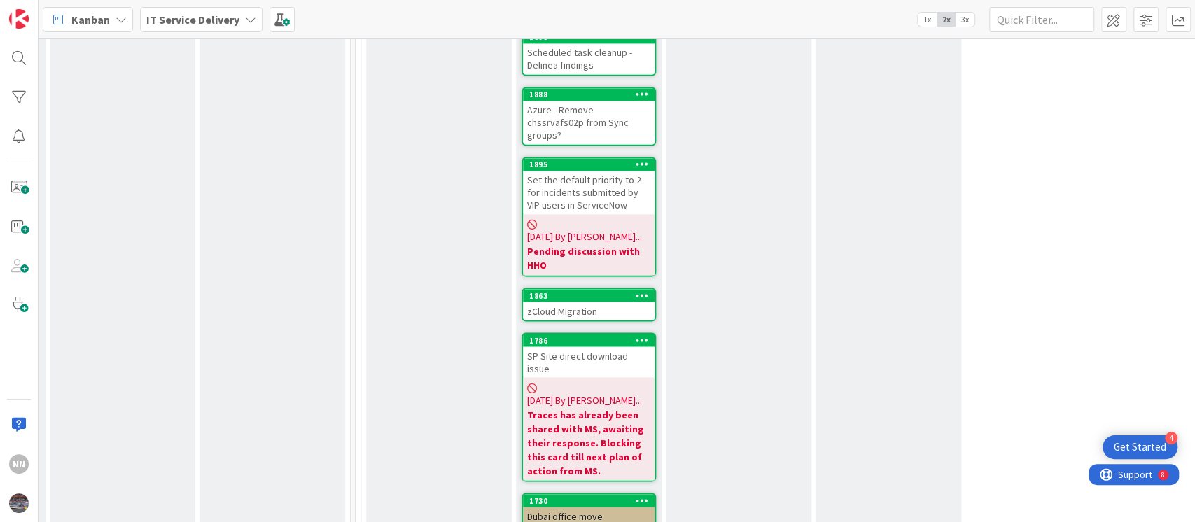
click at [588, 302] on div "zCloud Migration" at bounding box center [589, 311] width 132 height 18
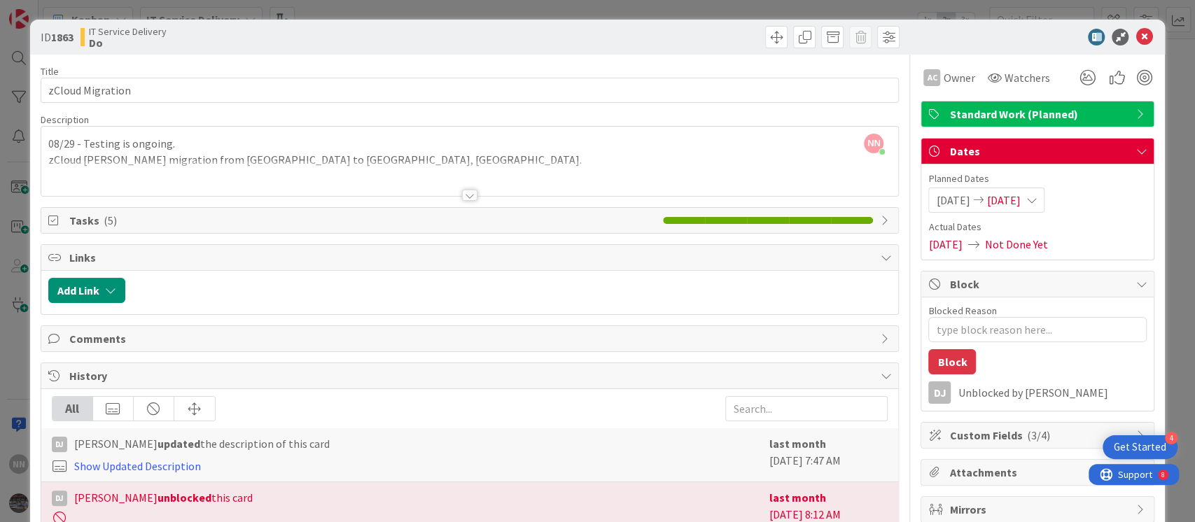
click at [462, 197] on div at bounding box center [469, 195] width 15 height 11
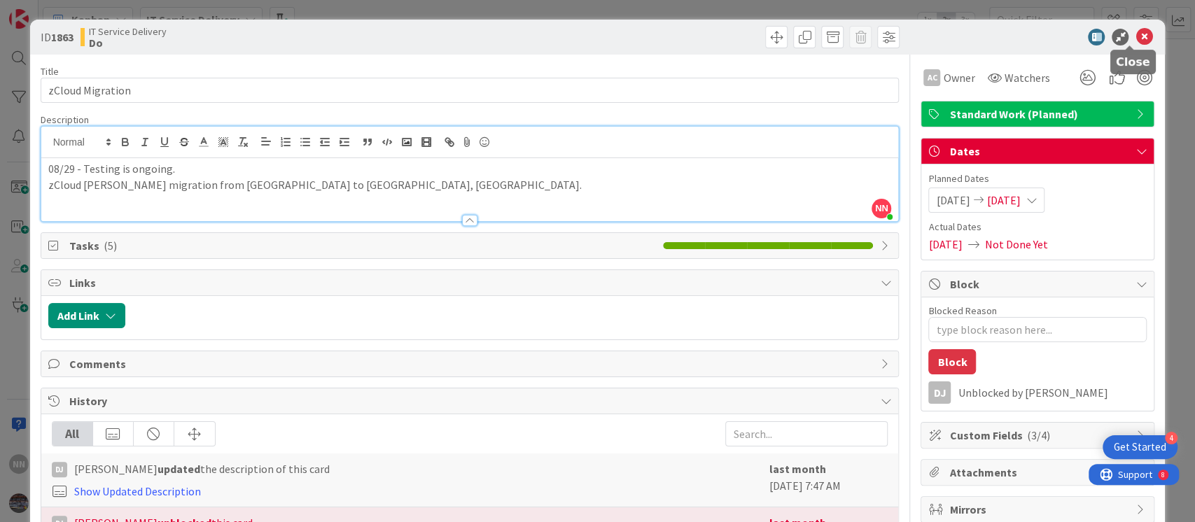
click at [1135, 41] on icon at bounding box center [1143, 37] width 17 height 17
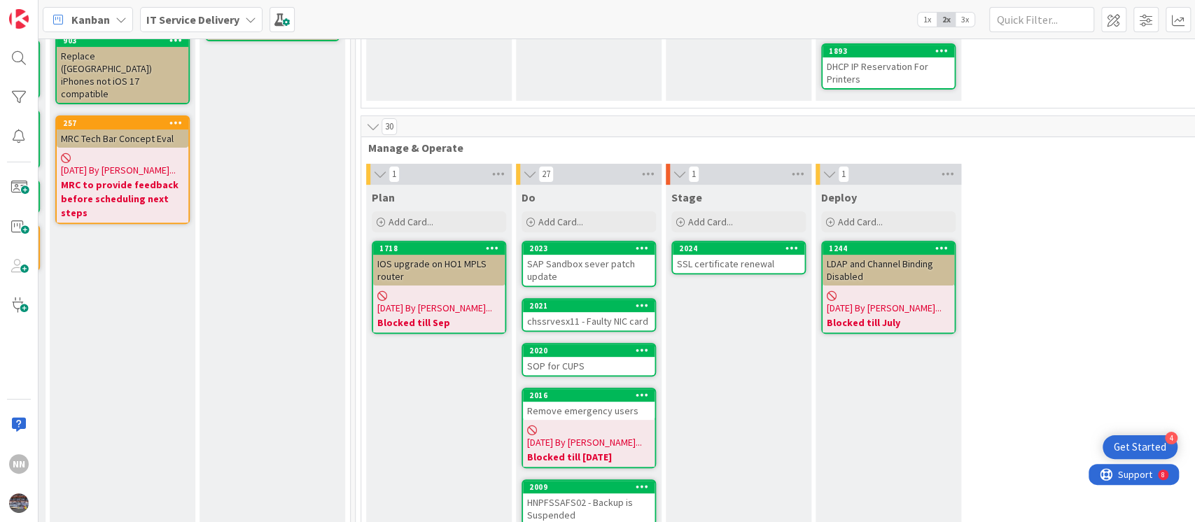
scroll to position [269, 449]
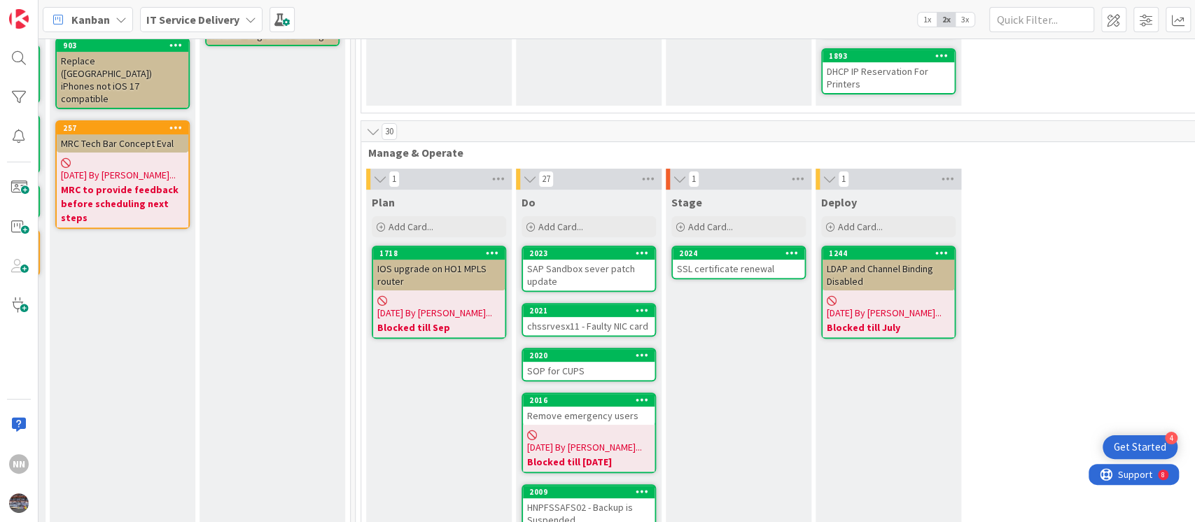
click at [708, 265] on div "SSL certificate renewal" at bounding box center [739, 269] width 132 height 18
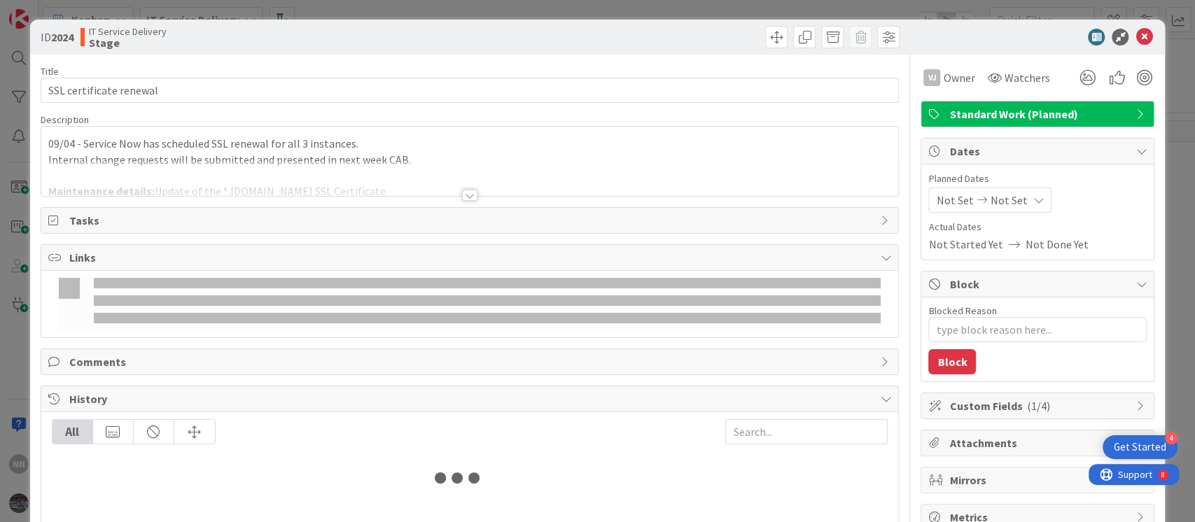
type textarea "x"
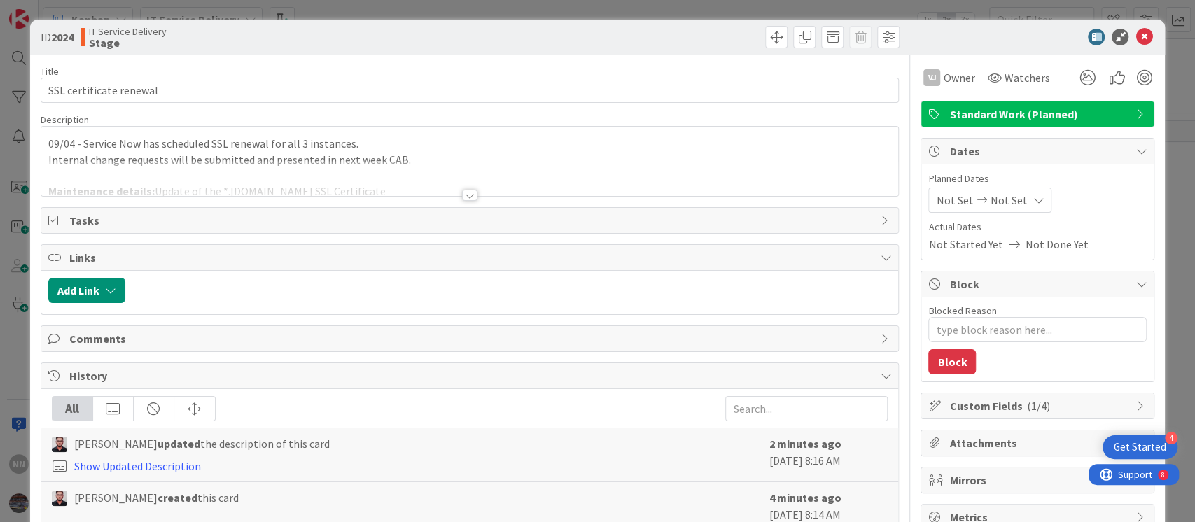
click at [465, 199] on div at bounding box center [469, 195] width 15 height 11
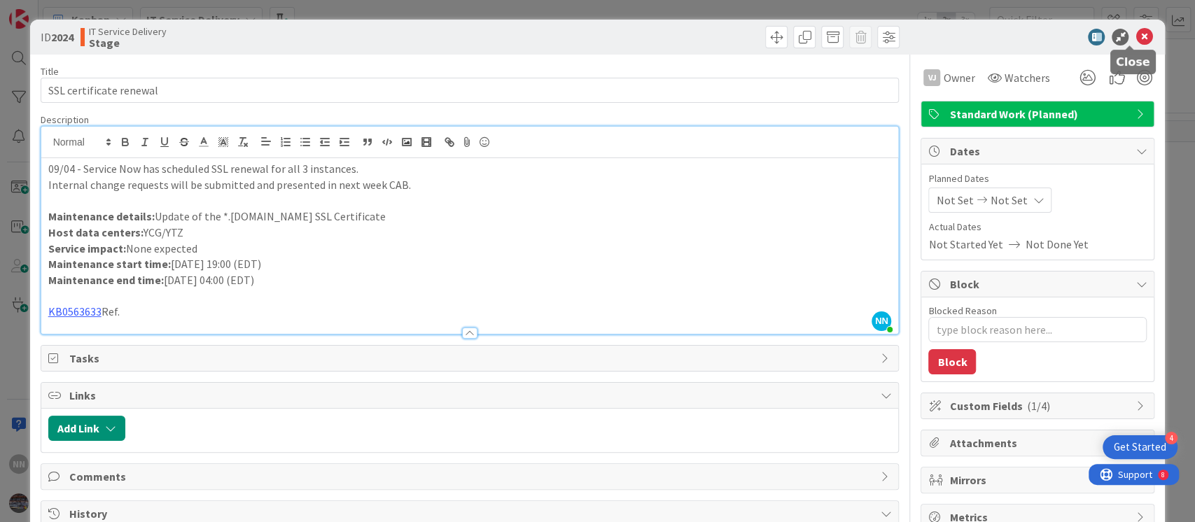
click at [1135, 34] on icon at bounding box center [1143, 37] width 17 height 17
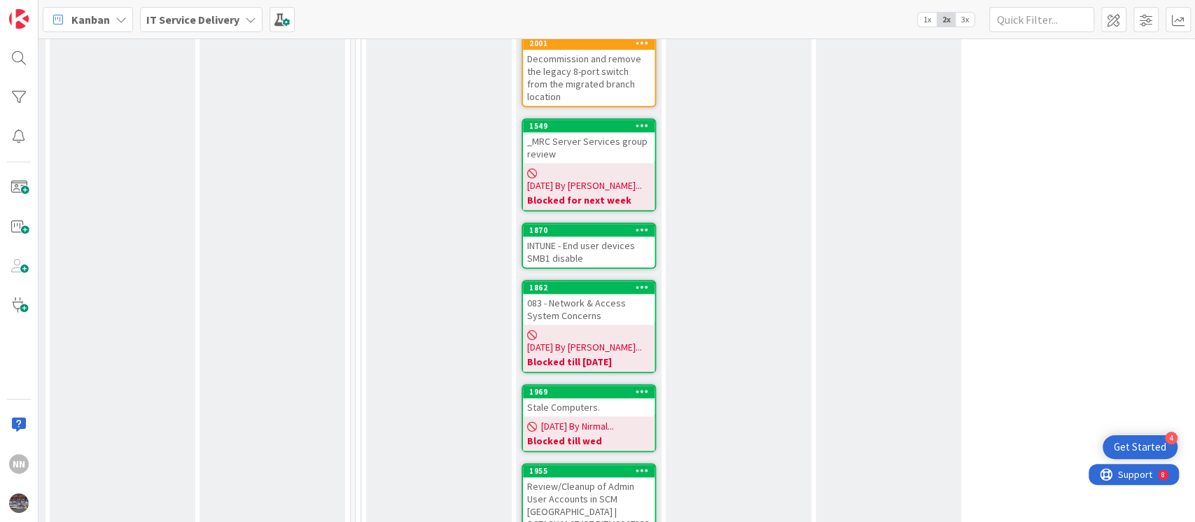
scroll to position [774, 449]
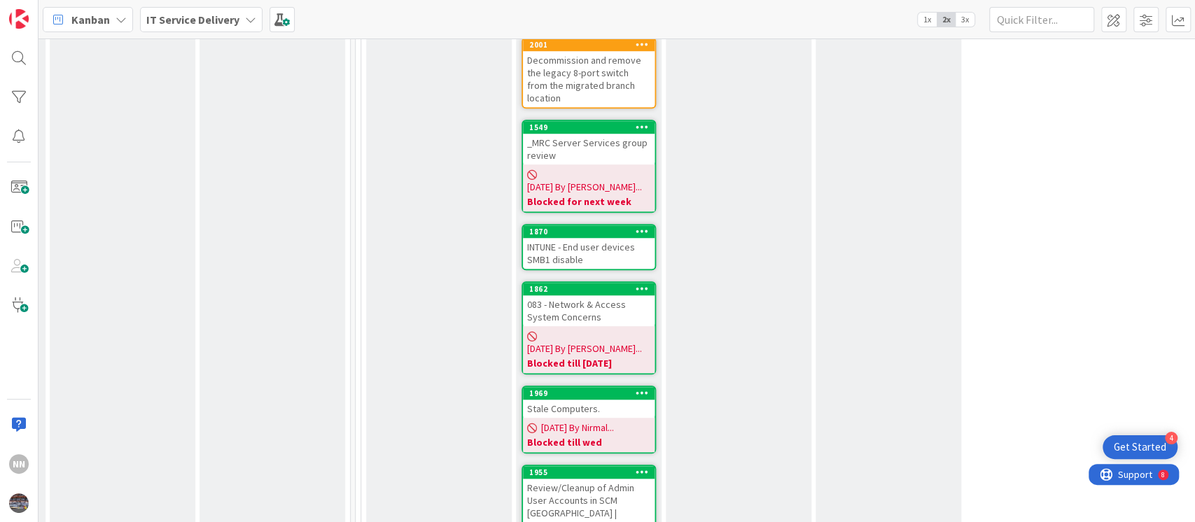
click at [569, 134] on div "_MRC Server Services group review" at bounding box center [589, 149] width 132 height 31
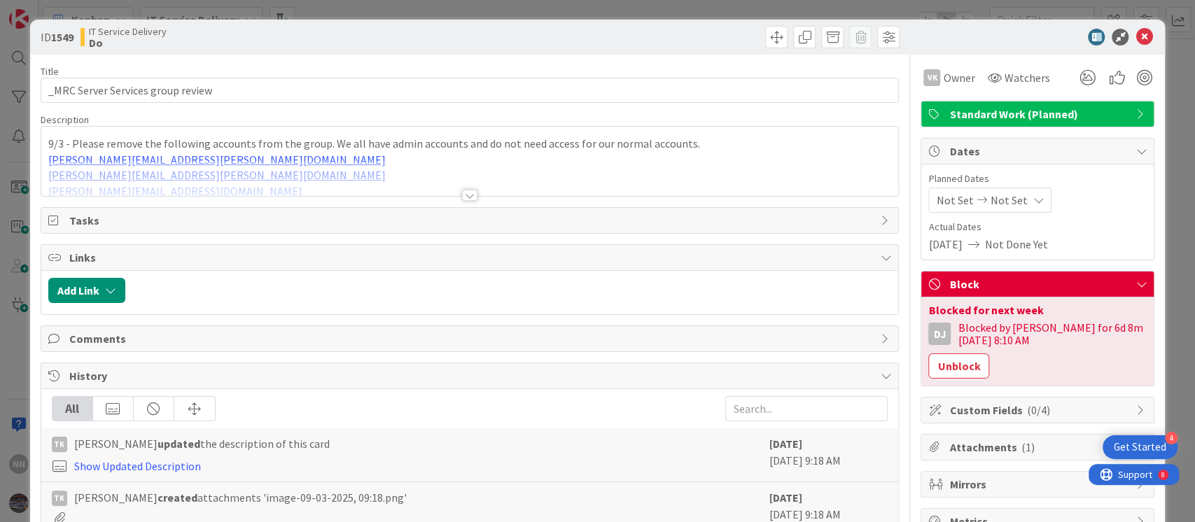
click at [462, 198] on div at bounding box center [469, 195] width 15 height 11
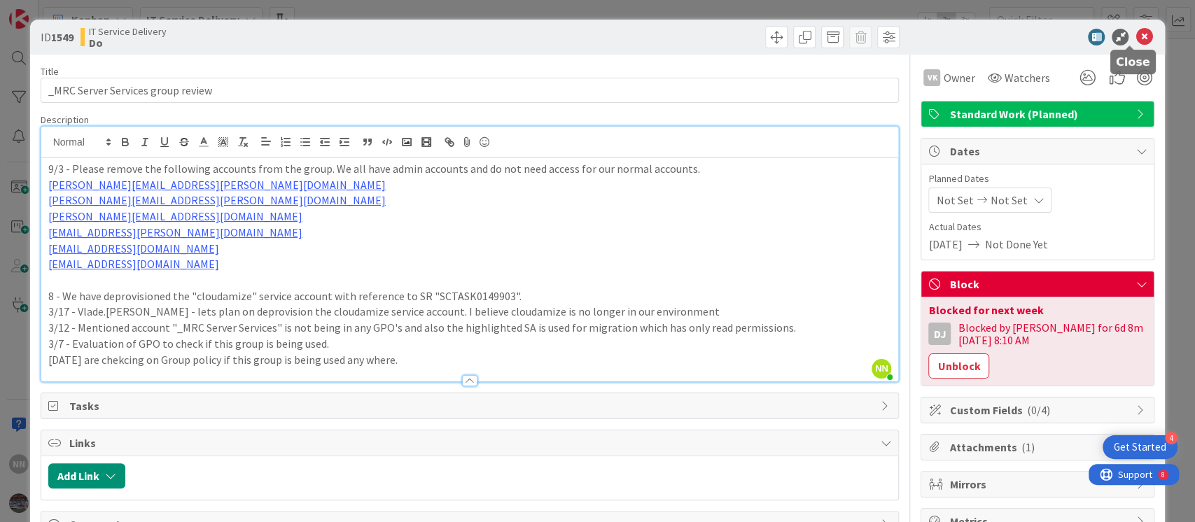
click at [1135, 34] on icon at bounding box center [1143, 37] width 17 height 17
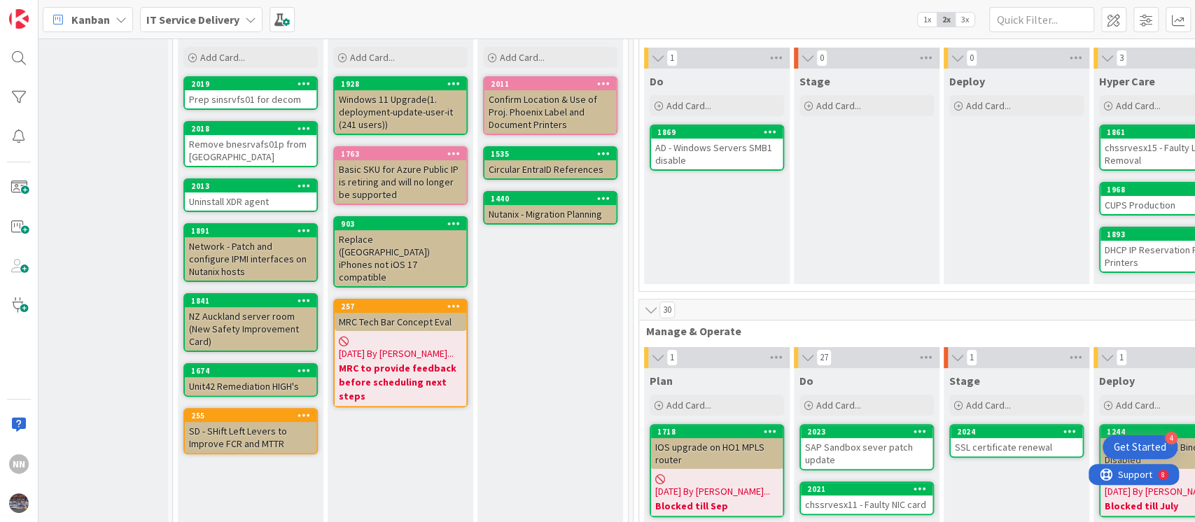
scroll to position [98, 171]
